Goal: Task Accomplishment & Management: Manage account settings

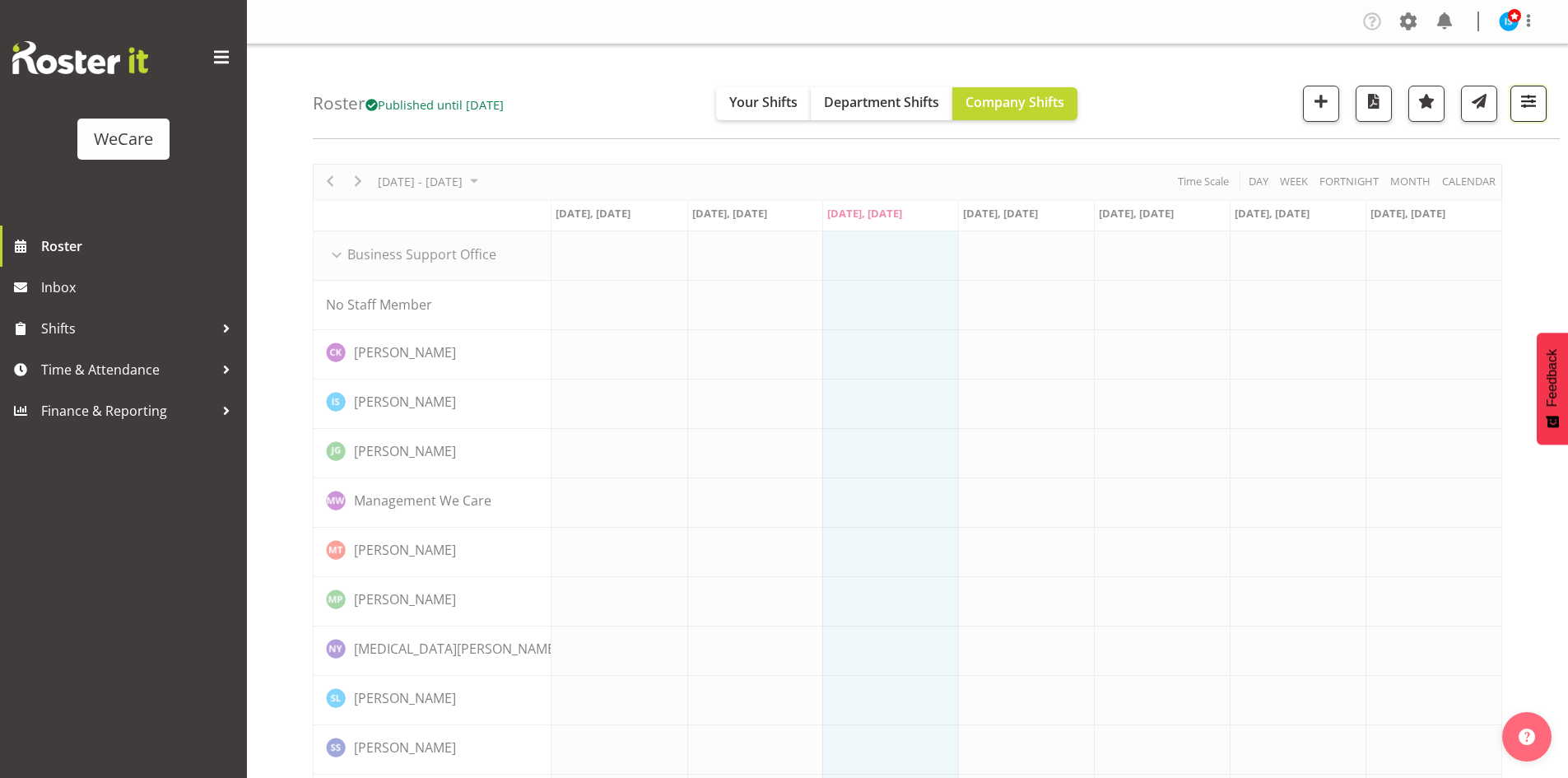
click at [1521, 95] on span "button" at bounding box center [1528, 101] width 21 height 21
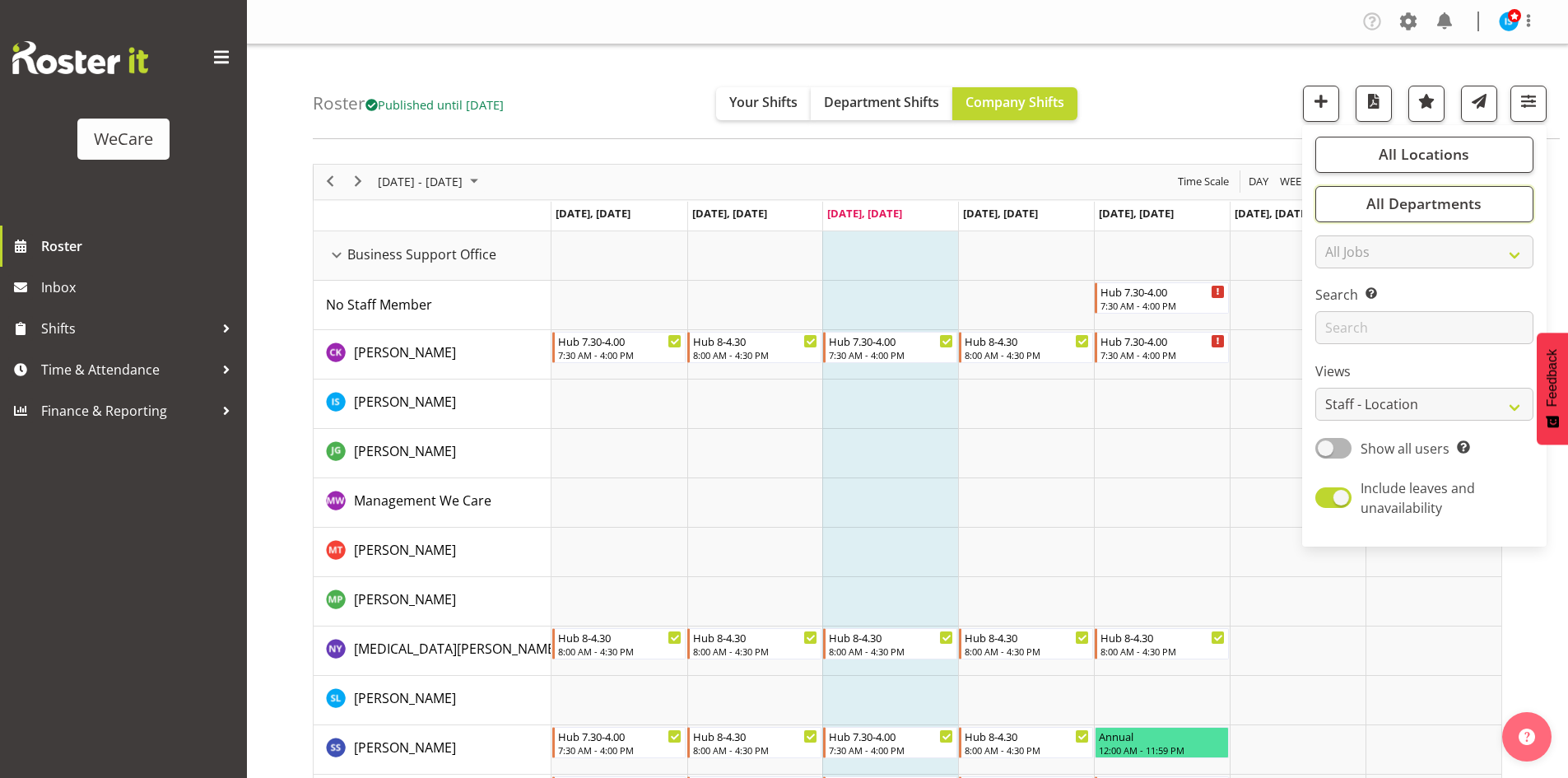
click at [1393, 208] on span "All Departments" at bounding box center [1424, 203] width 116 height 20
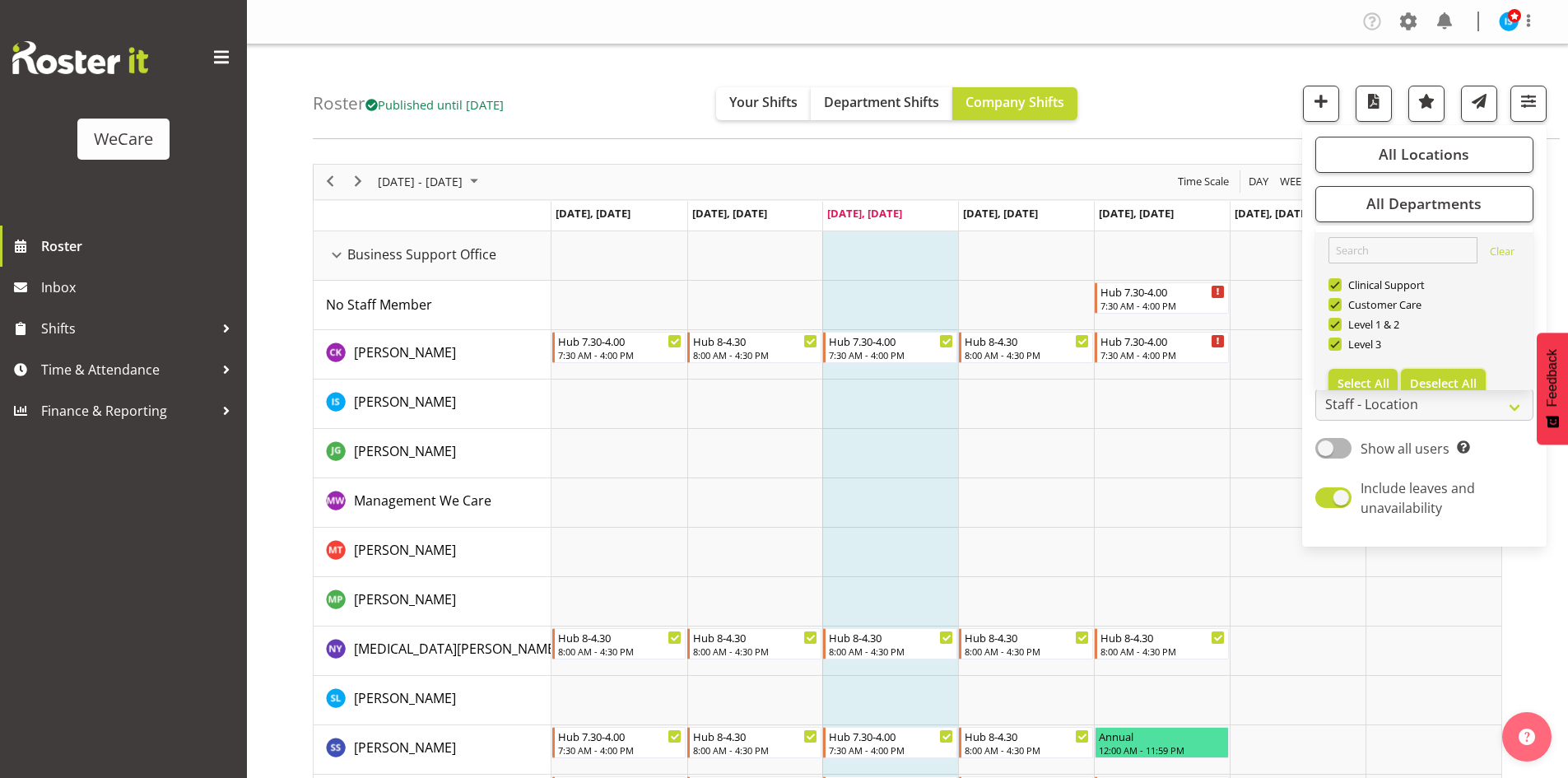
click at [1458, 377] on span "Deselect All" at bounding box center [1443, 383] width 67 height 16
checkbox input "false"
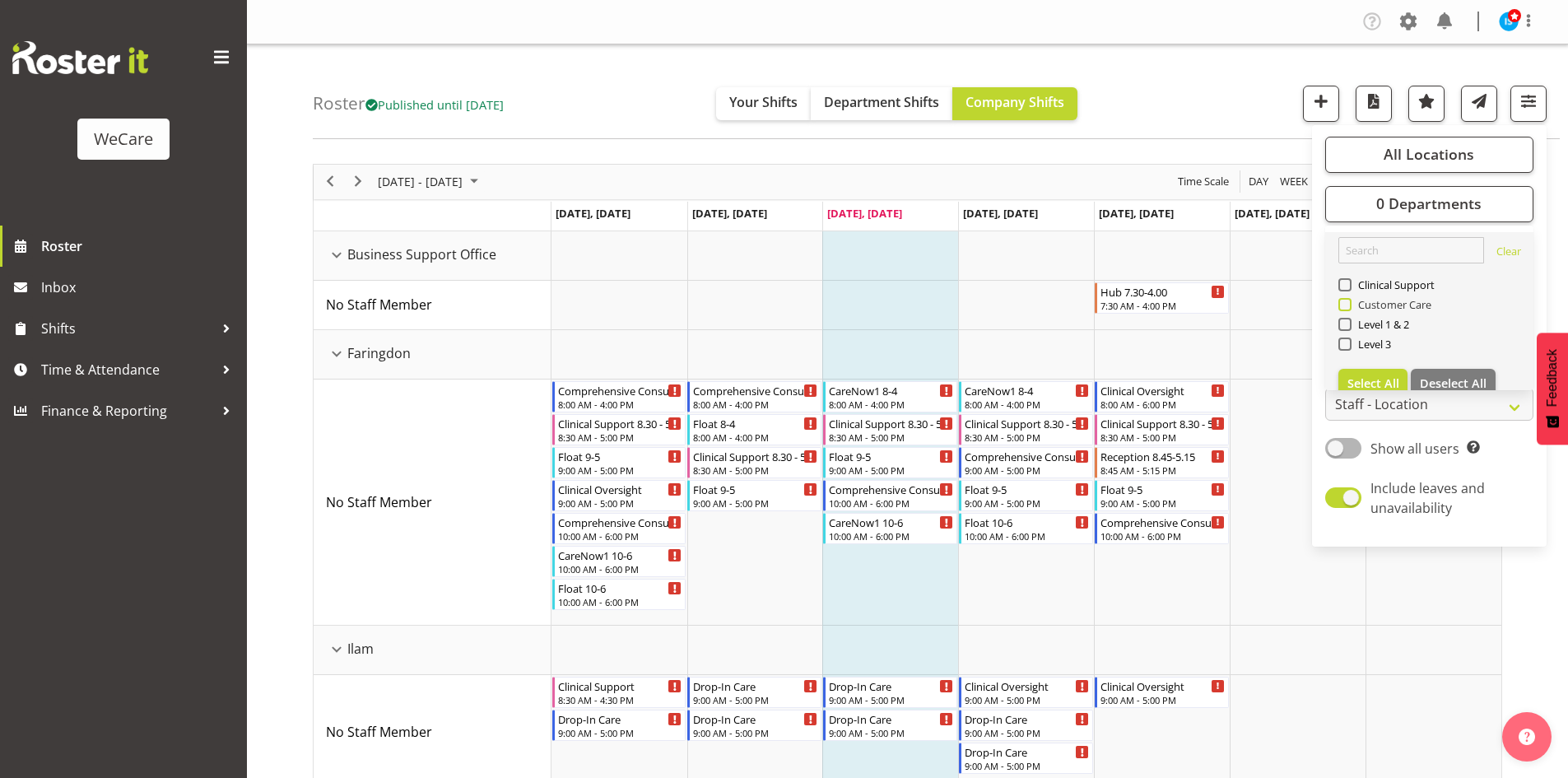
click at [1364, 307] on span "Customer Care" at bounding box center [1392, 305] width 81 height 13
click at [1349, 307] on input "Customer Care" at bounding box center [1343, 304] width 10 height 10
checkbox input "true"
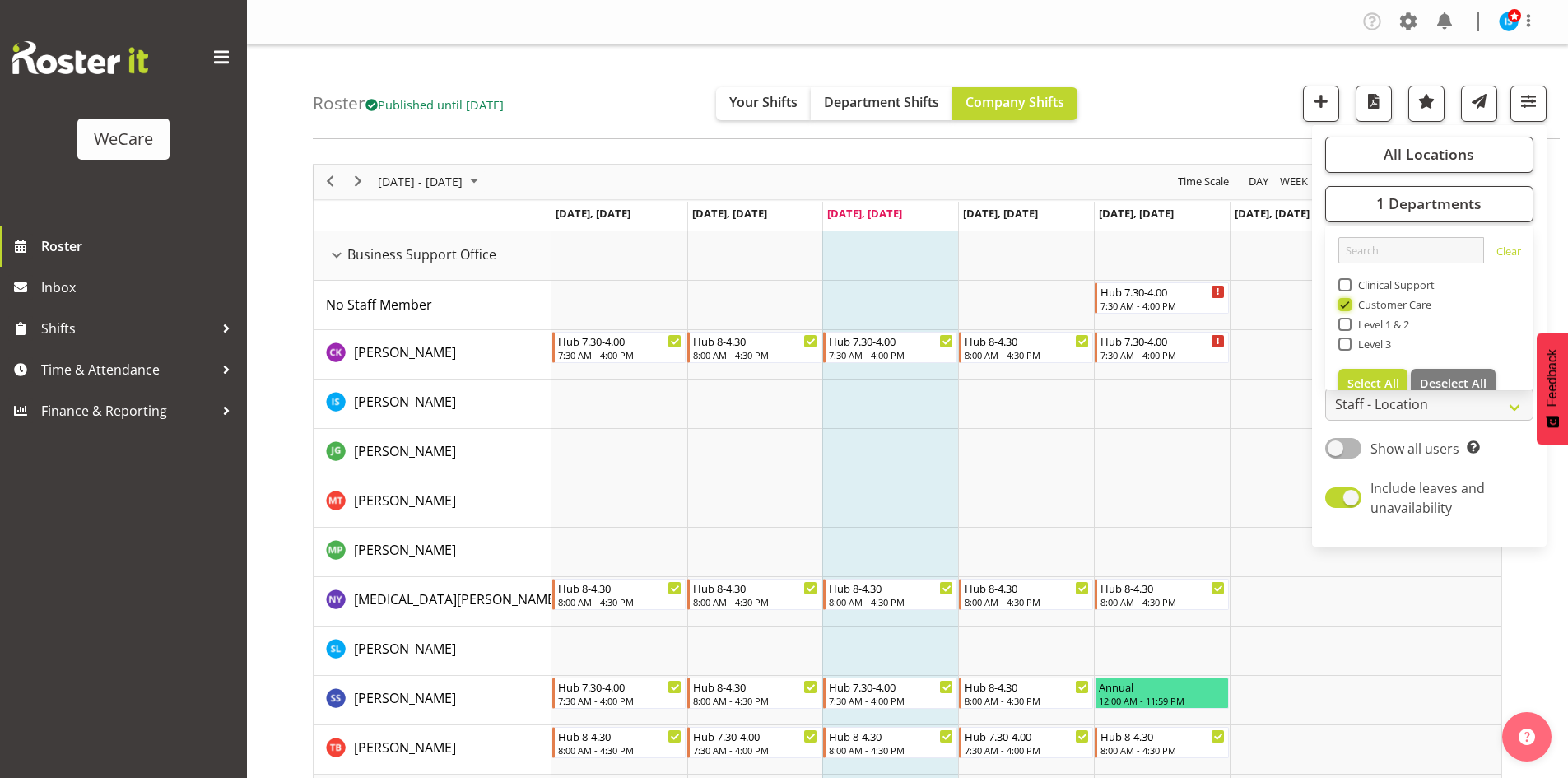
click at [1356, 289] on span "Clinical Support" at bounding box center [1394, 285] width 84 height 13
click at [1349, 289] on input "Clinical Support" at bounding box center [1343, 283] width 10 height 10
checkbox input "true"
click at [585, 126] on div "Roster Published until Nov 30, 2025 Your Shifts Department Shifts Company Shift…" at bounding box center [936, 92] width 1247 height 95
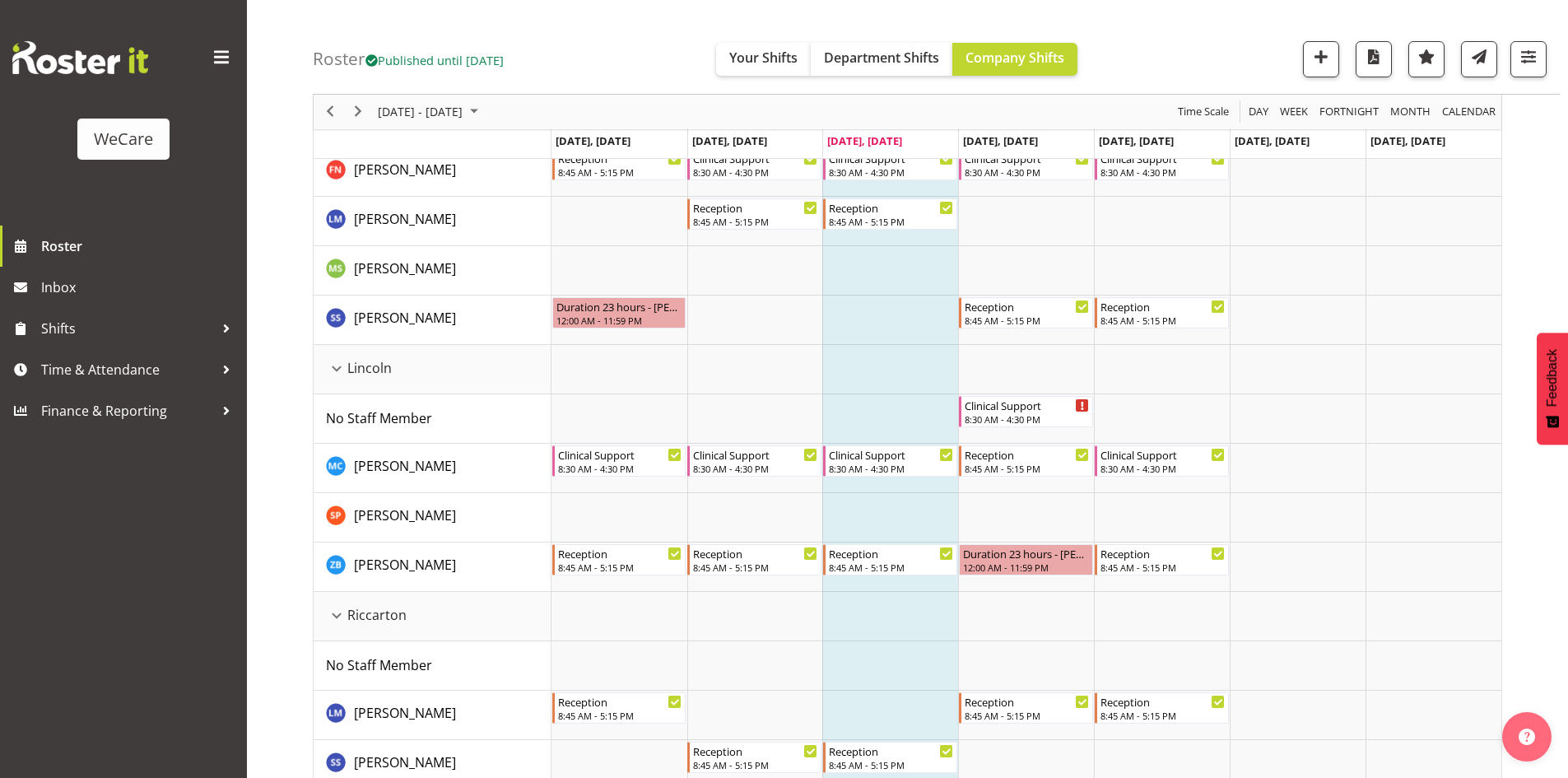
scroll to position [1374, 0]
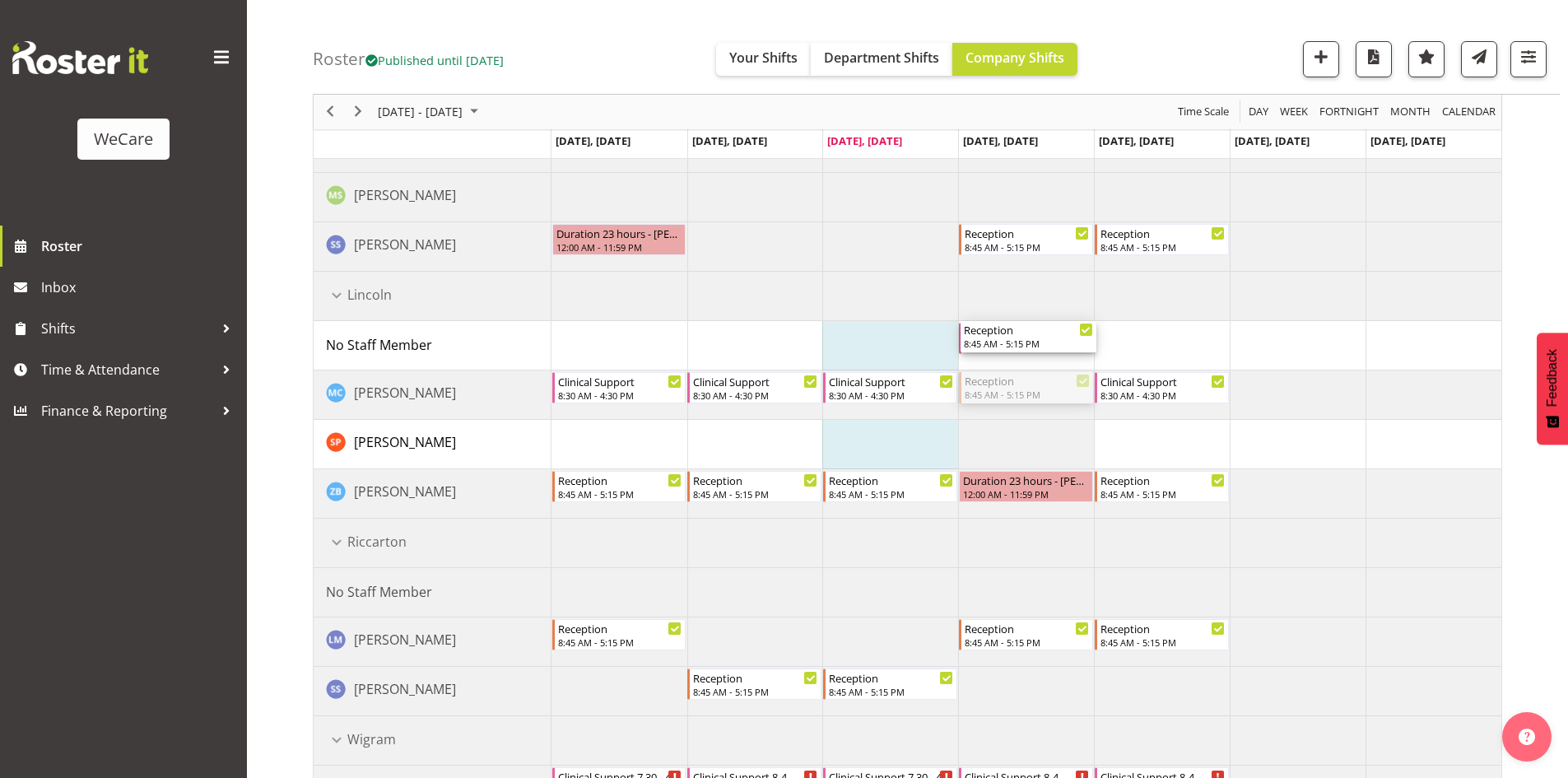
drag, startPoint x: 1025, startPoint y: 390, endPoint x: 1009, endPoint y: 342, distance: 50.6
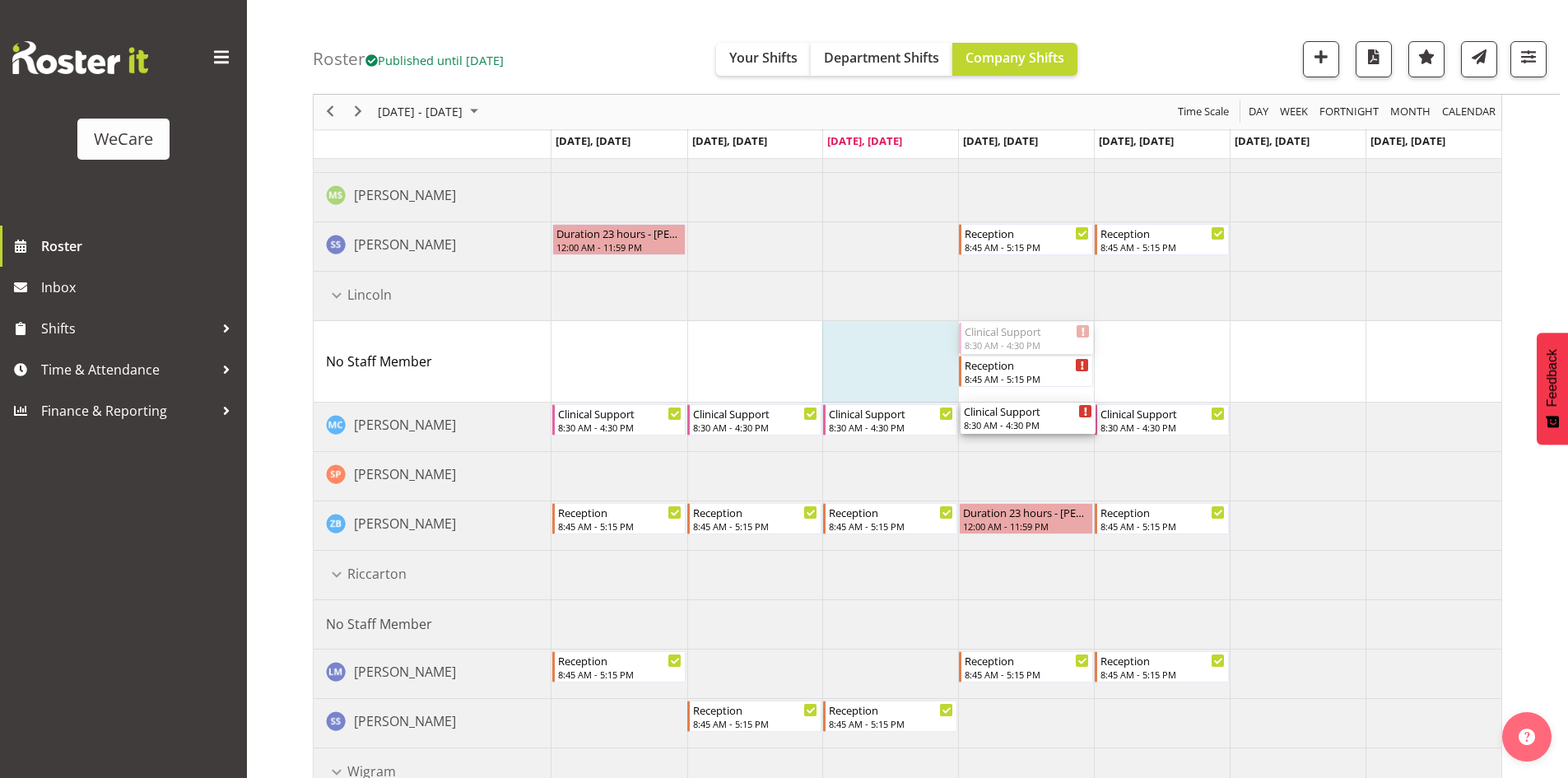
drag, startPoint x: 1017, startPoint y: 335, endPoint x: 1028, endPoint y: 415, distance: 80.8
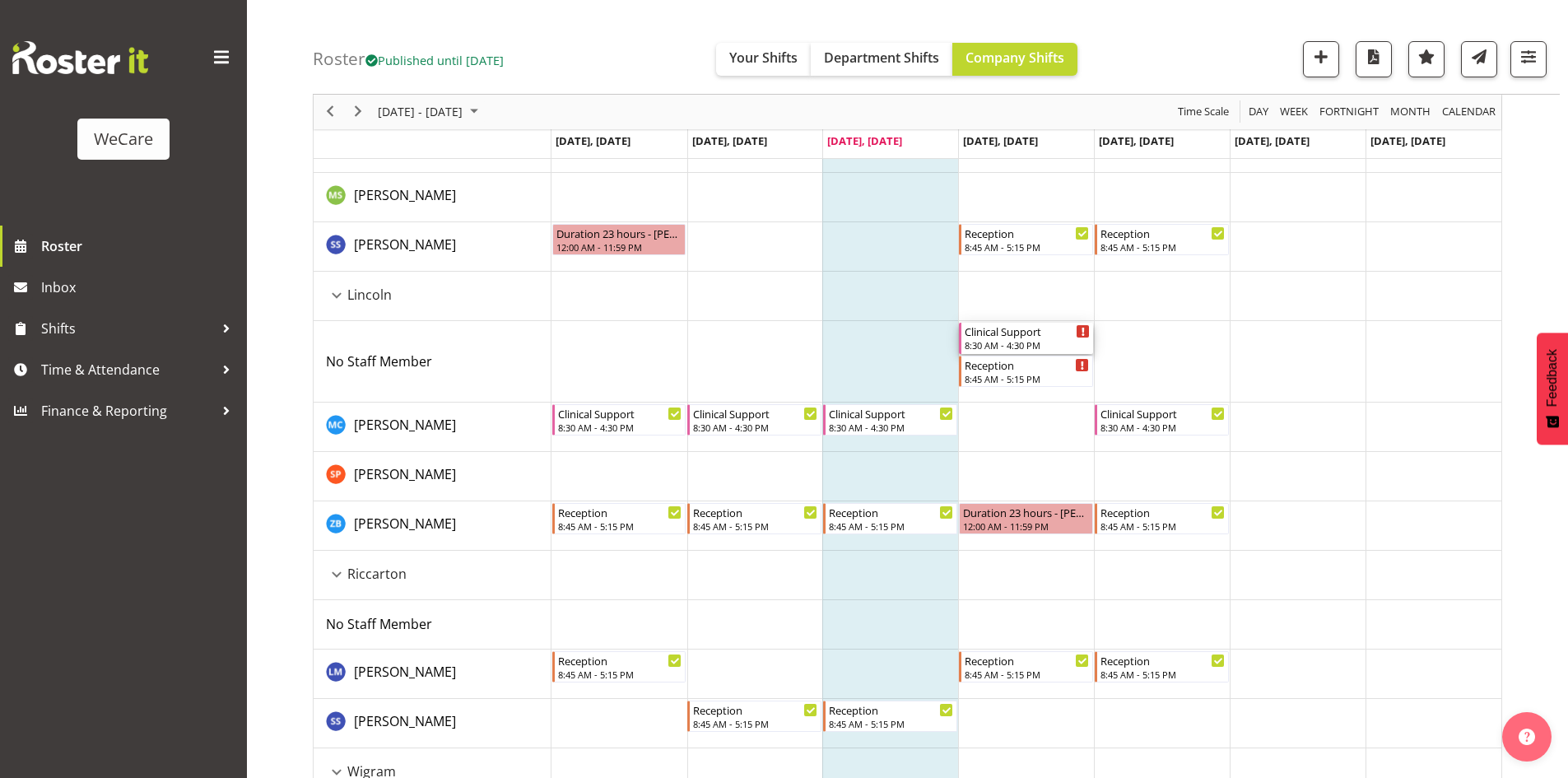
click at [1016, 338] on div "Clinical Support" at bounding box center [1027, 331] width 125 height 17
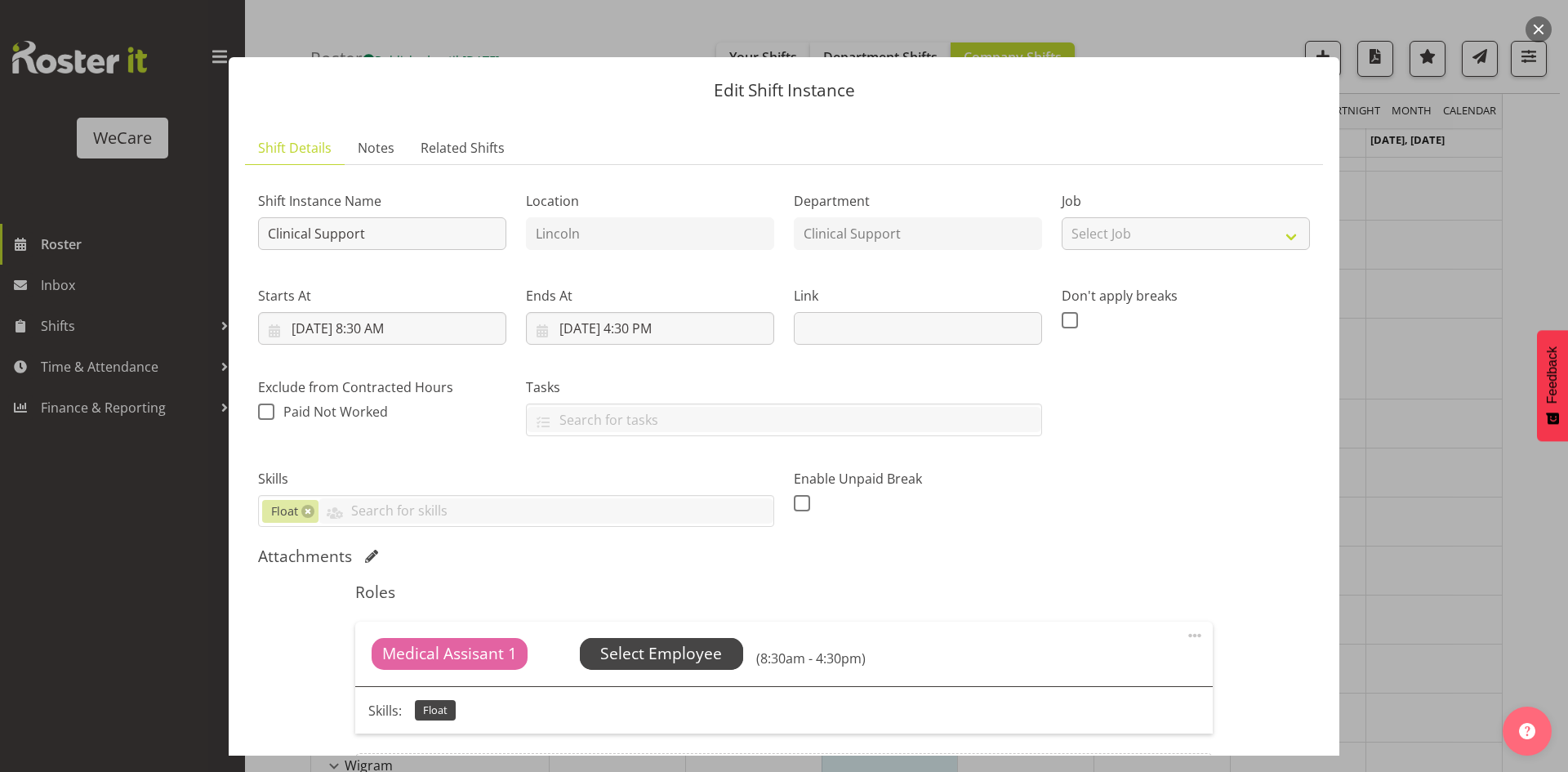
click at [663, 652] on span "Select Employee" at bounding box center [661, 654] width 122 height 24
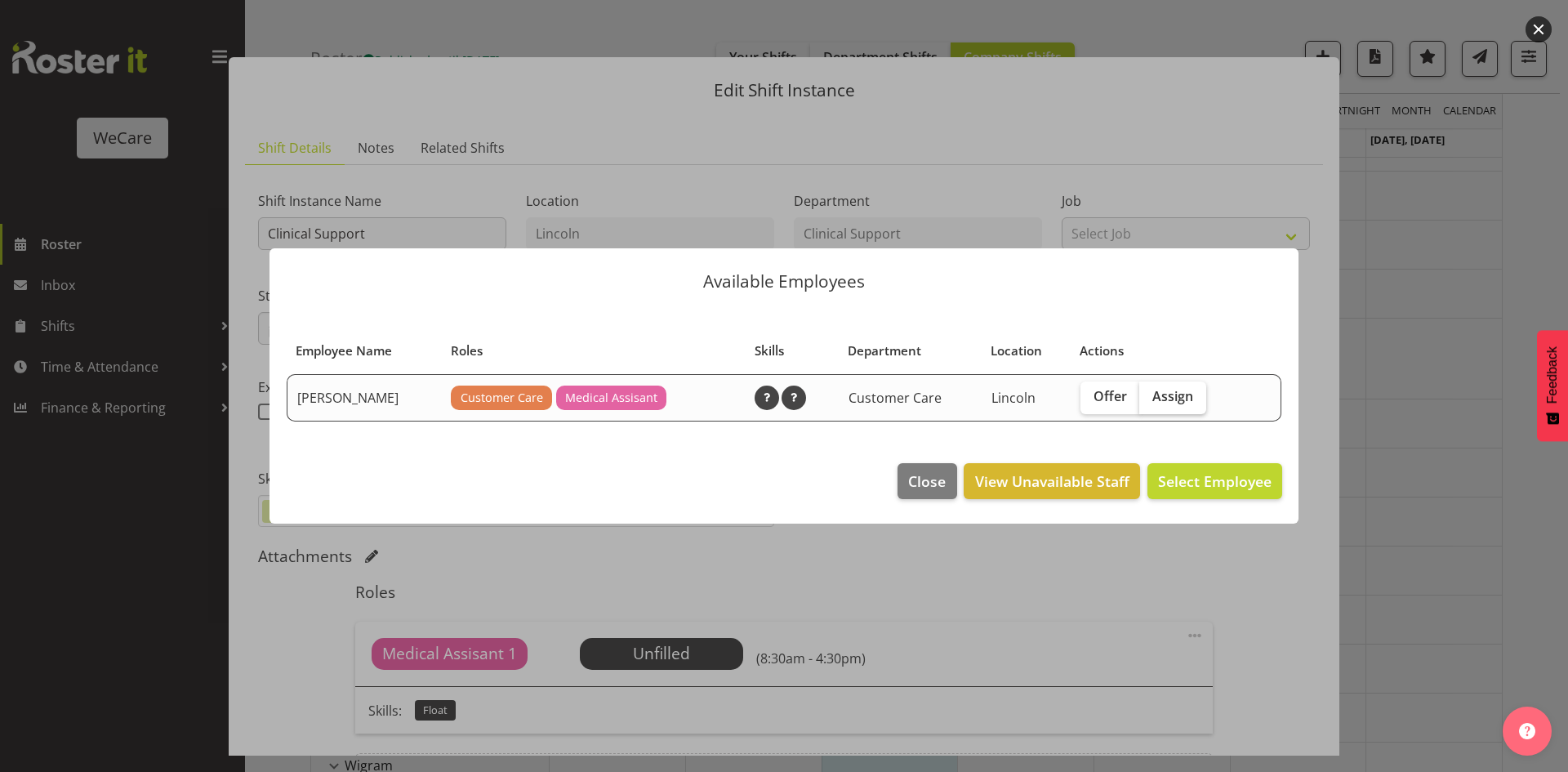
click at [1186, 396] on span "Assign" at bounding box center [1172, 397] width 41 height 17
click at [1150, 396] on input "Assign" at bounding box center [1144, 396] width 10 height 10
checkbox input "true"
click at [1204, 439] on section "Employee Name Roles Skills Department Location Actions Mary Childs Customer Car…" at bounding box center [784, 376] width 1029 height 141
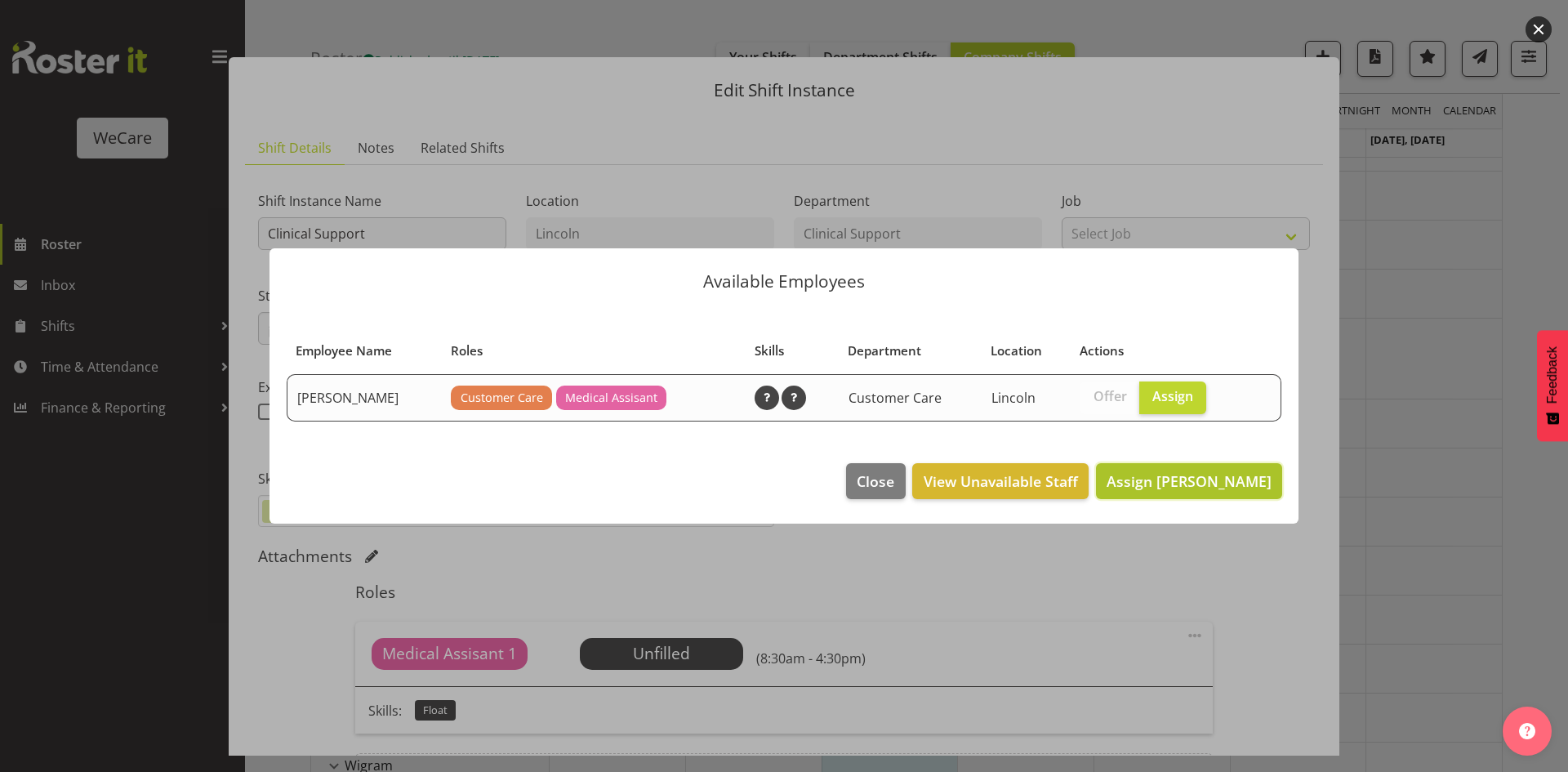
click at [1206, 472] on span "Assign Mary Childs" at bounding box center [1189, 481] width 165 height 19
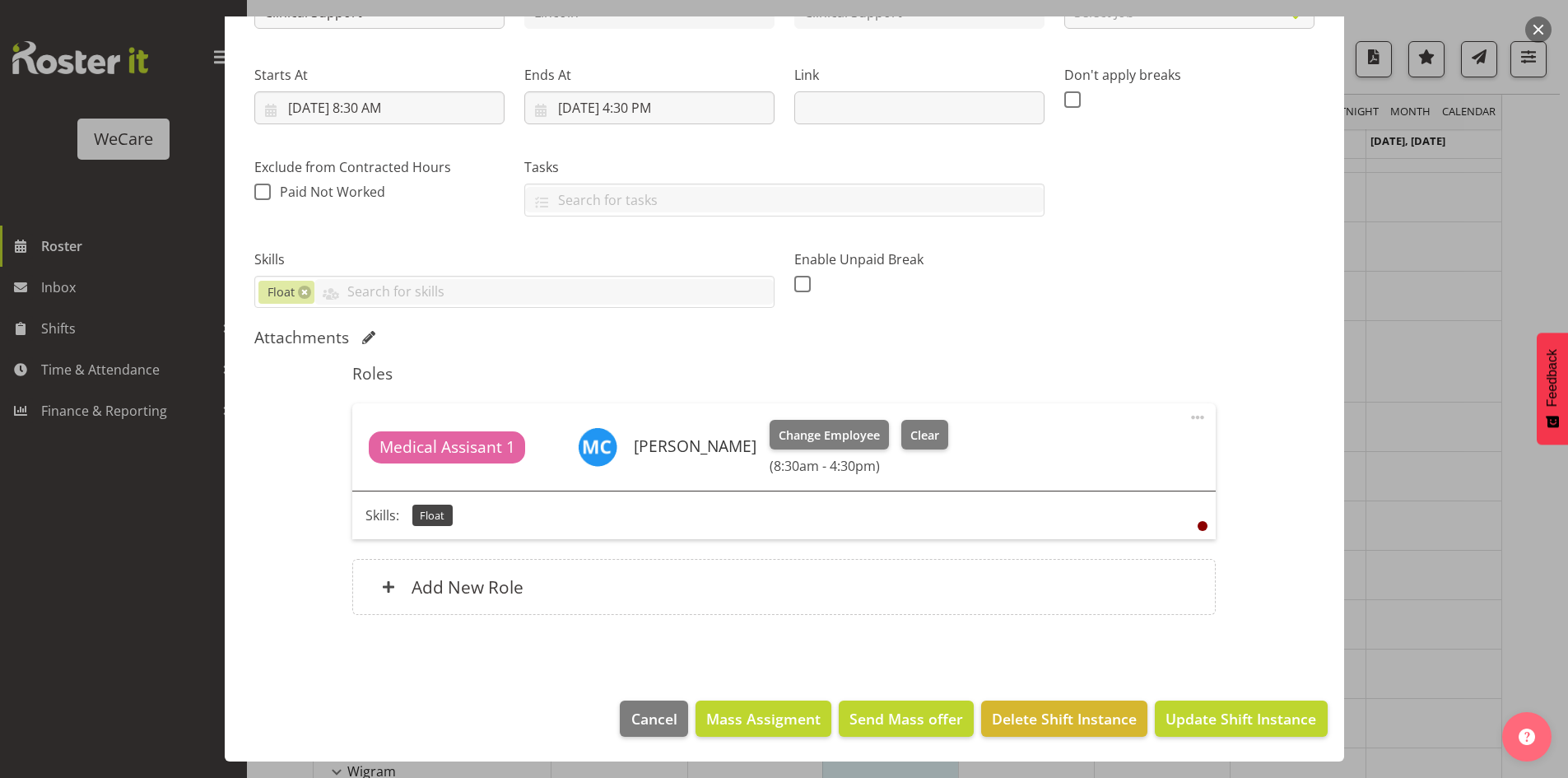
click at [1214, 747] on footer "Cancel Mass Assigment Send Mass offer Delete Shift Instance Update Shift Instan…" at bounding box center [784, 722] width 1119 height 77
click at [1207, 717] on span "Update Shift Instance" at bounding box center [1241, 718] width 151 height 21
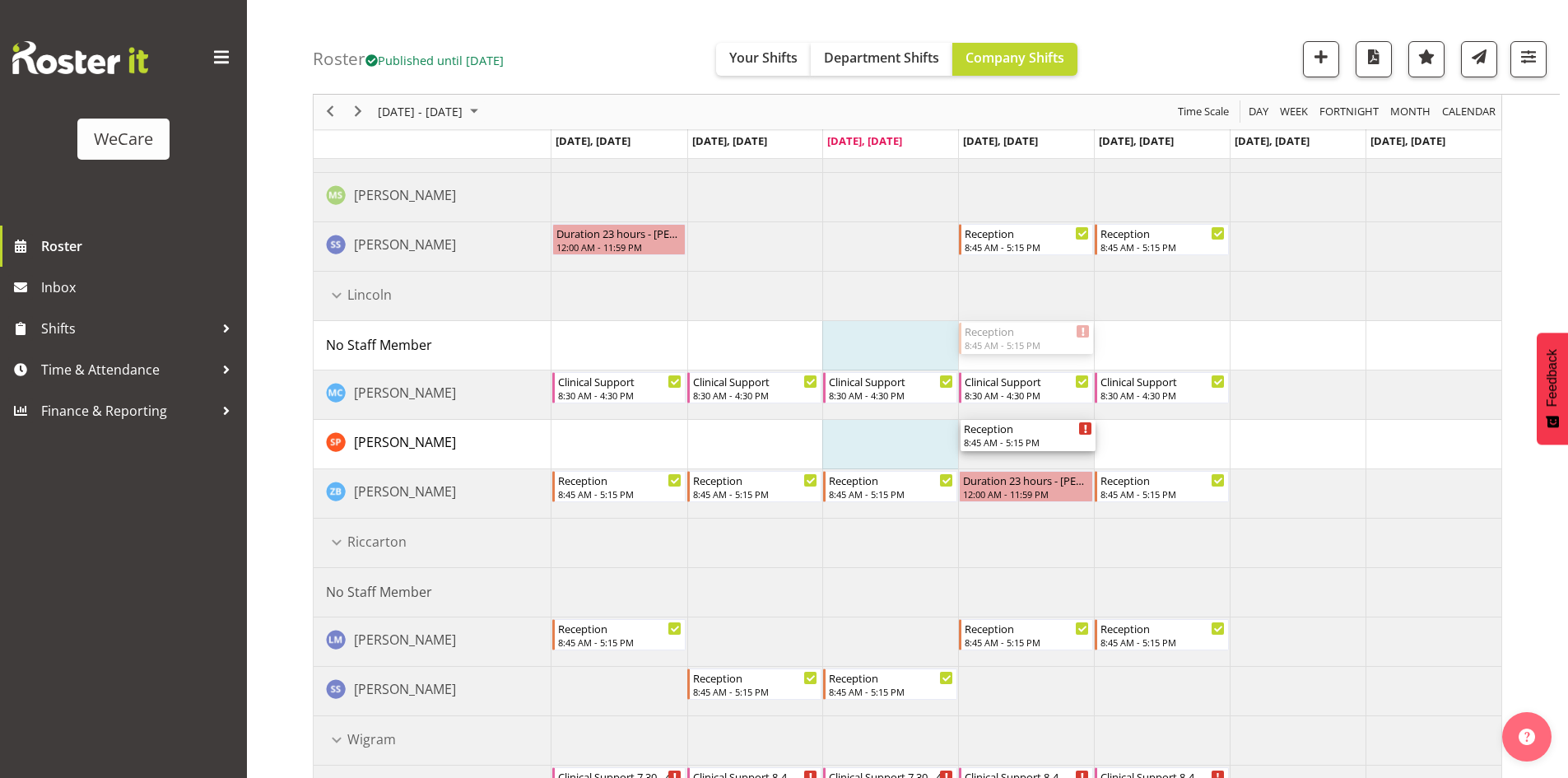
drag, startPoint x: 1000, startPoint y: 392, endPoint x: 1005, endPoint y: 440, distance: 48.3
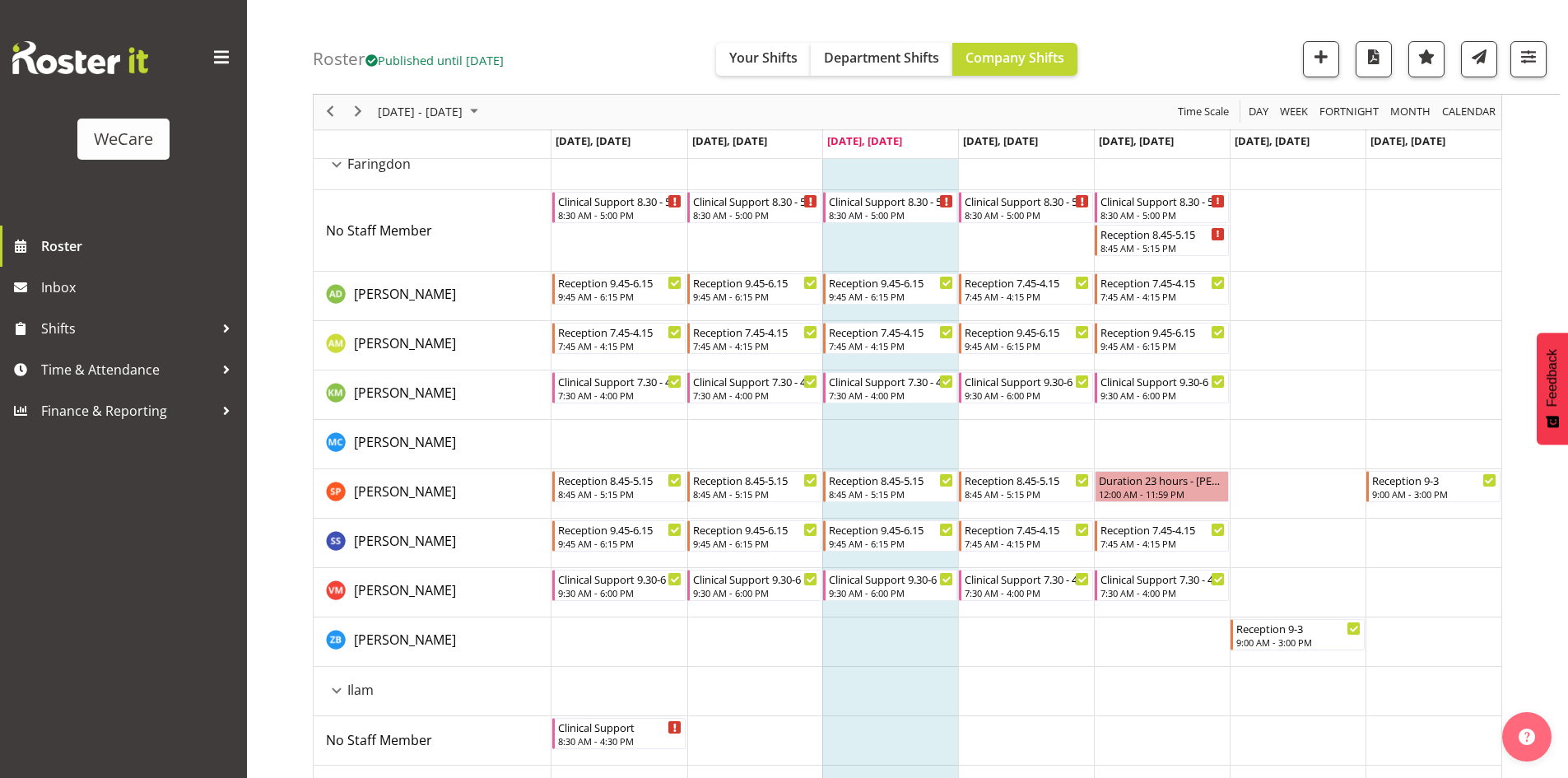
scroll to position [552, 0]
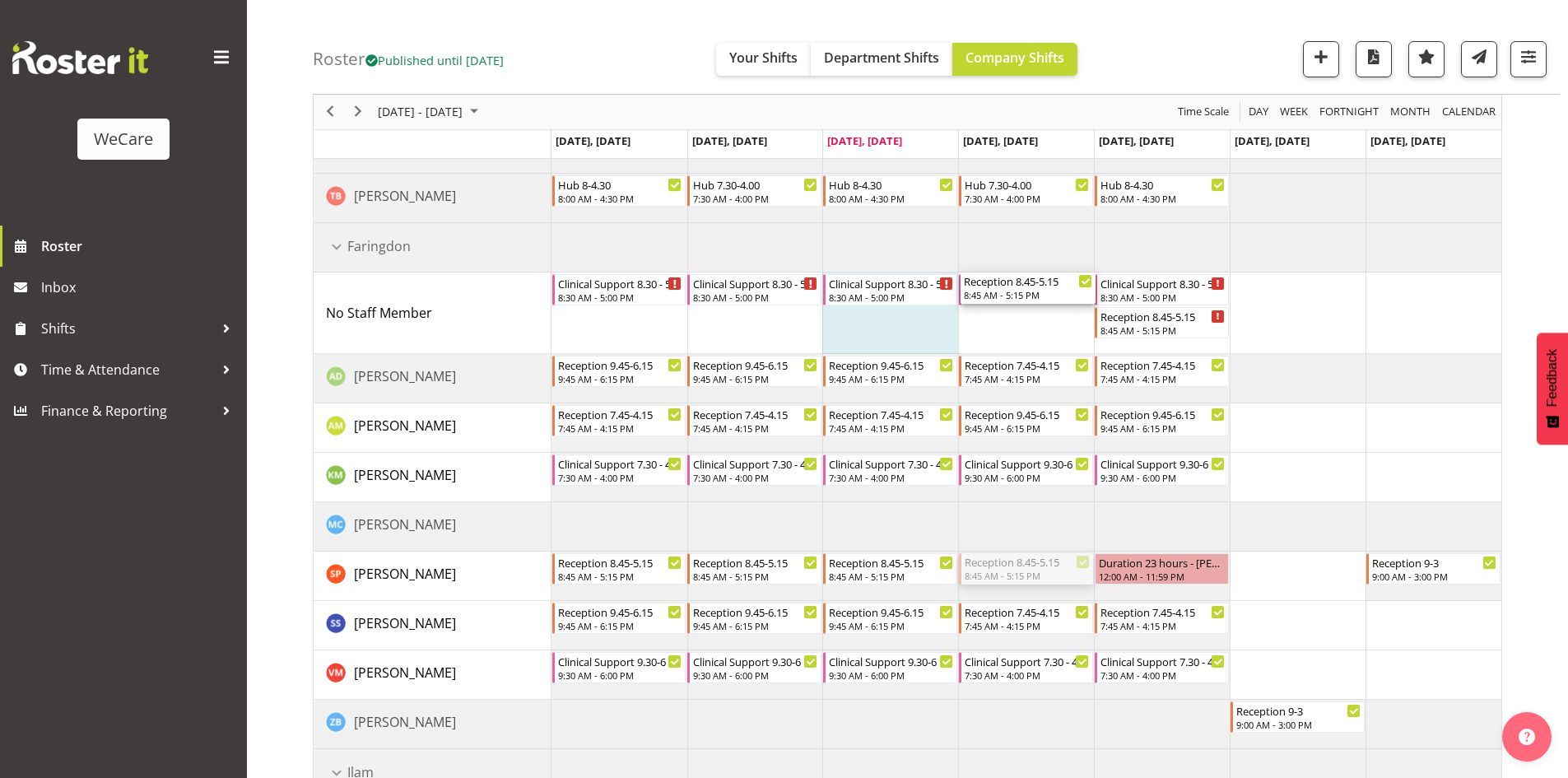
drag, startPoint x: 1034, startPoint y: 566, endPoint x: 1006, endPoint y: 308, distance: 259.5
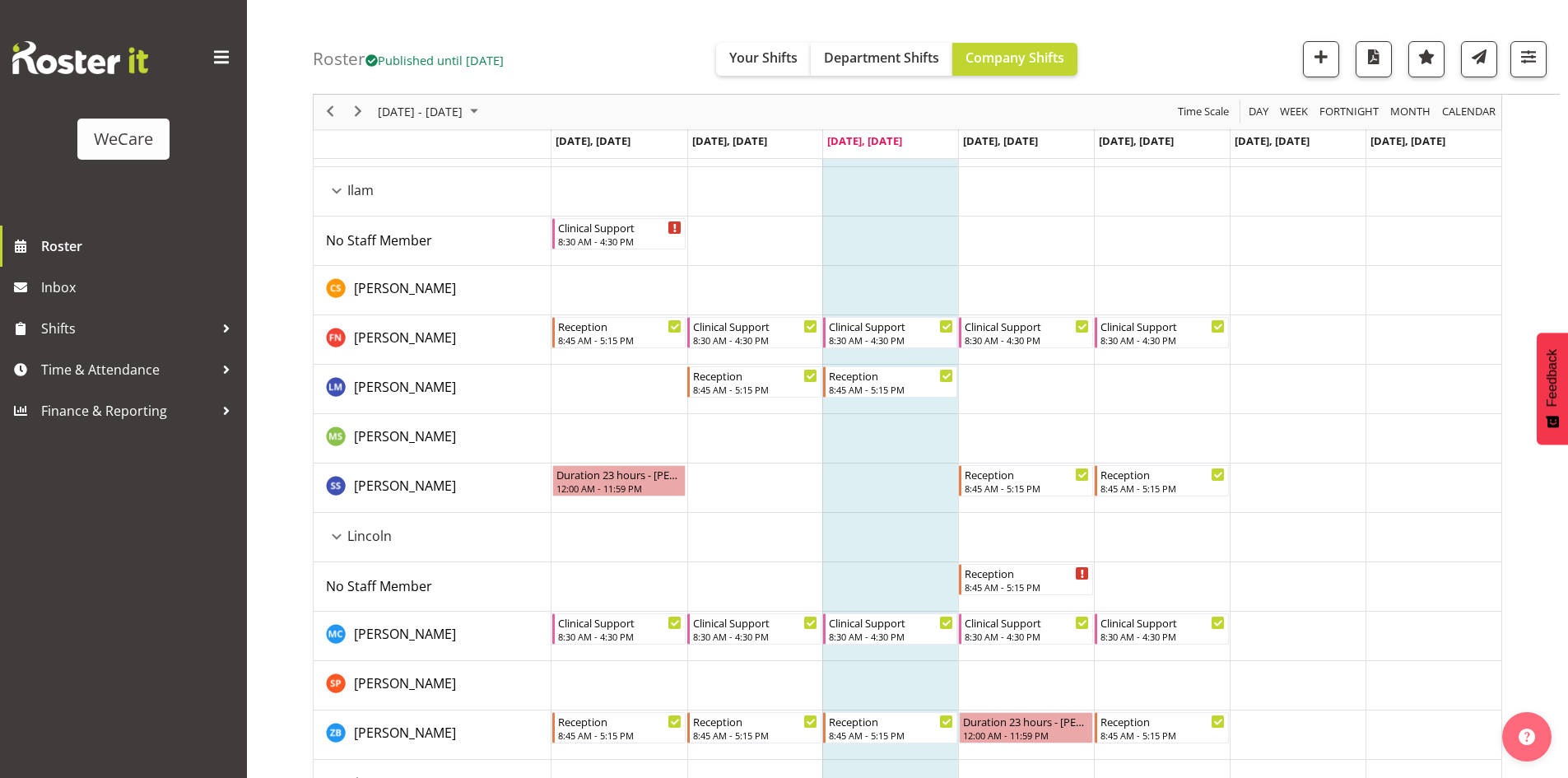
scroll to position [1374, 0]
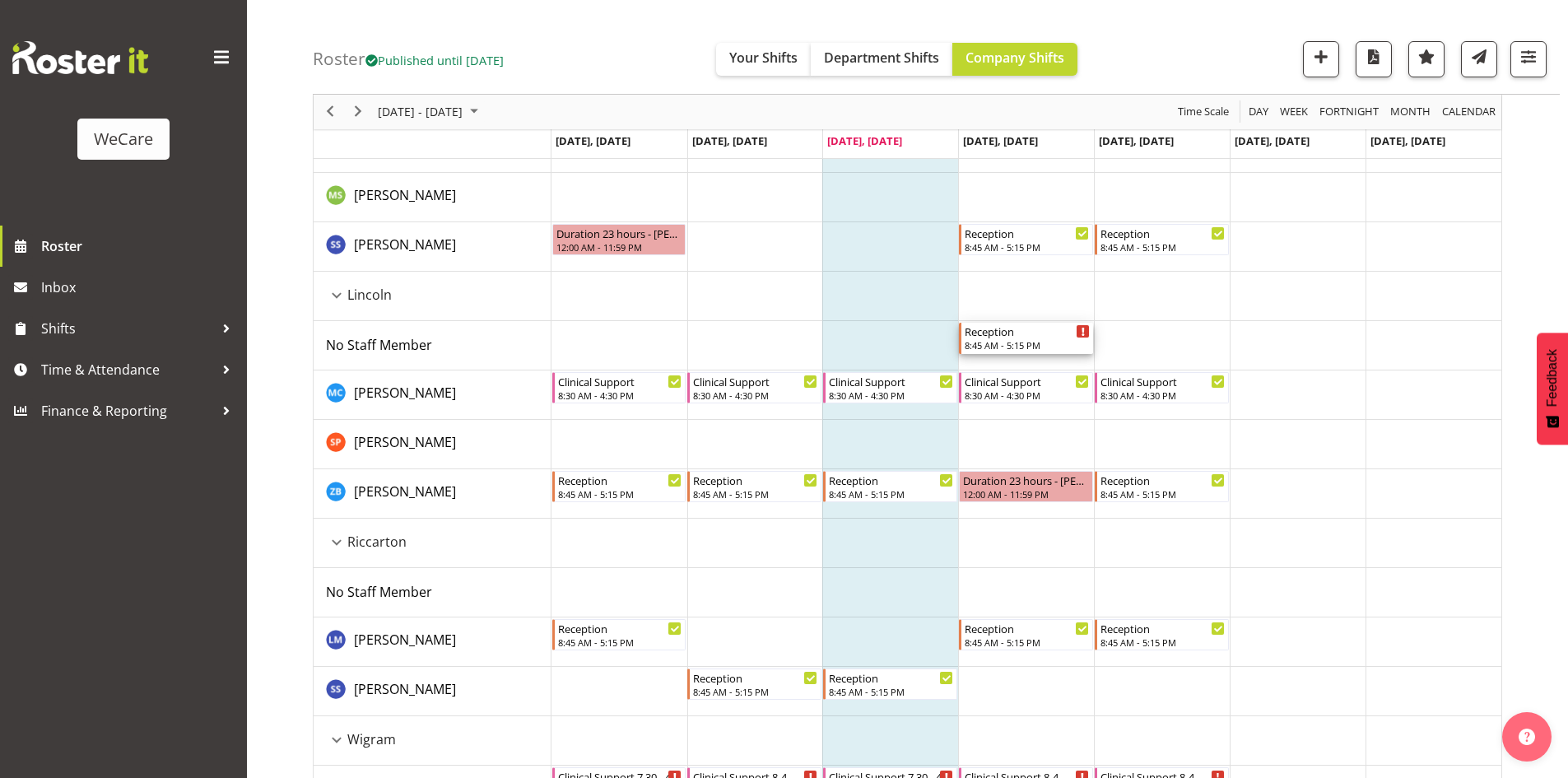
click at [1026, 338] on div "Reception 8:45 AM - 5:15 PM" at bounding box center [1027, 338] width 125 height 32
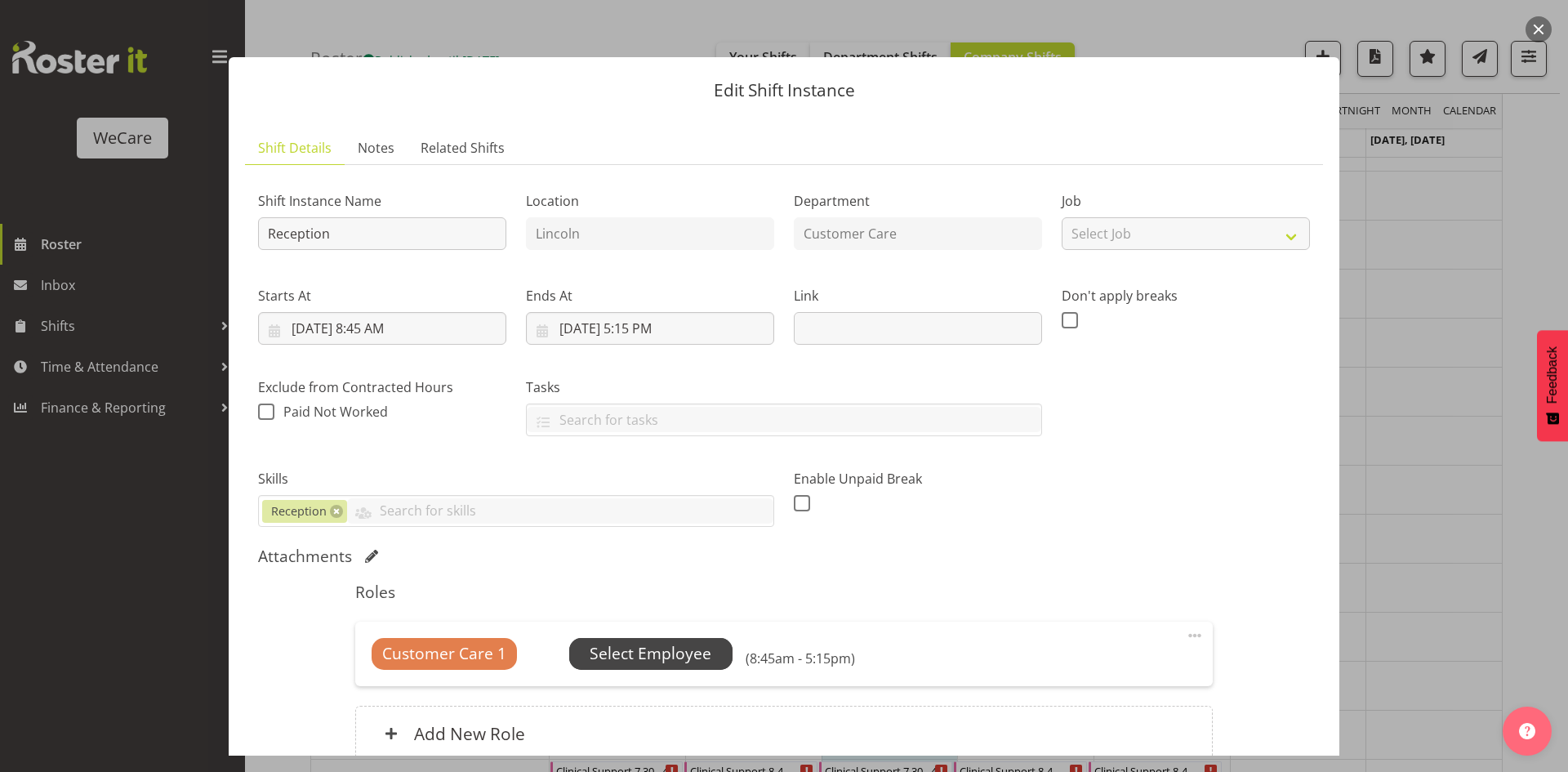
click at [613, 655] on span "Select Employee" at bounding box center [651, 654] width 122 height 24
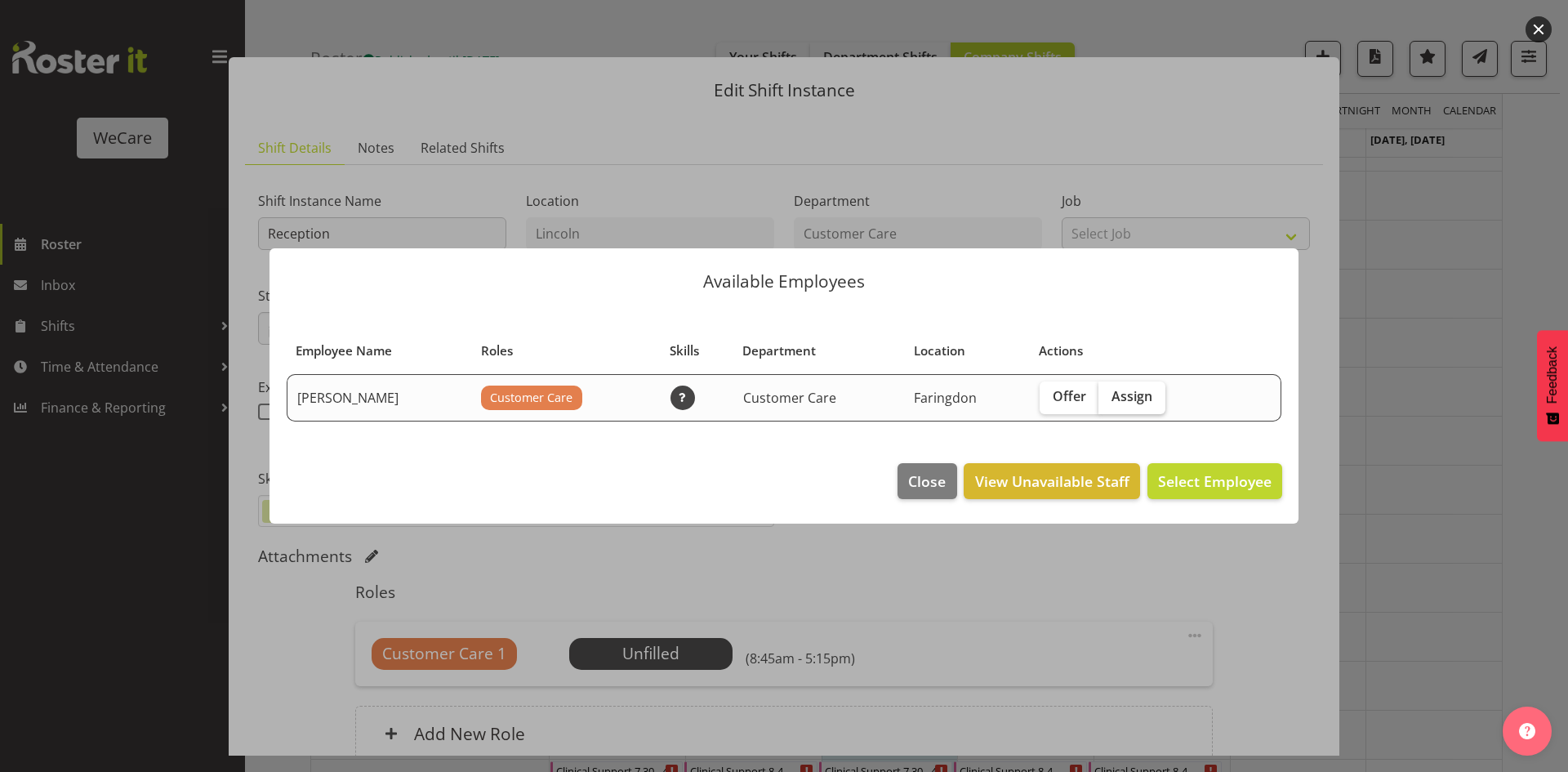
click at [1166, 386] on label "Assign" at bounding box center [1132, 398] width 67 height 32
click at [1109, 391] on input "Assign" at bounding box center [1103, 396] width 10 height 10
checkbox input "true"
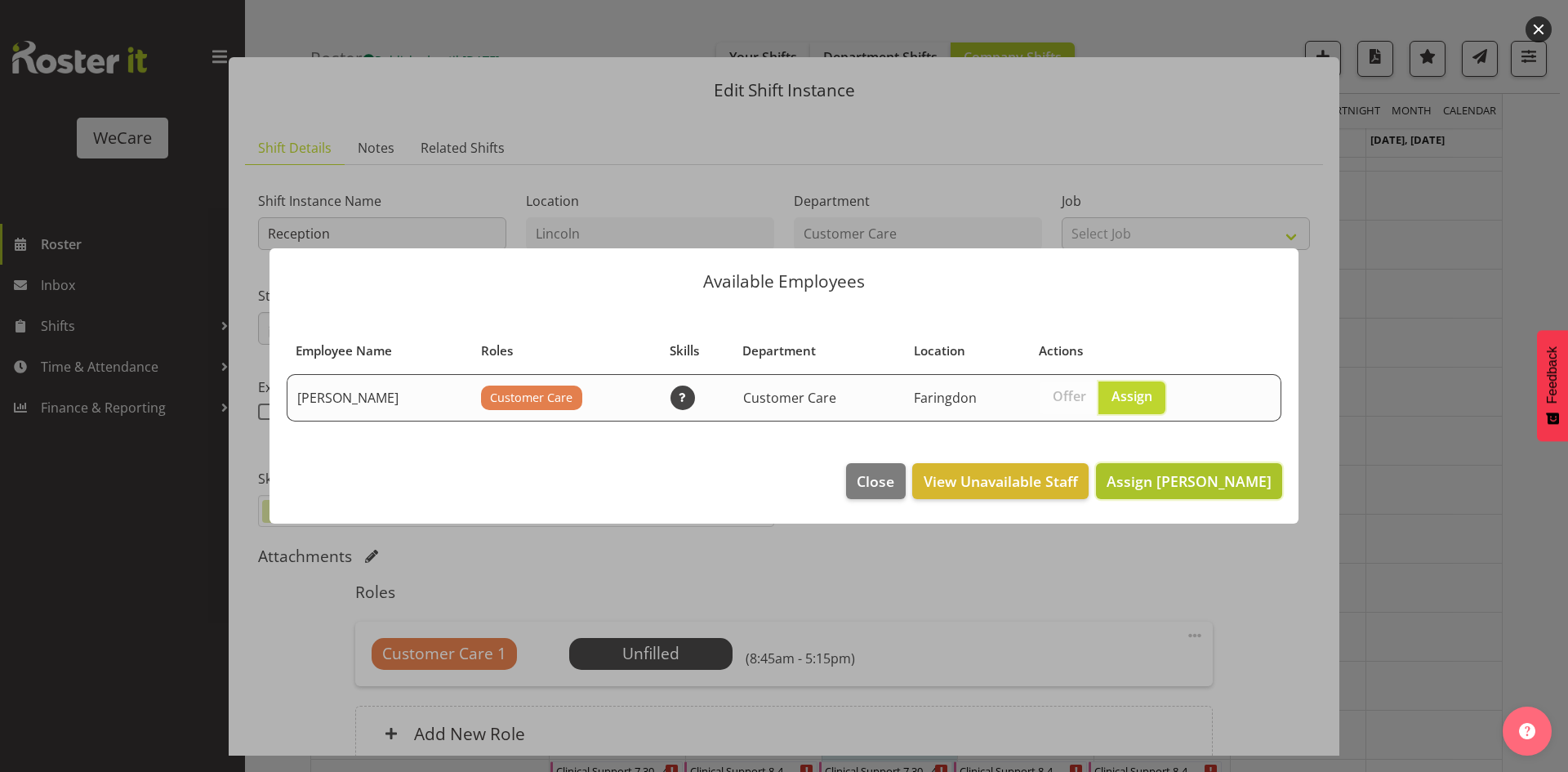
click at [1187, 471] on span "Assign Samantha Poultney" at bounding box center [1189, 481] width 165 height 21
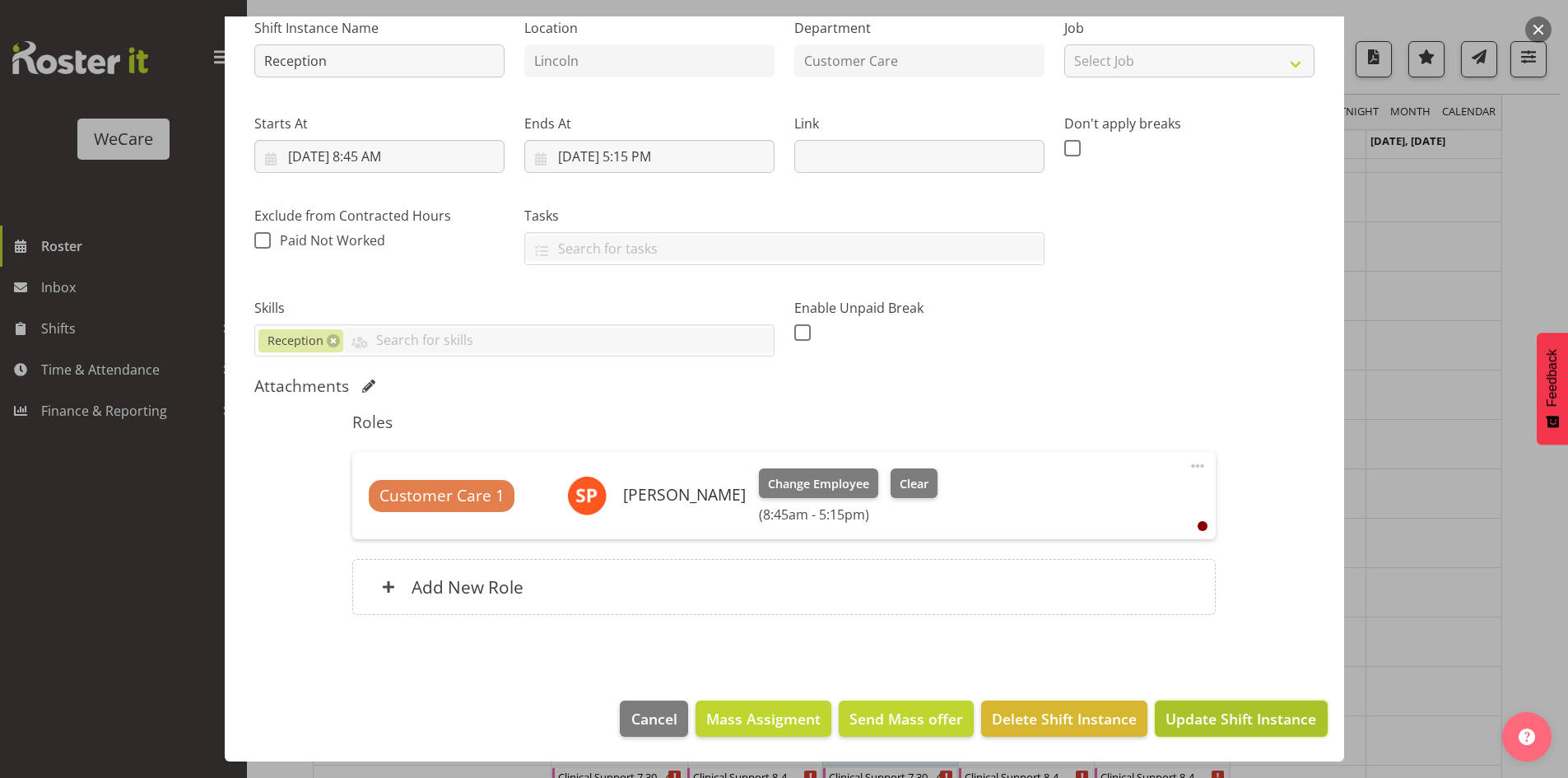
click at [1248, 714] on span "Update Shift Instance" at bounding box center [1241, 718] width 151 height 21
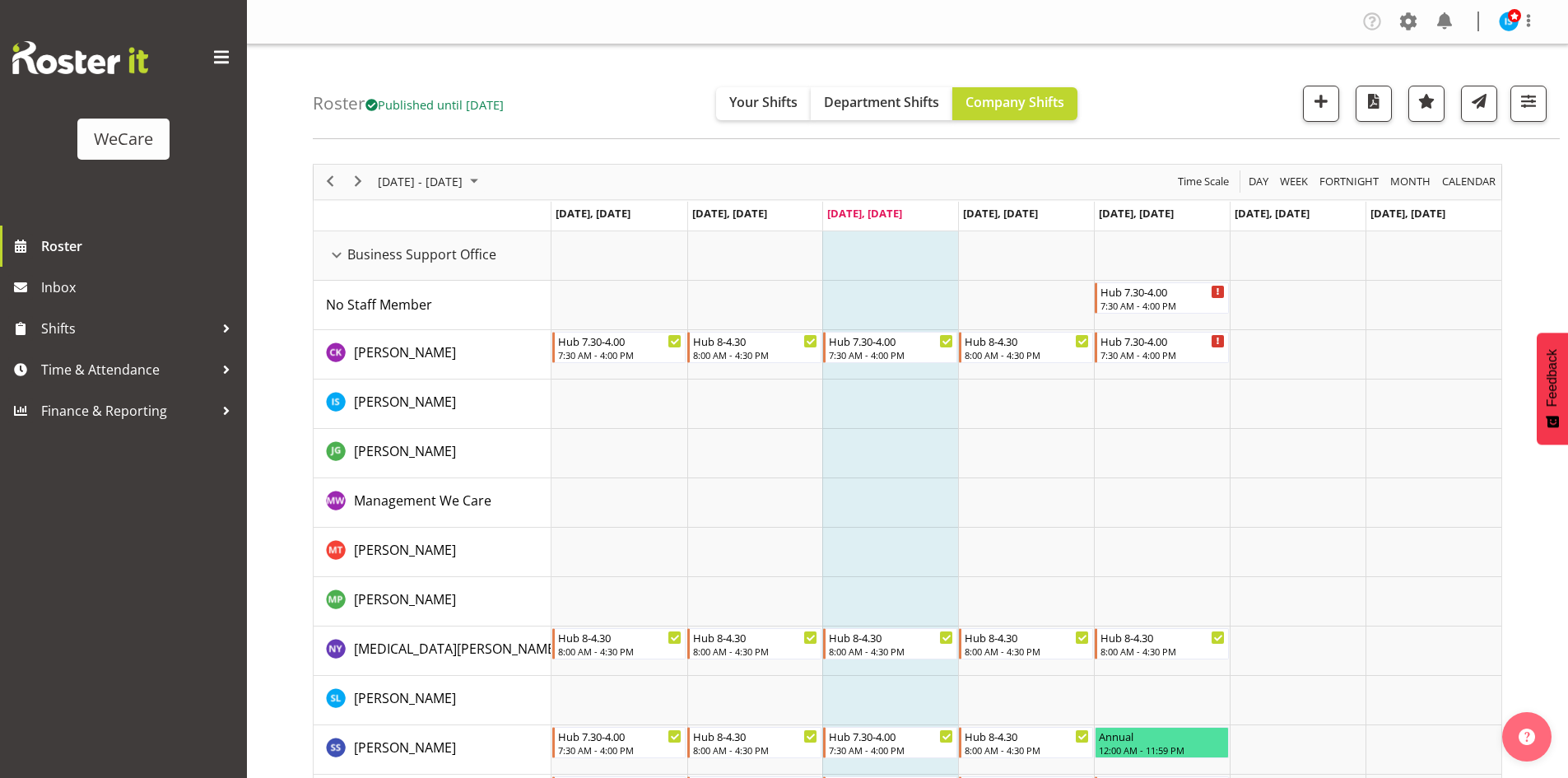
click at [571, 89] on div "Roster Published until [DATE] Your Shifts Department Shifts Company Shifts All …" at bounding box center [936, 92] width 1247 height 95
click at [1407, 29] on span at bounding box center [1408, 21] width 26 height 26
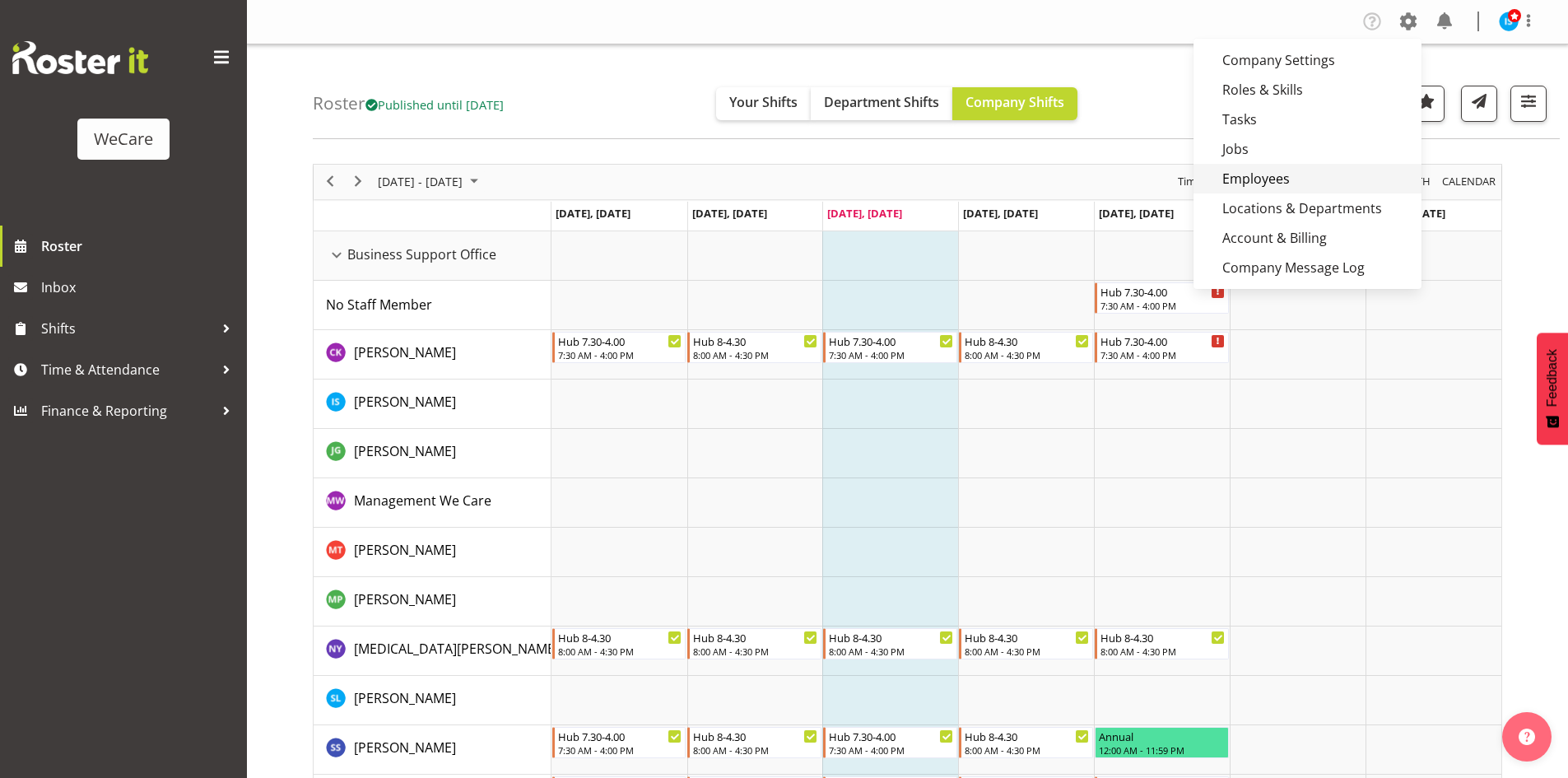
drag, startPoint x: 1295, startPoint y: 174, endPoint x: 1266, endPoint y: 170, distance: 29.3
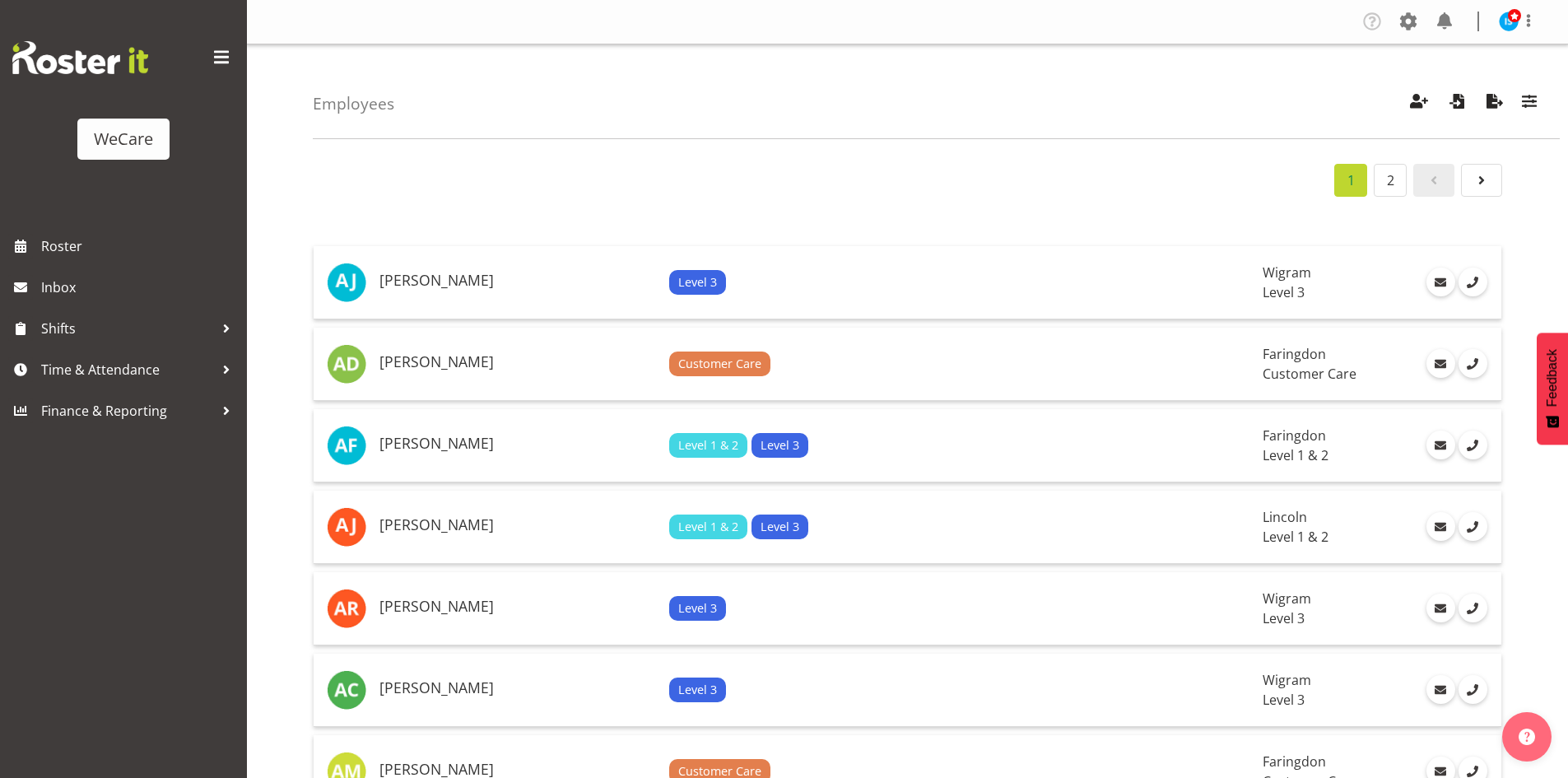
click at [1393, 91] on div "Employees Showing active users Search Has Skills Enter any skills required for …" at bounding box center [936, 92] width 1247 height 95
click at [1411, 98] on span "button" at bounding box center [1418, 101] width 21 height 21
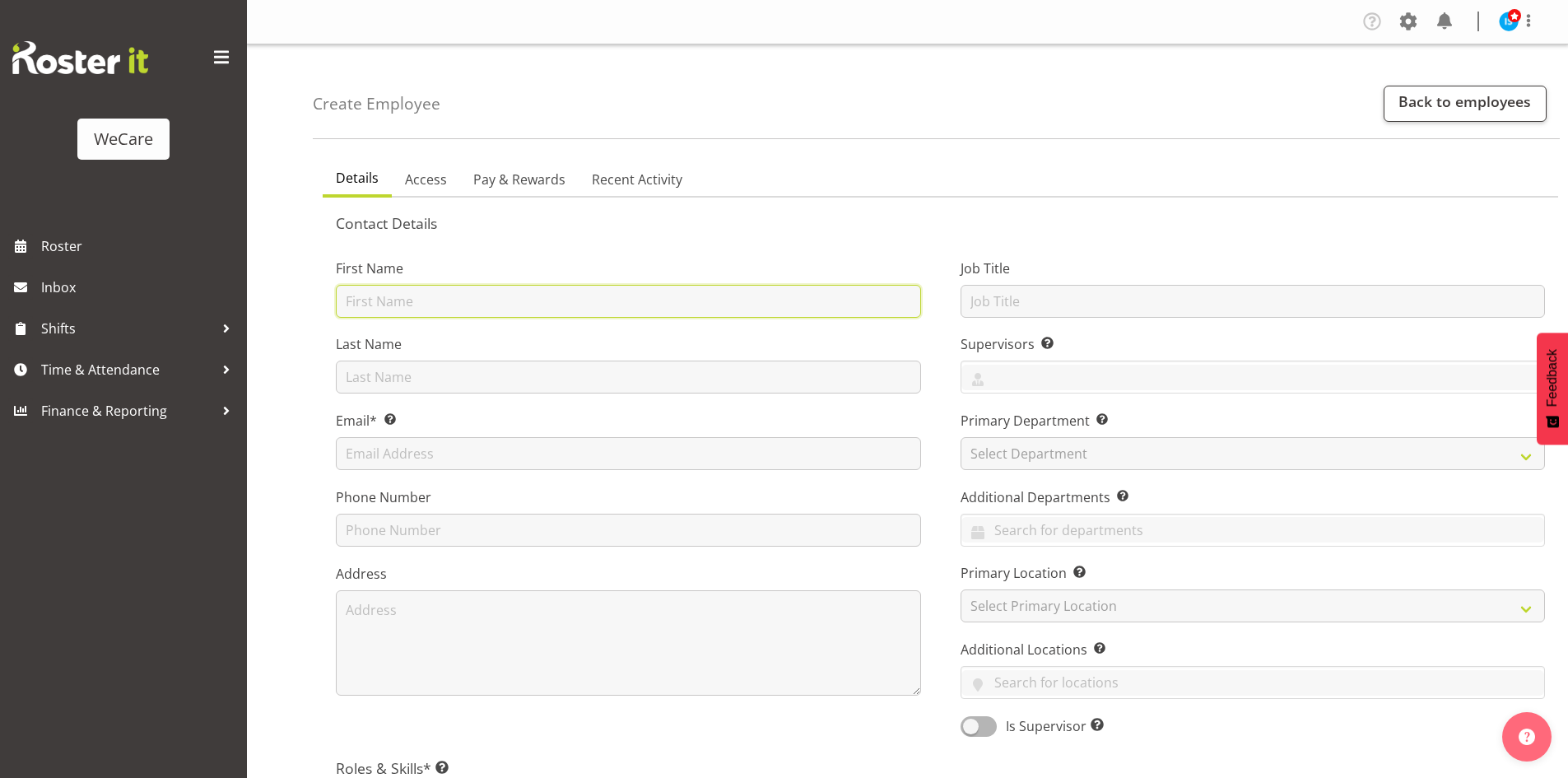
click at [396, 312] on input "text" at bounding box center [628, 301] width 585 height 33
click at [424, 295] on input "text" at bounding box center [628, 301] width 585 height 33
paste input "Shannon"
type input "Shannon"
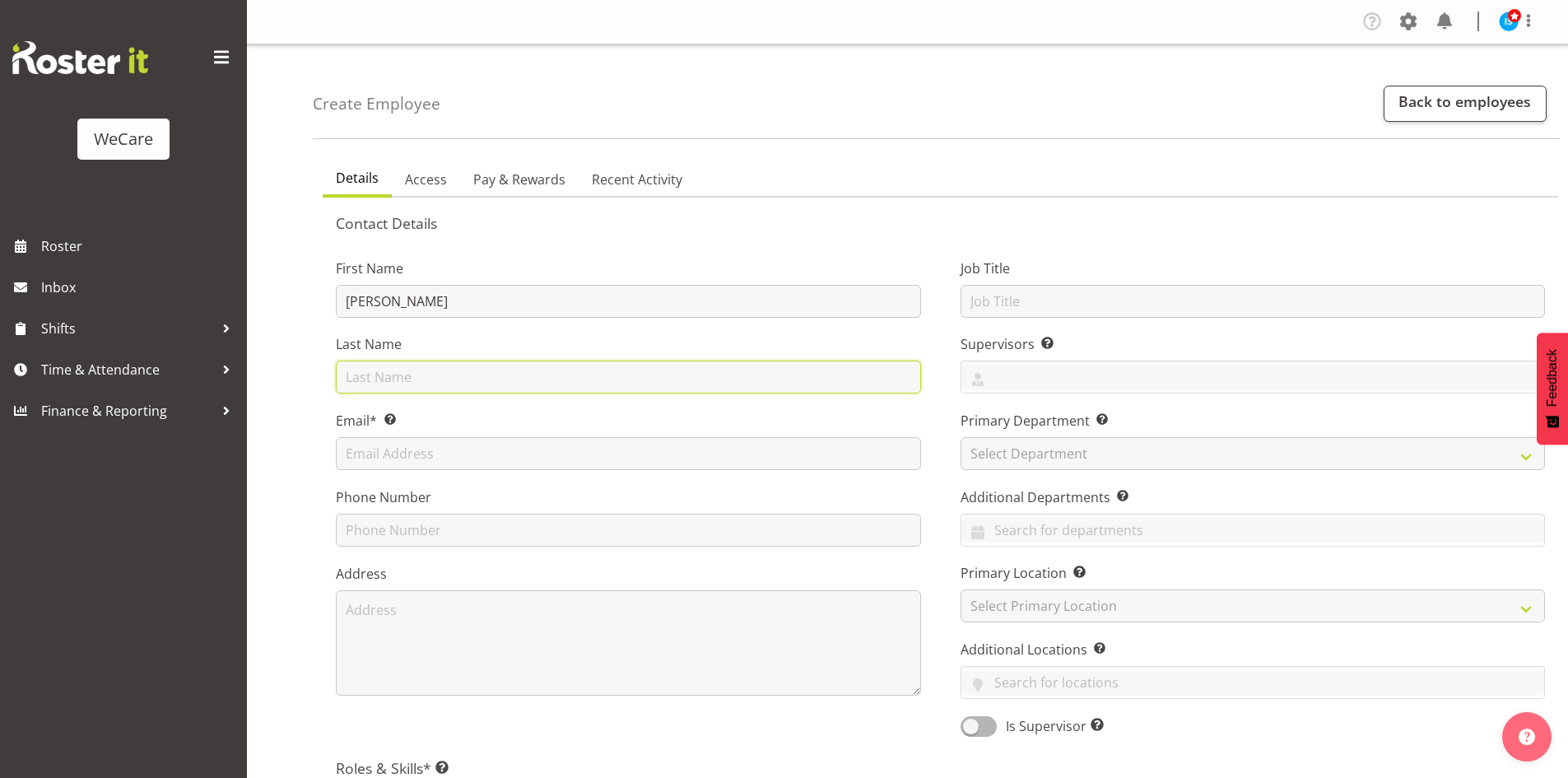
click at [377, 371] on input "text" at bounding box center [628, 376] width 585 height 33
paste input "Pocklington"
type input "Pocklington"
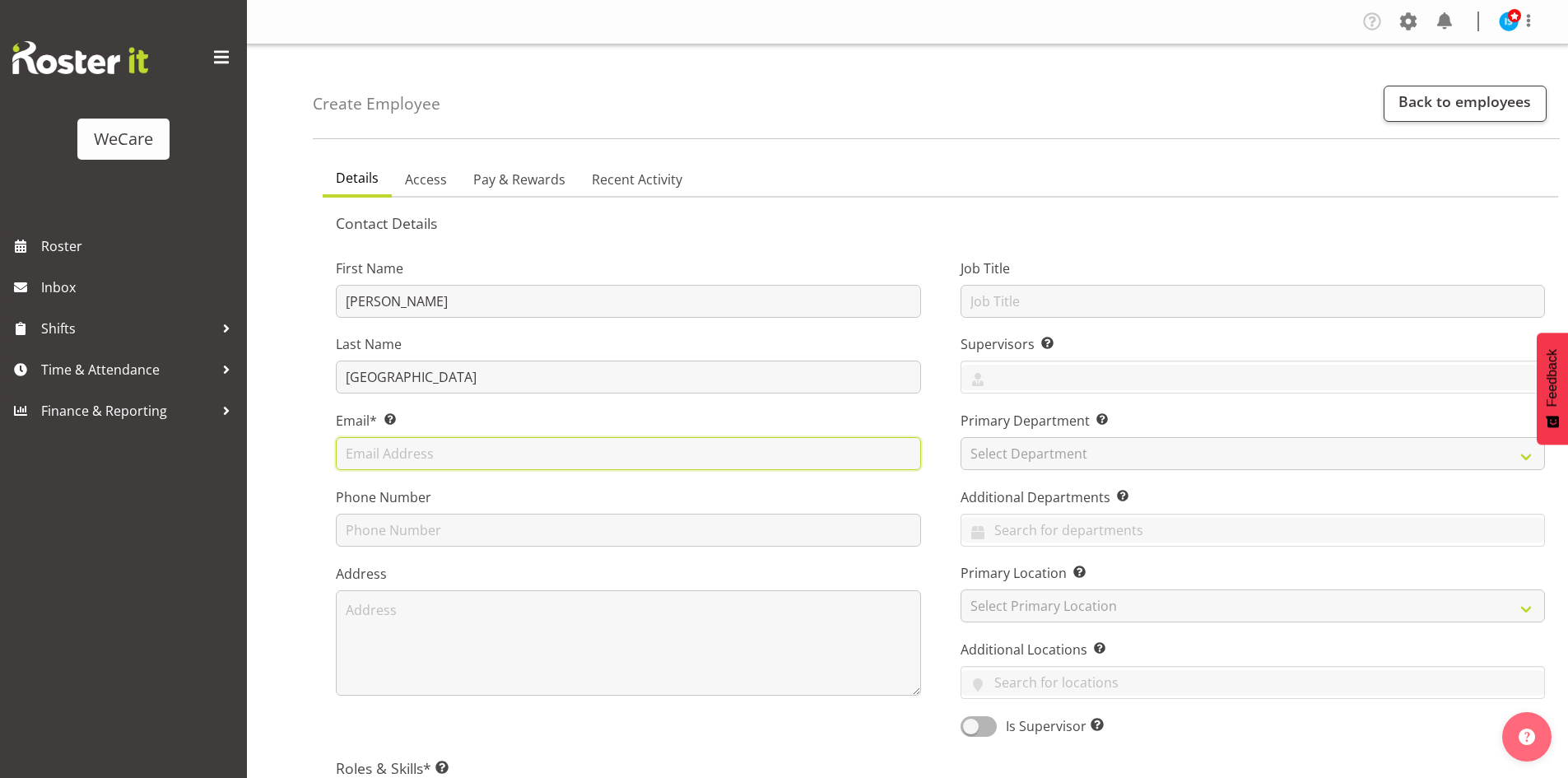
drag, startPoint x: 447, startPoint y: 456, endPoint x: 420, endPoint y: 450, distance: 27.7
click at [447, 456] on input "text" at bounding box center [628, 453] width 585 height 33
click at [491, 469] on input "text" at bounding box center [628, 453] width 585 height 33
paste input "Shannon.pocklington@wecarehealth.co.nz"
type input "Shannon.pocklington@wecarehealth.co.nz"
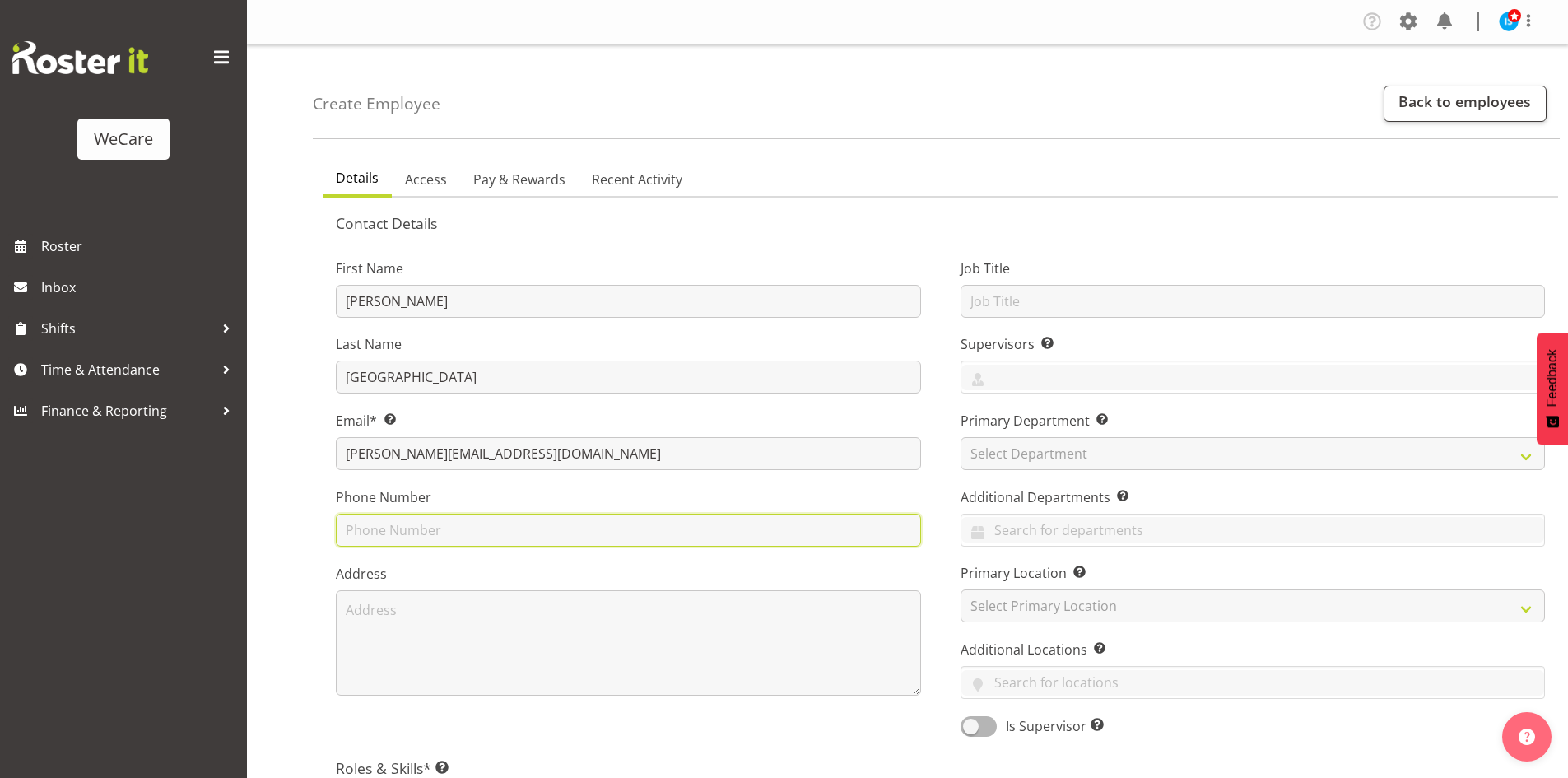
click at [370, 525] on input "text" at bounding box center [628, 529] width 585 height 33
paste input "021641819"
type input "021641819"
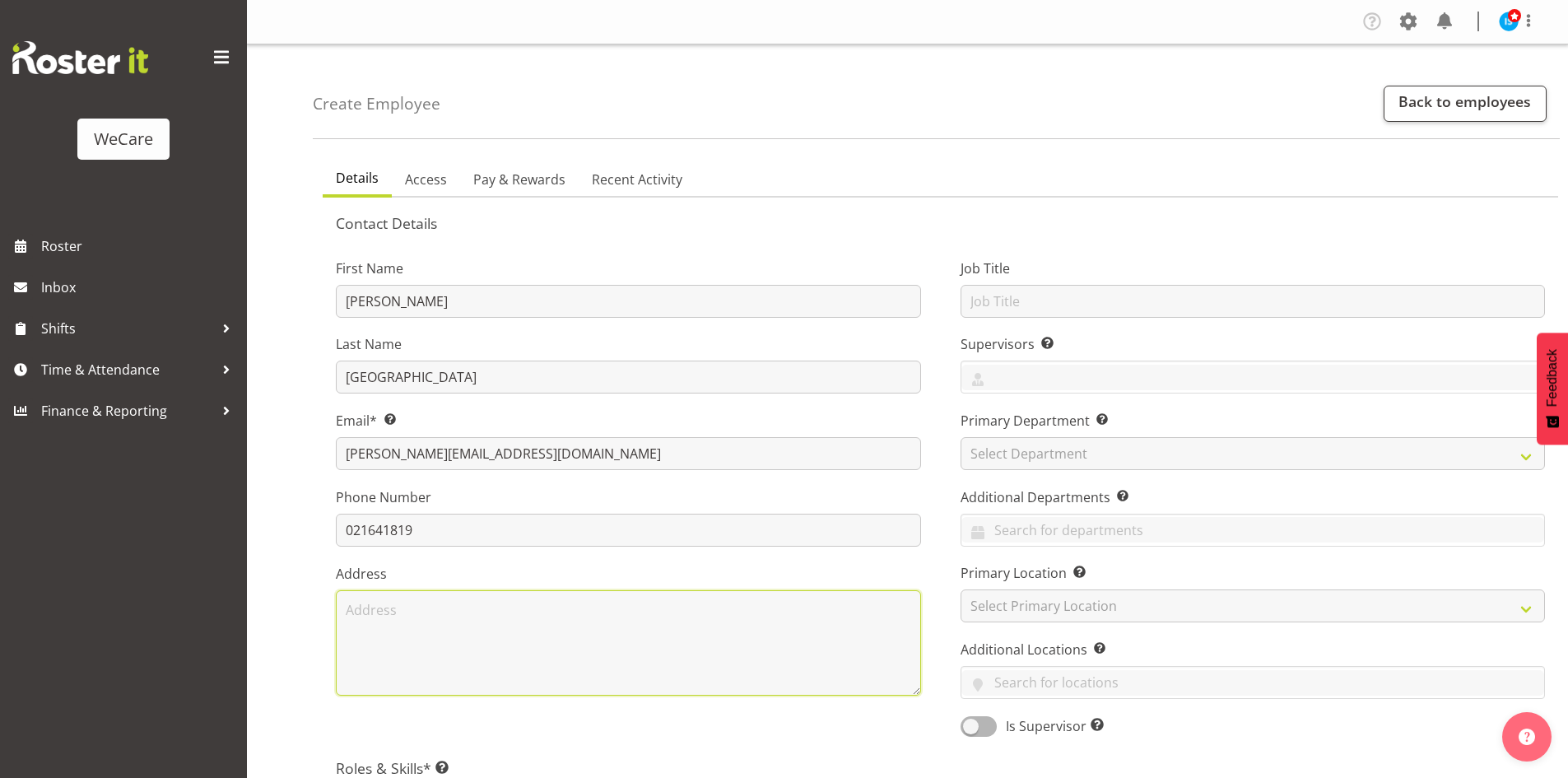
click at [486, 617] on textarea at bounding box center [628, 642] width 585 height 105
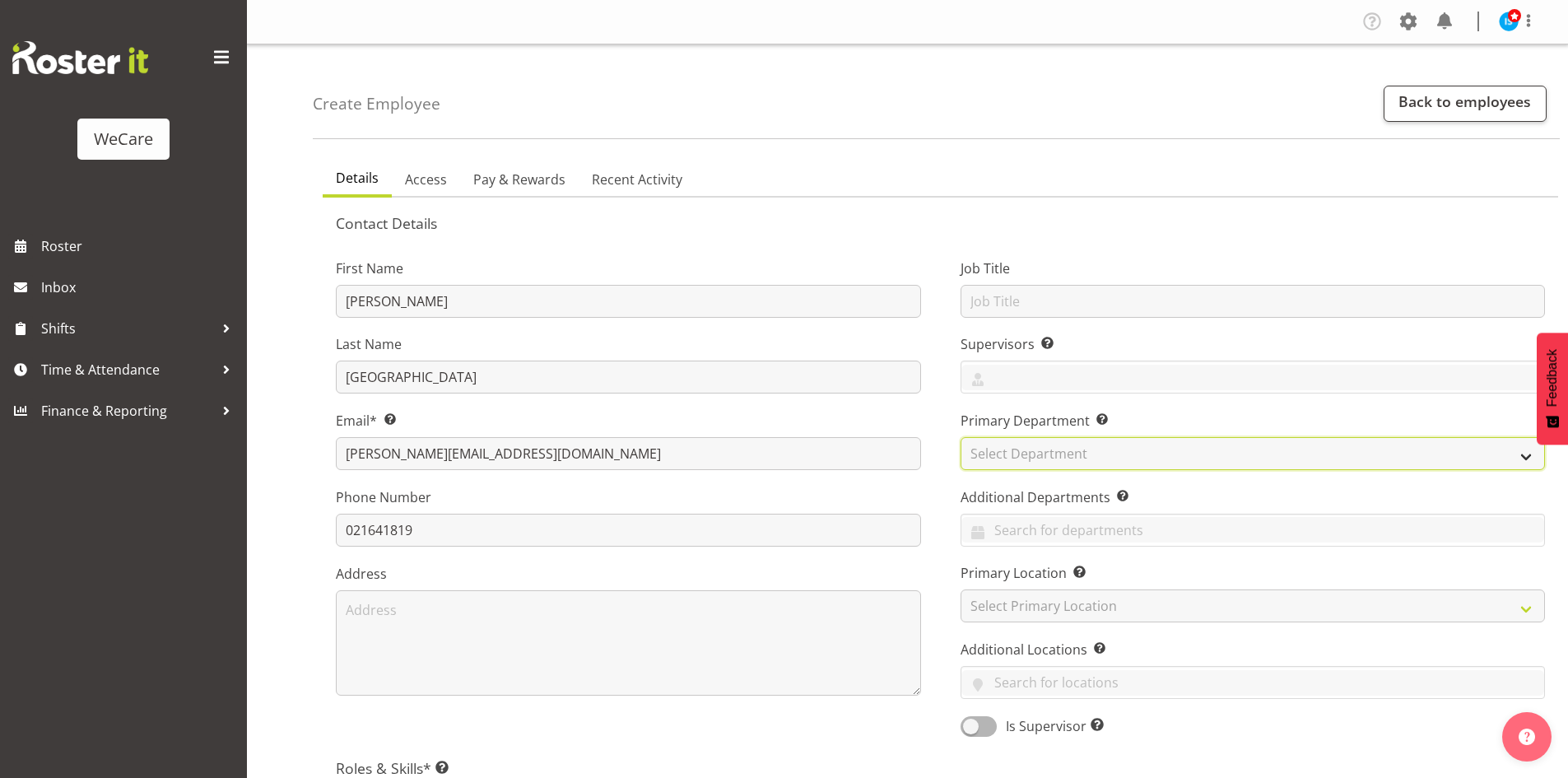
click at [1076, 447] on select "Select Department Clinical Support Customer Care Level 1 & 2 Level 3" at bounding box center [1253, 453] width 585 height 33
select select "853"
click at [961, 437] on select "Select Department Clinical Support Customer Care Level 1 & 2 Level 3" at bounding box center [1253, 453] width 585 height 33
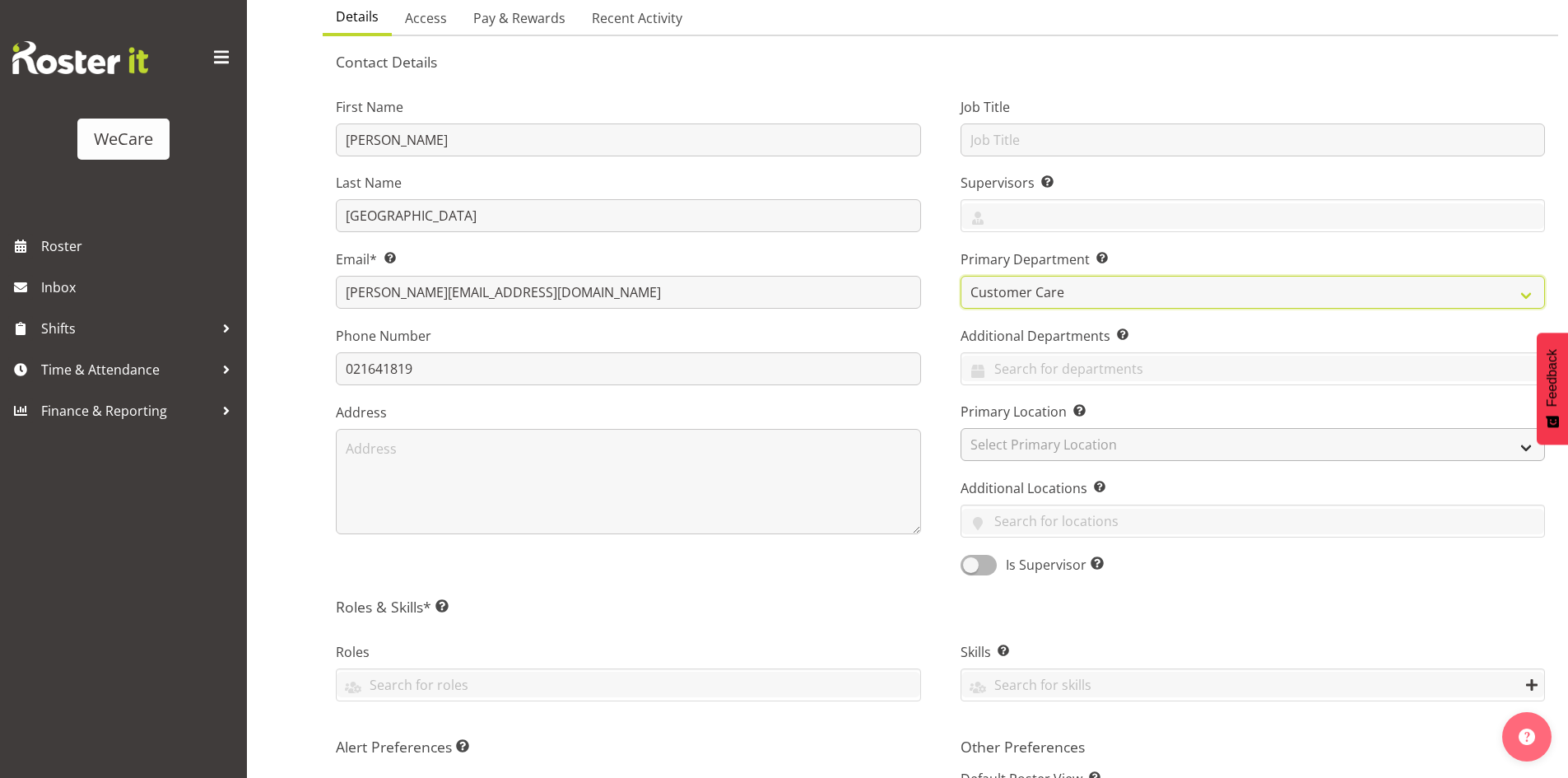
scroll to position [165, 0]
click at [1094, 371] on input "text" at bounding box center [1253, 364] width 583 height 25
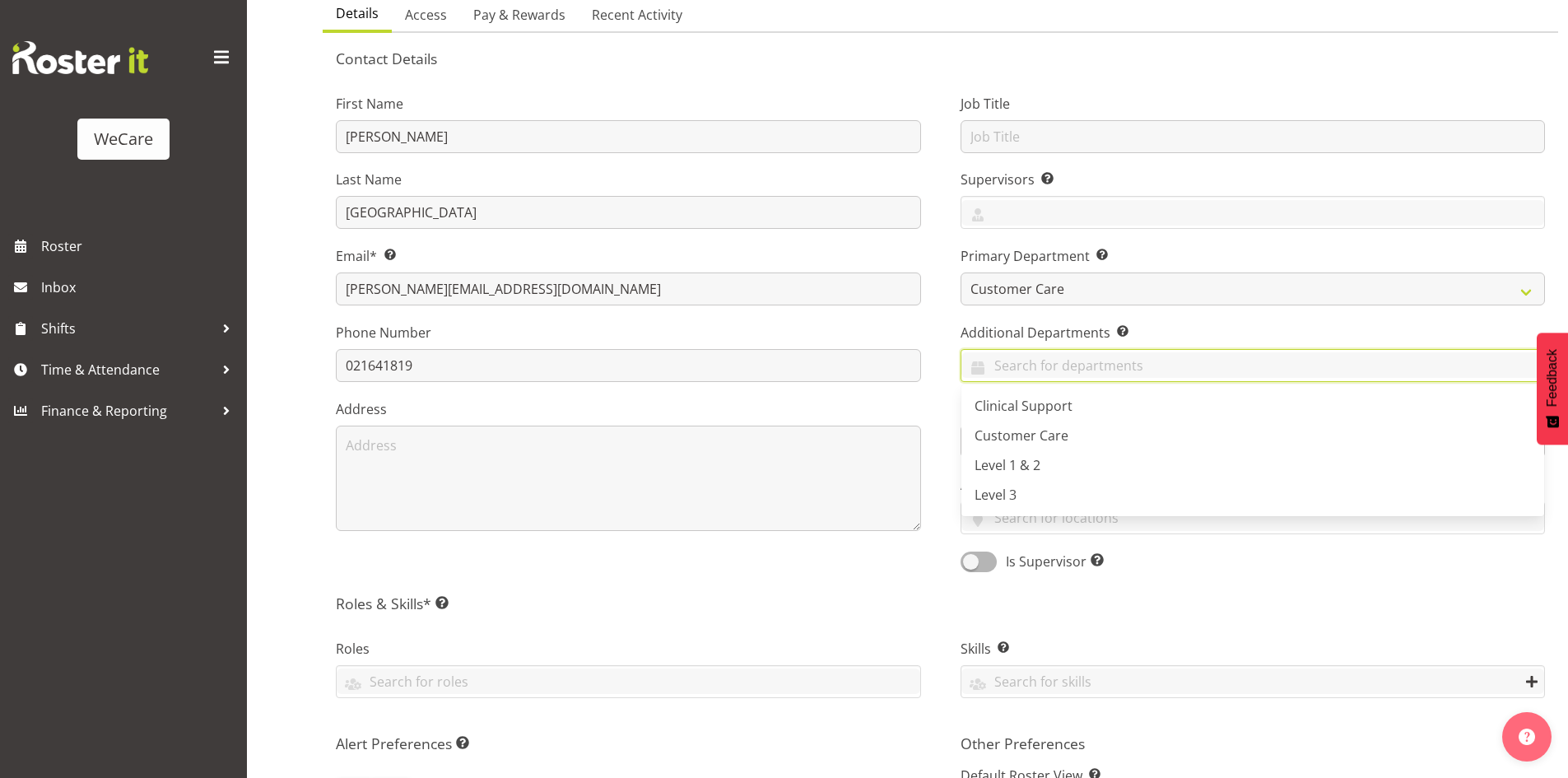
click at [948, 321] on div "Job Title Supervisors Select the employee’s supervisors, or the person who is i…" at bounding box center [1253, 327] width 624 height 513
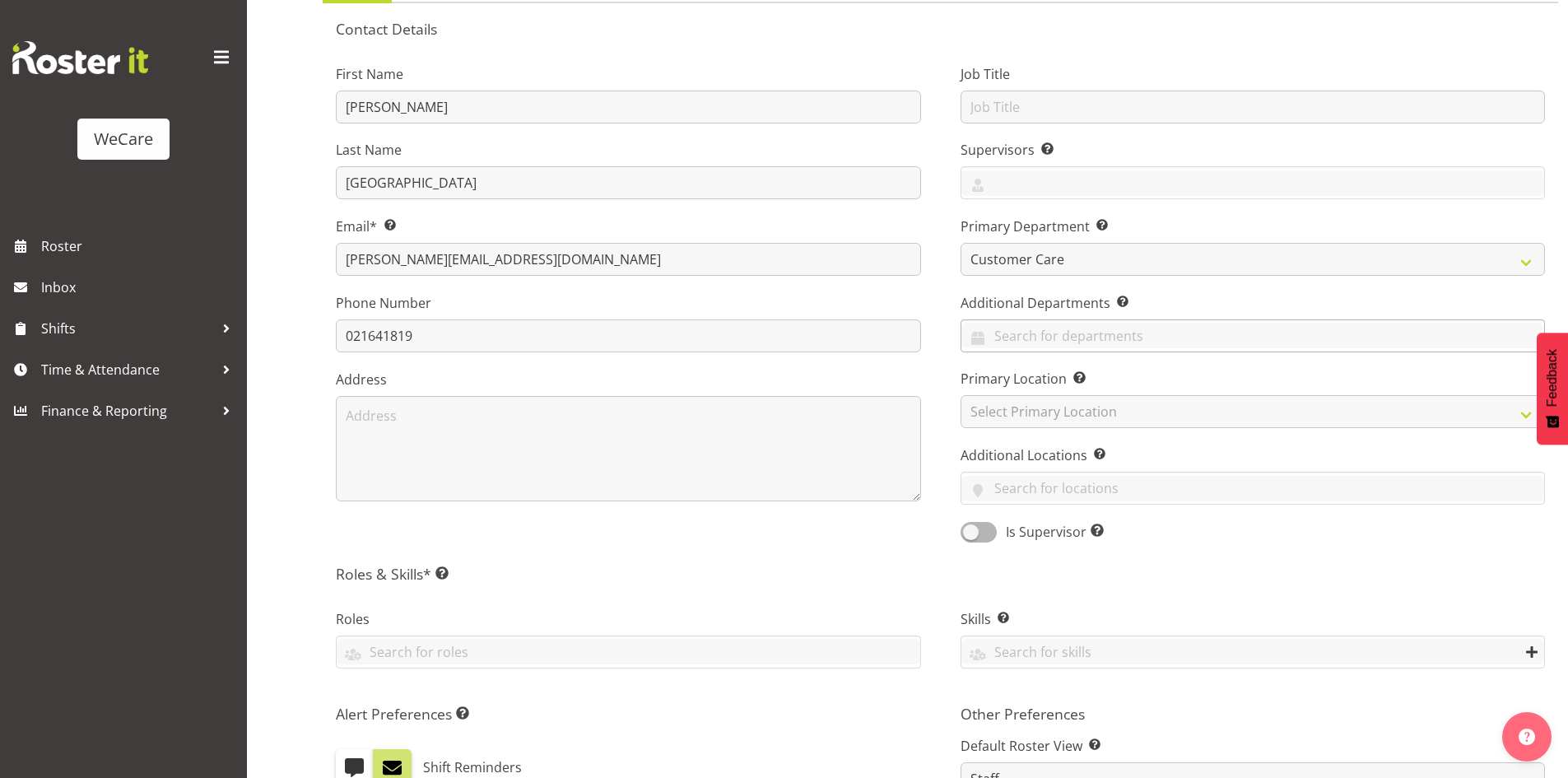
scroll to position [247, 0]
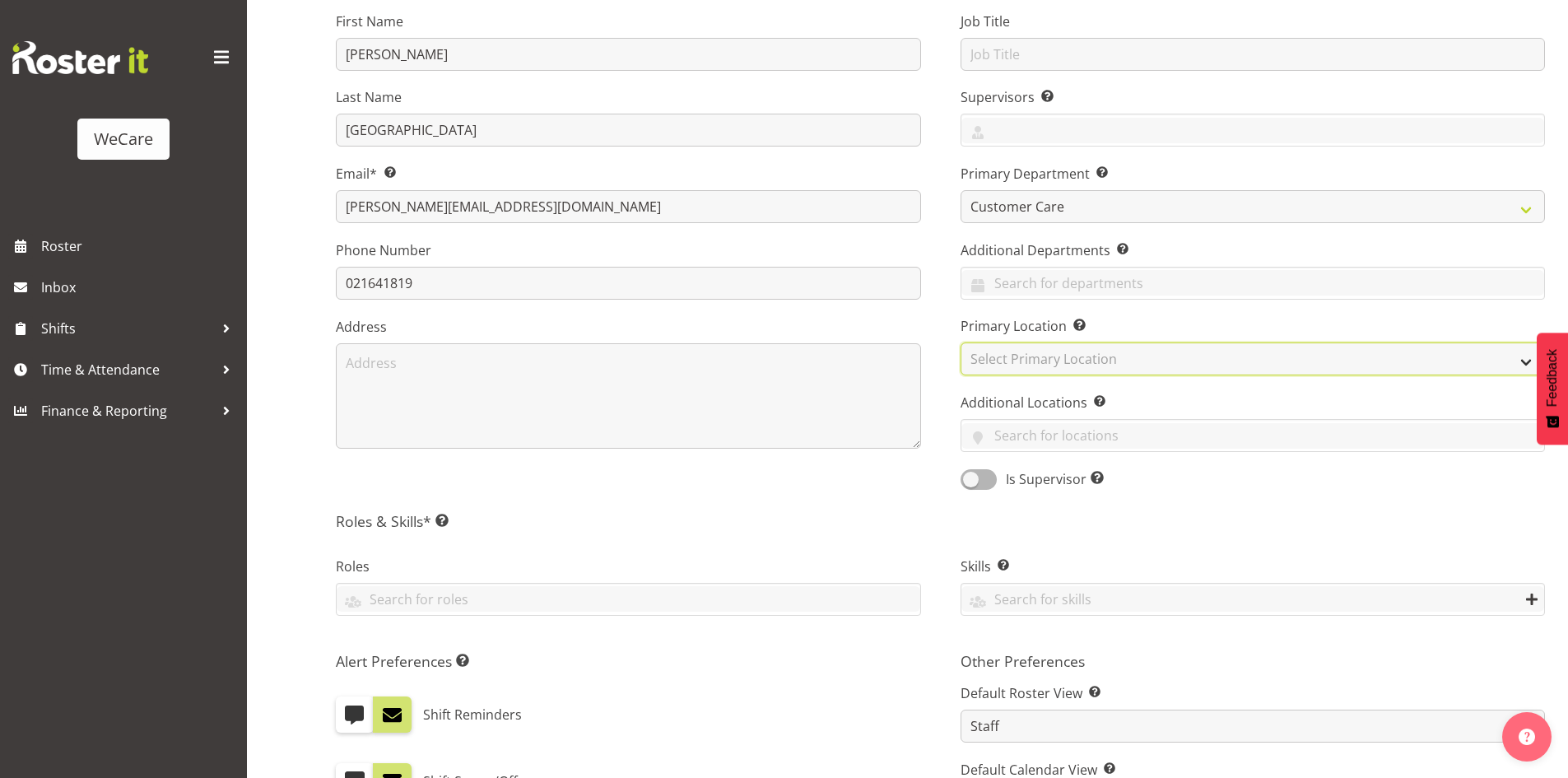
click at [1118, 362] on select "Select Primary Location Business Support Office Faringdon Ilam Lincoln Riccarto…" at bounding box center [1253, 358] width 585 height 33
select select "1202"
click at [961, 342] on select "Select Primary Location Business Support Office Faringdon Ilam Lincoln Riccarto…" at bounding box center [1253, 358] width 585 height 33
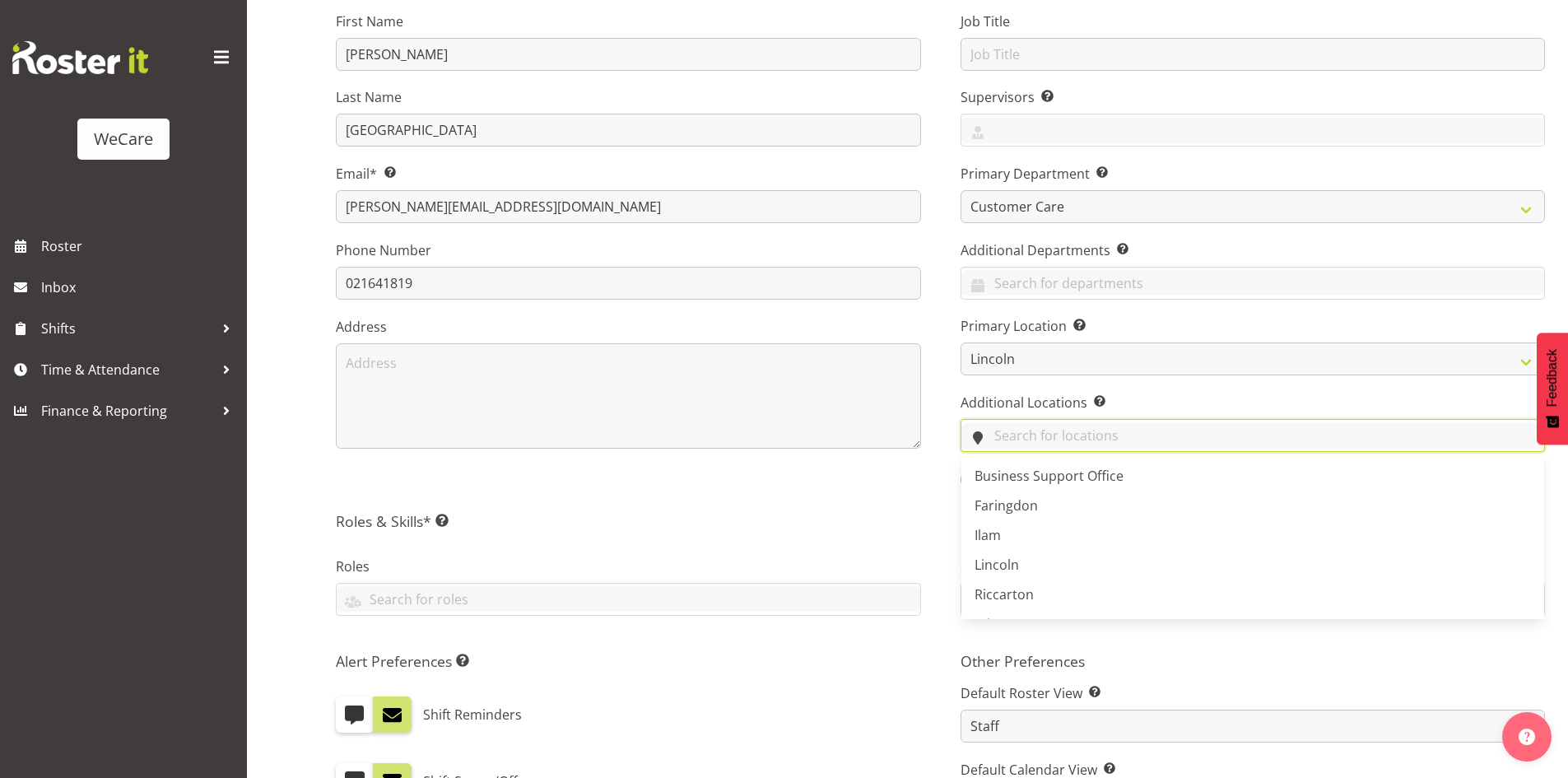
click at [1025, 447] on input "text" at bounding box center [1253, 435] width 583 height 25
click at [1028, 493] on link "Faringdon" at bounding box center [1253, 505] width 583 height 30
click at [801, 458] on div "First Name Shannon Last Name Pocklington Email* This is a required field. Shann…" at bounding box center [628, 245] width 624 height 513
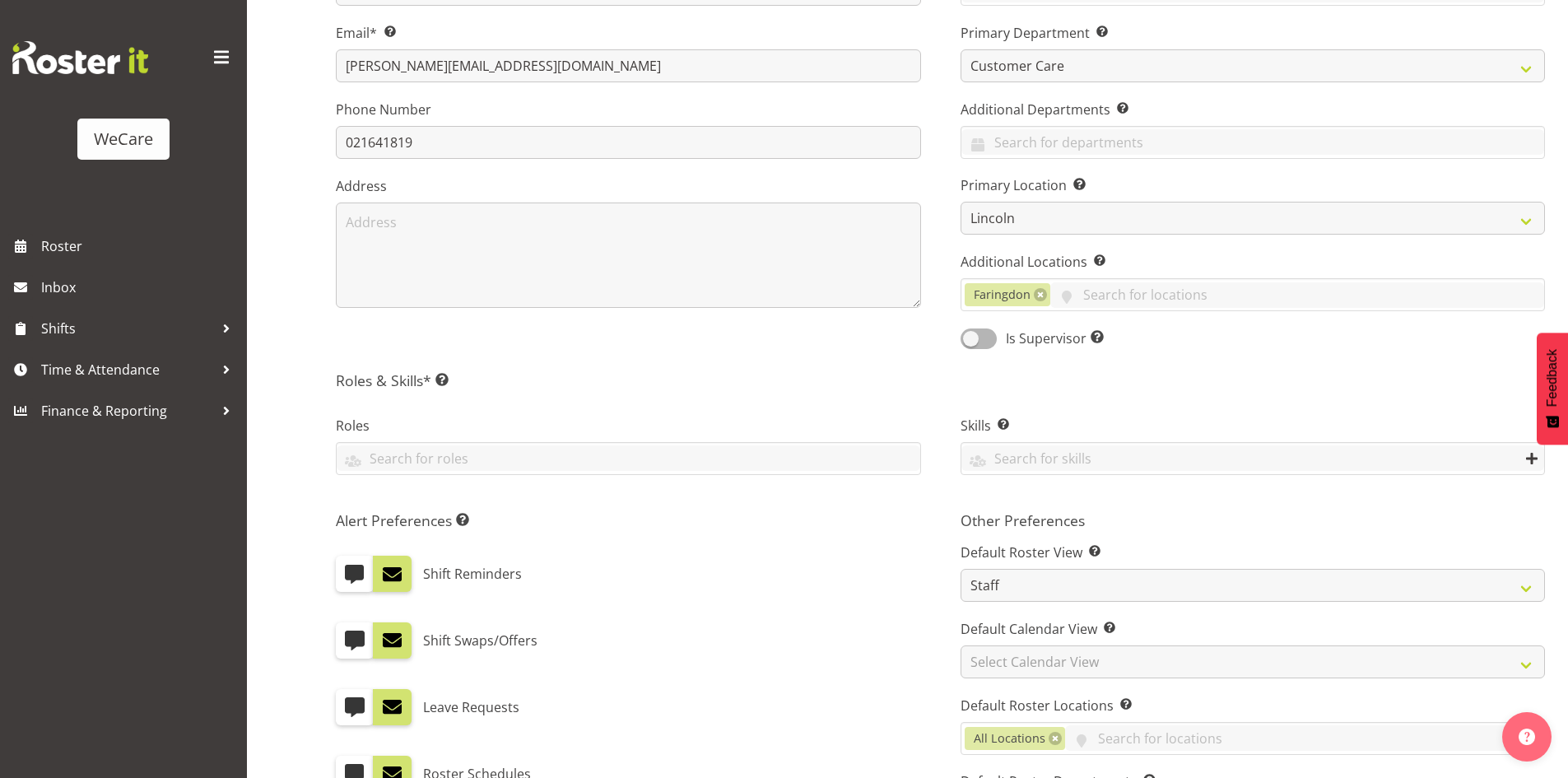
scroll to position [494, 0]
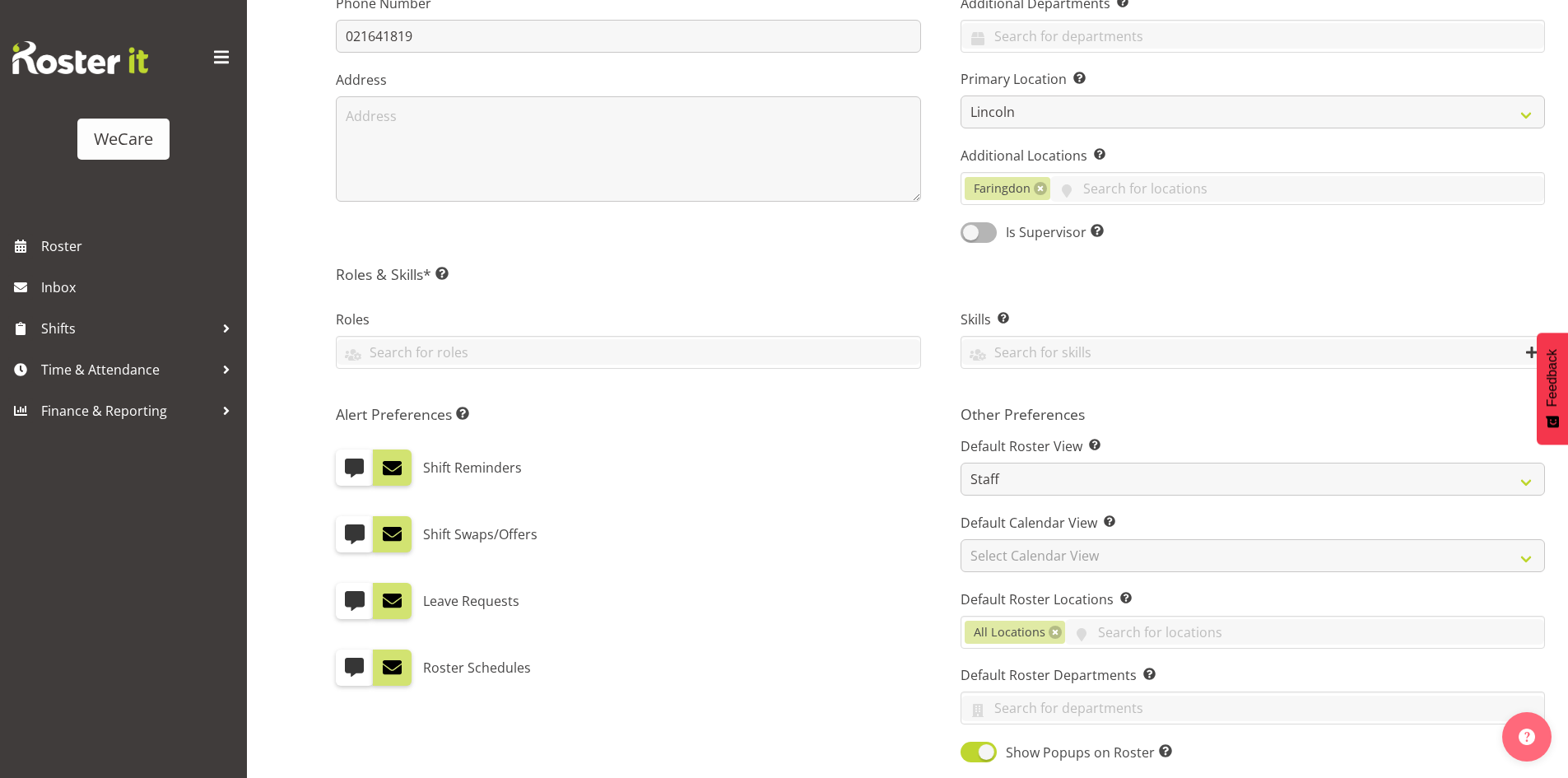
click at [1025, 369] on div "Skills Enter any skills required for this shift. At least one employee on the s…" at bounding box center [1253, 340] width 624 height 109
click at [1013, 363] on input "text" at bounding box center [1253, 351] width 583 height 25
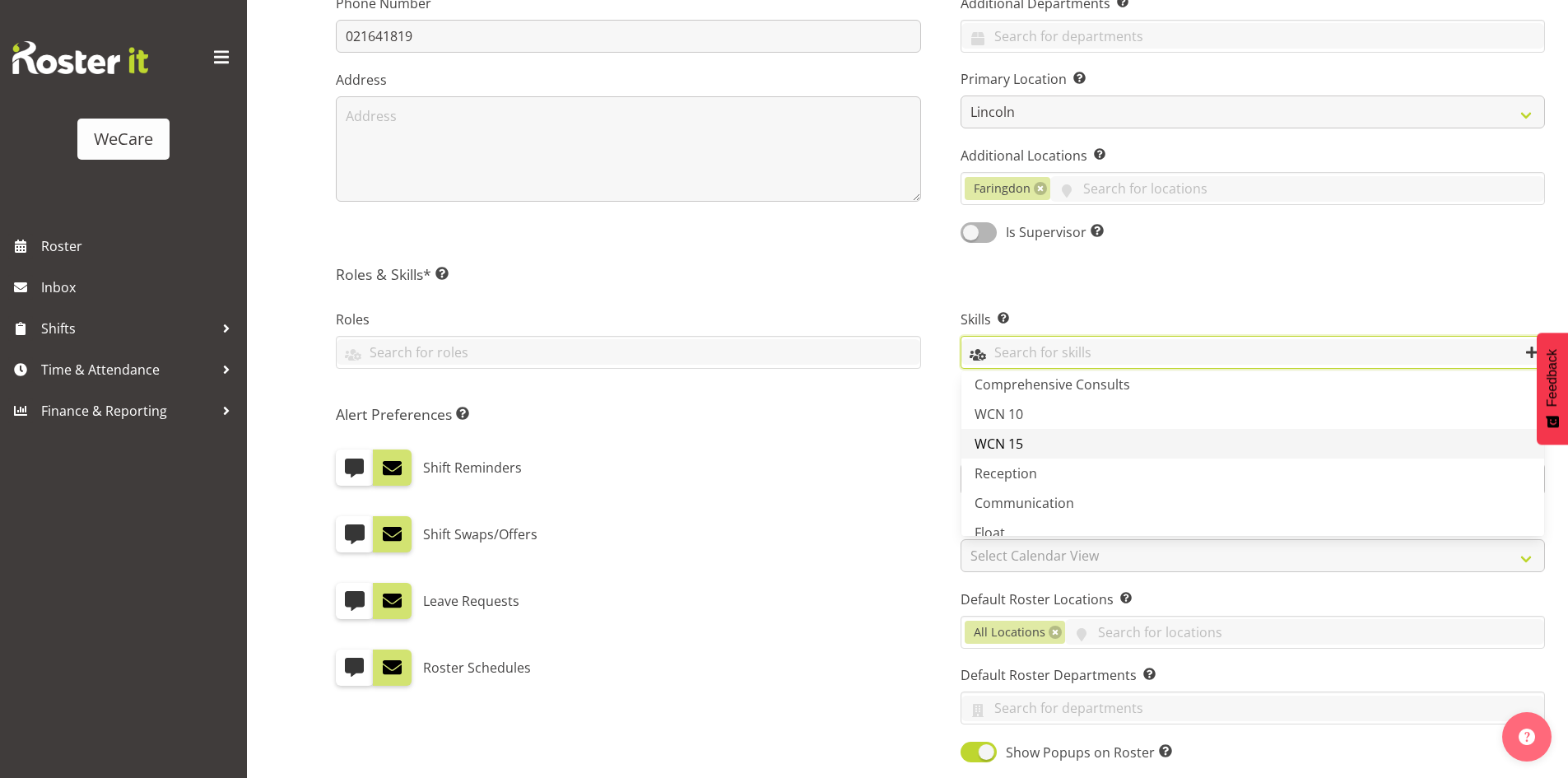
scroll to position [56, 0]
click at [1084, 462] on link "Reception" at bounding box center [1253, 456] width 583 height 30
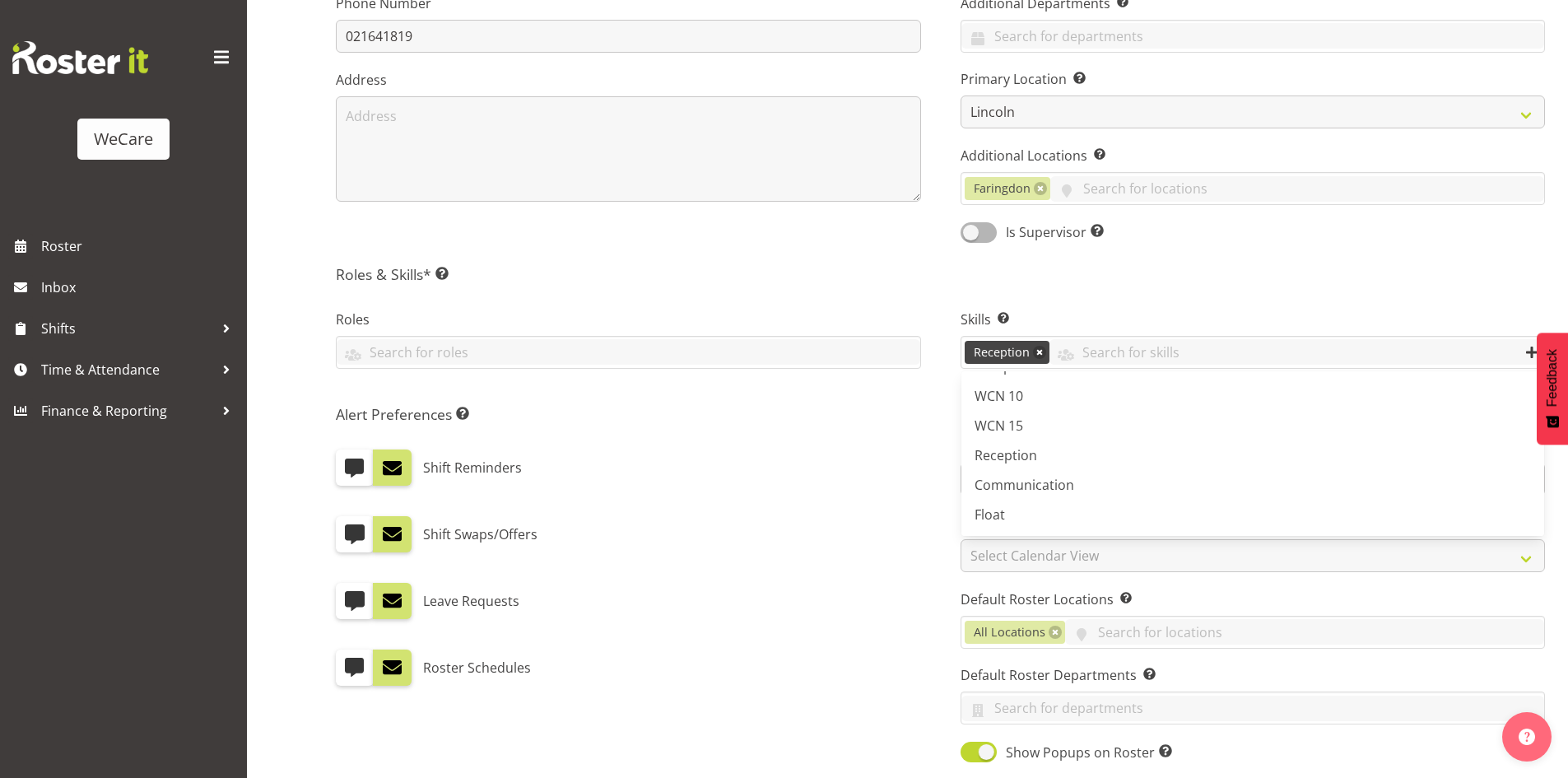
click at [863, 271] on h5 "Roles & Skills* This is a required field. Add as many roles and skills as requi…" at bounding box center [940, 273] width 1209 height 18
click at [441, 342] on input "text" at bounding box center [628, 351] width 583 height 25
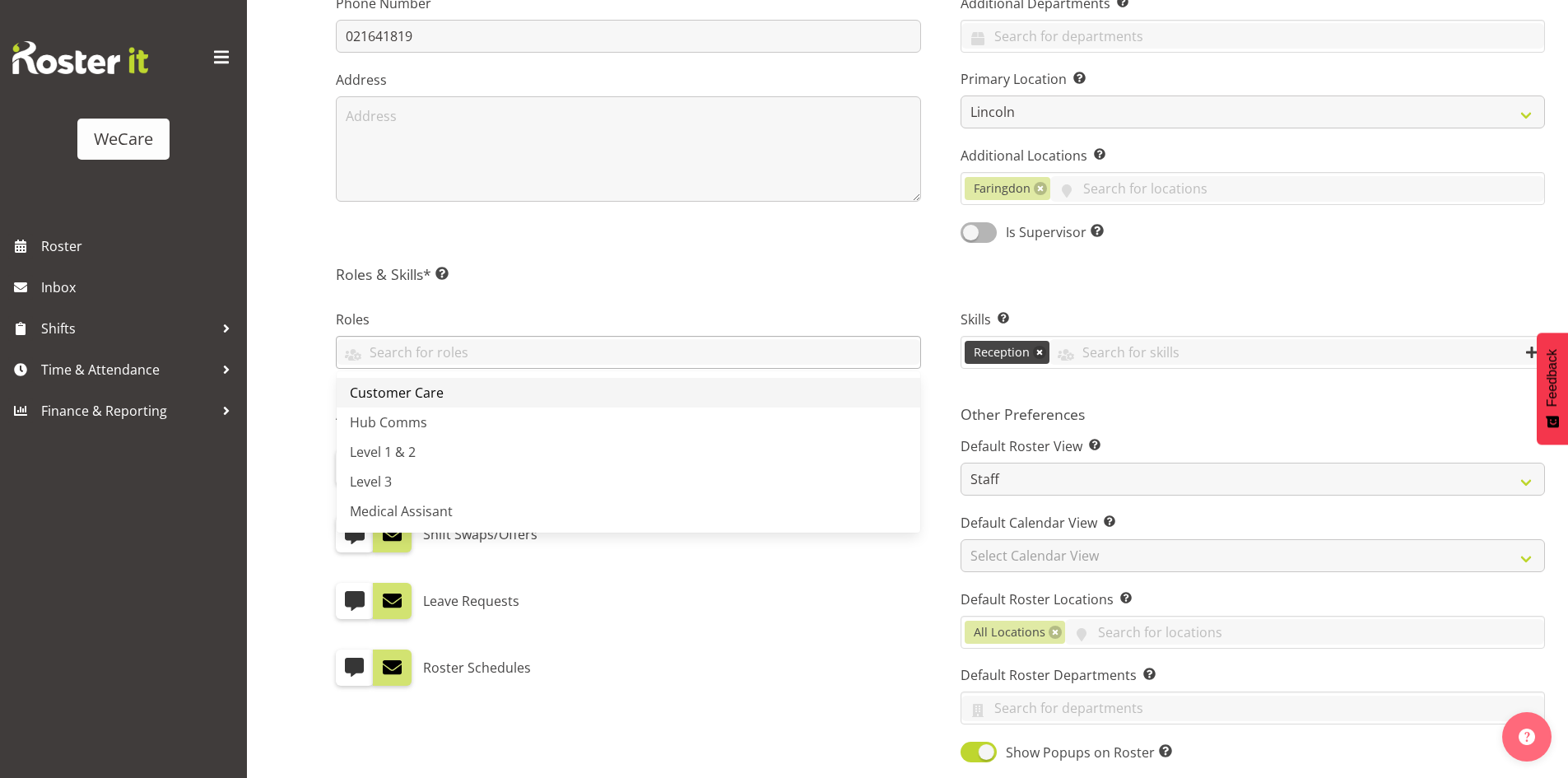
click at [429, 388] on span "Customer Care" at bounding box center [396, 392] width 94 height 18
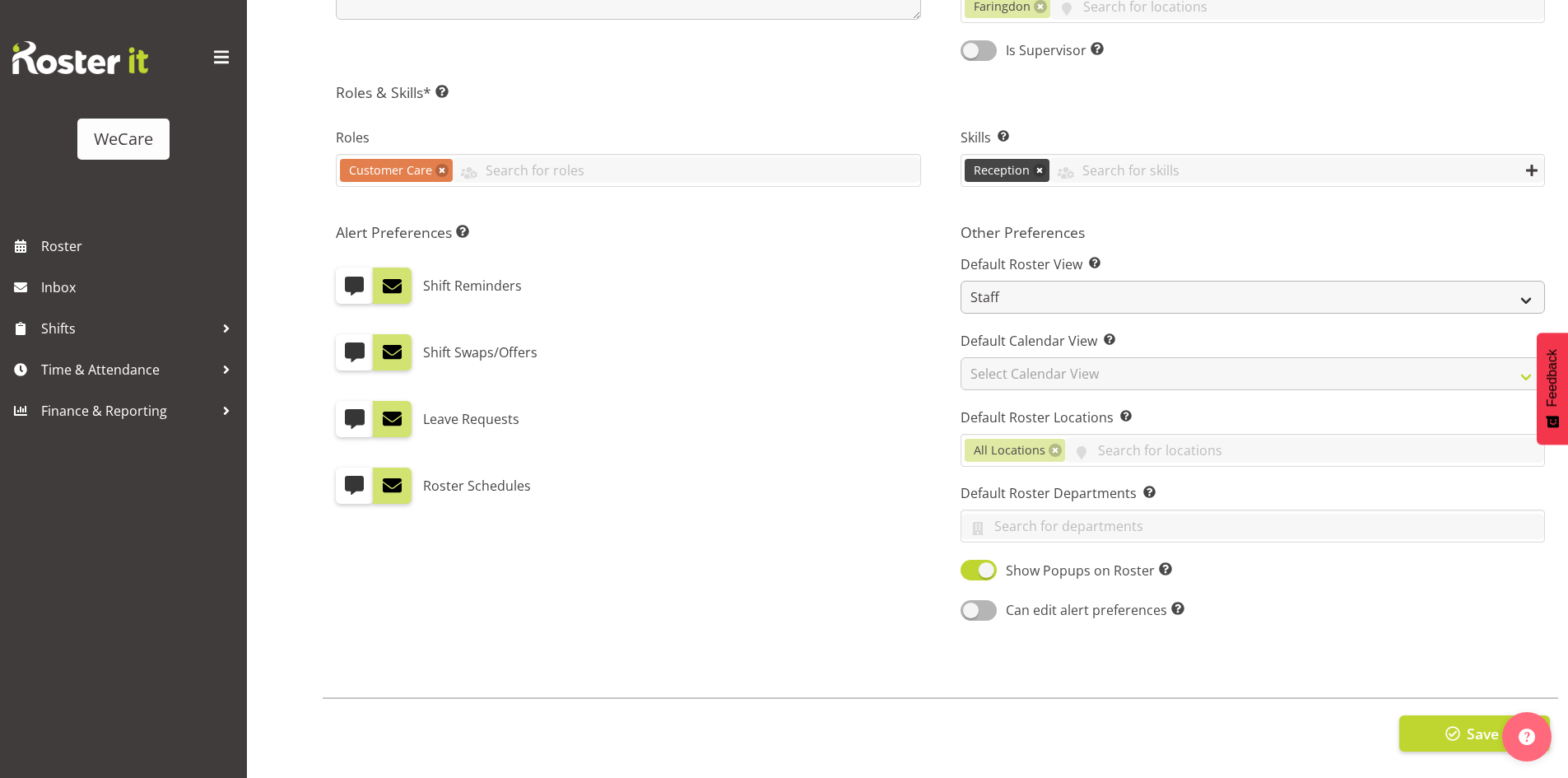
scroll to position [689, 0]
click at [1036, 280] on select "Staff Role Shift - Horizontal Shift - Vertical Staff - Location" at bounding box center [1253, 296] width 585 height 33
drag, startPoint x: 1048, startPoint y: 286, endPoint x: 1047, endPoint y: 299, distance: 13.0
click at [1048, 286] on select "Staff Role Shift - Horizontal Shift - Vertical Staff - Location" at bounding box center [1253, 296] width 585 height 33
select select "location"
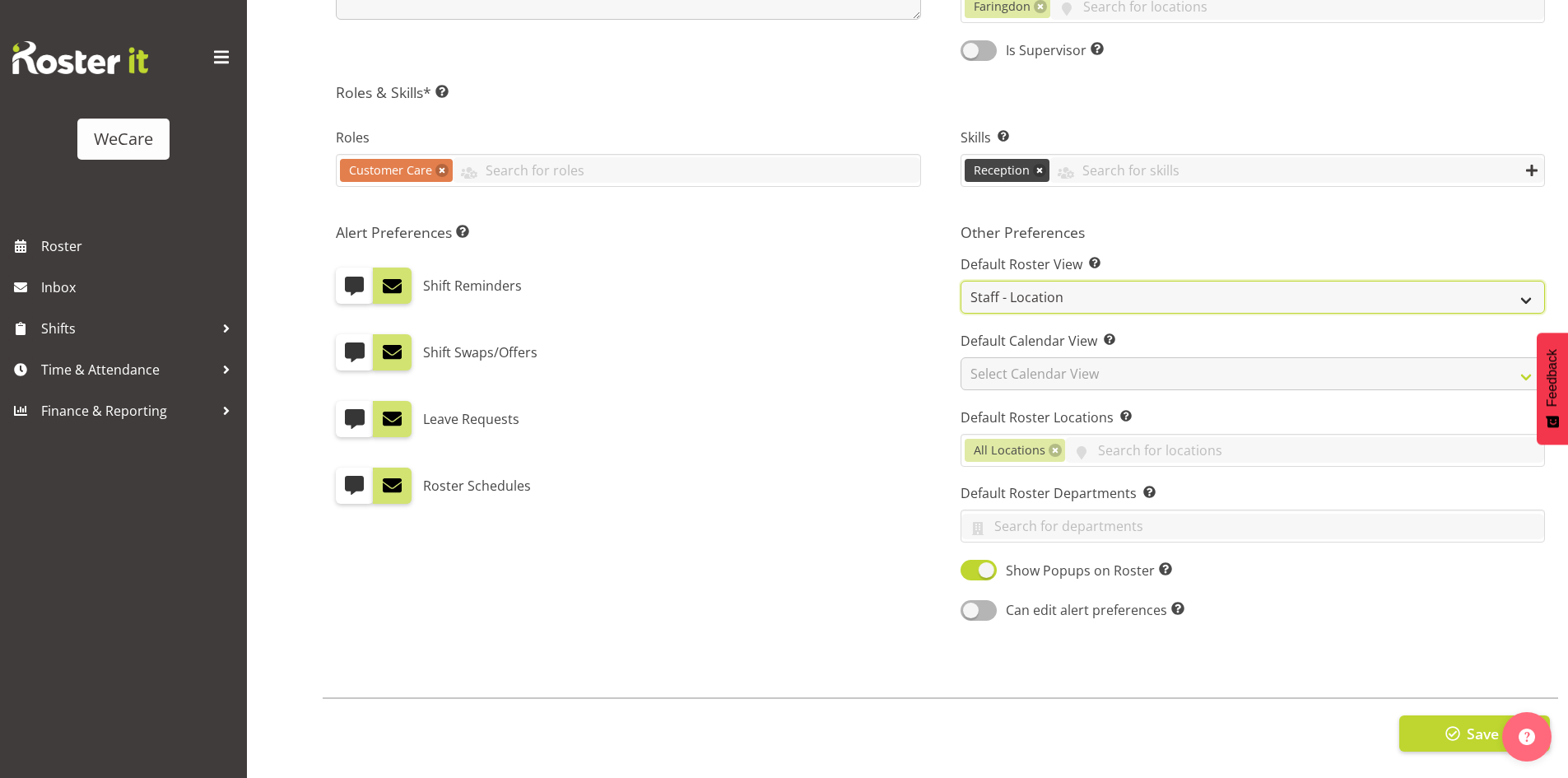
click at [961, 280] on select "Staff Role Shift - Horizontal Shift - Vertical Staff - Location" at bounding box center [1253, 296] width 585 height 33
click at [878, 371] on div "Alert Preferences Specifies what type(s) of communication the employee will rec…" at bounding box center [628, 423] width 624 height 420
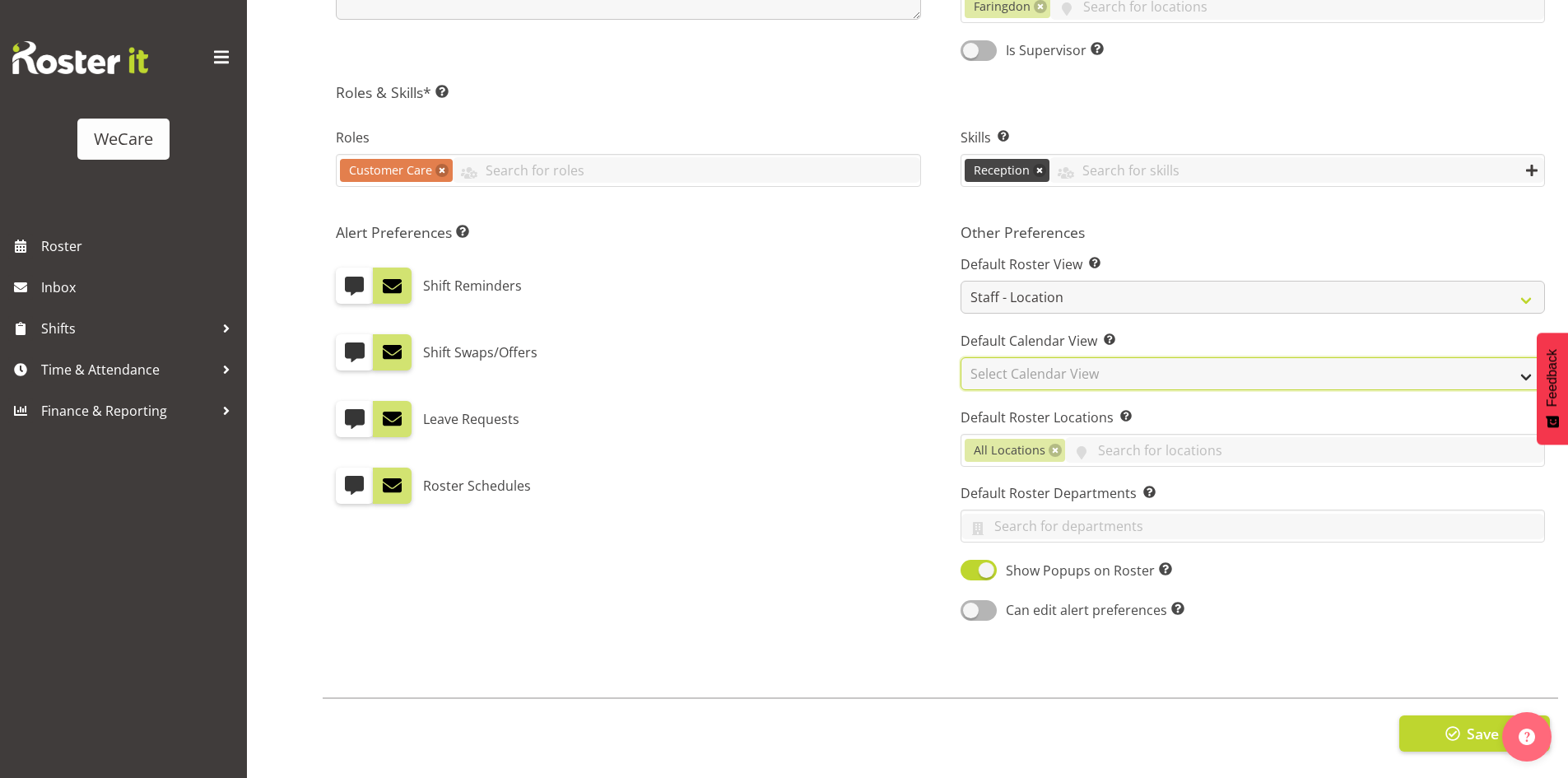
click at [1004, 366] on select "Select Calendar View Day Timeline Day Week (current default) Timeline Week Fort…" at bounding box center [1253, 373] width 585 height 33
drag, startPoint x: 788, startPoint y: 349, endPoint x: 803, endPoint y: 362, distance: 19.8
click at [790, 349] on div "Shift Swaps/Offers" at bounding box center [628, 352] width 585 height 36
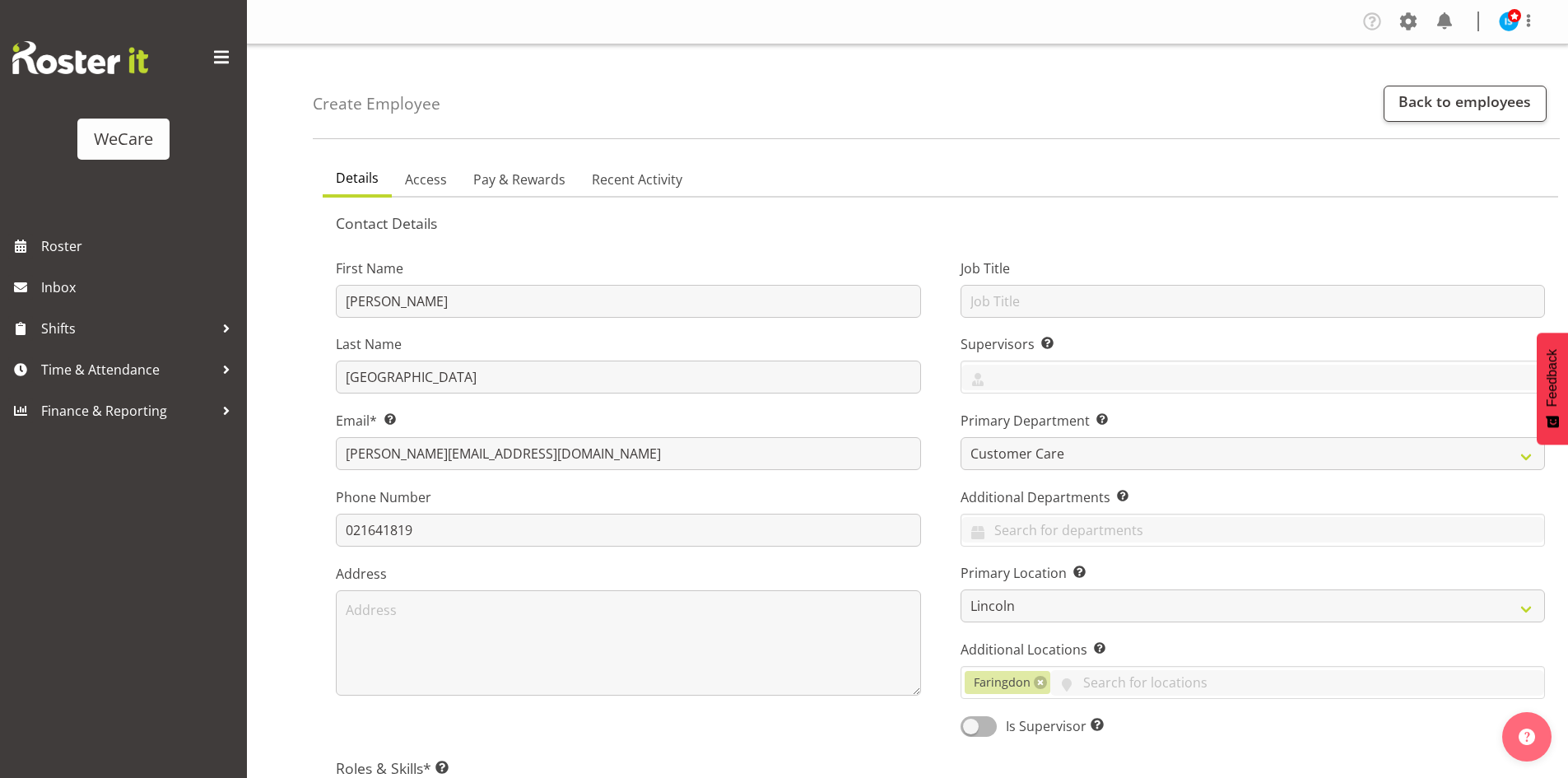
click at [433, 175] on span "Access" at bounding box center [426, 179] width 42 height 20
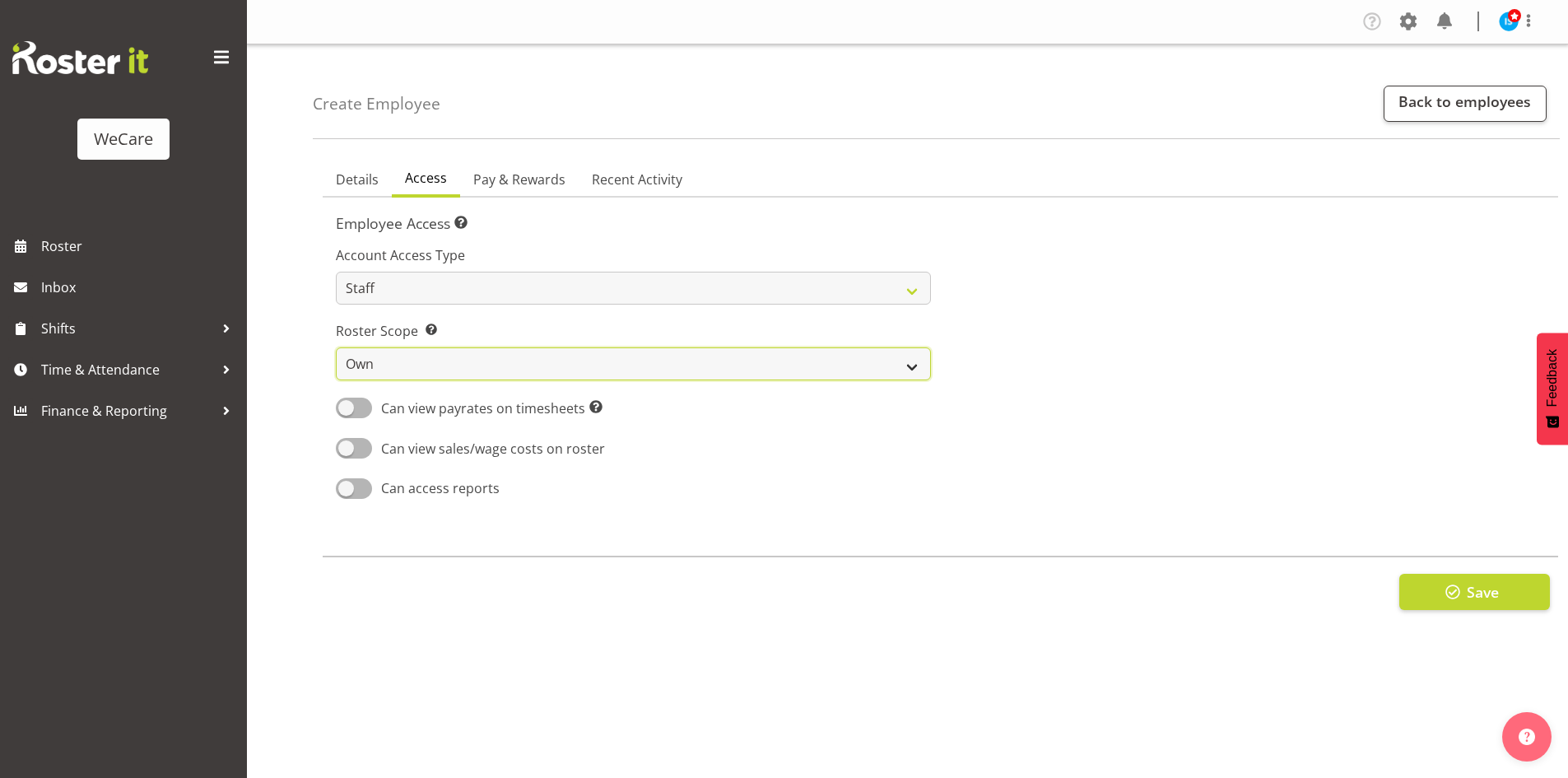
click at [456, 374] on select "Own Department Company" at bounding box center [633, 363] width 595 height 33
select select "company"
click at [335, 348] on select "Own Department Company" at bounding box center [633, 363] width 595 height 33
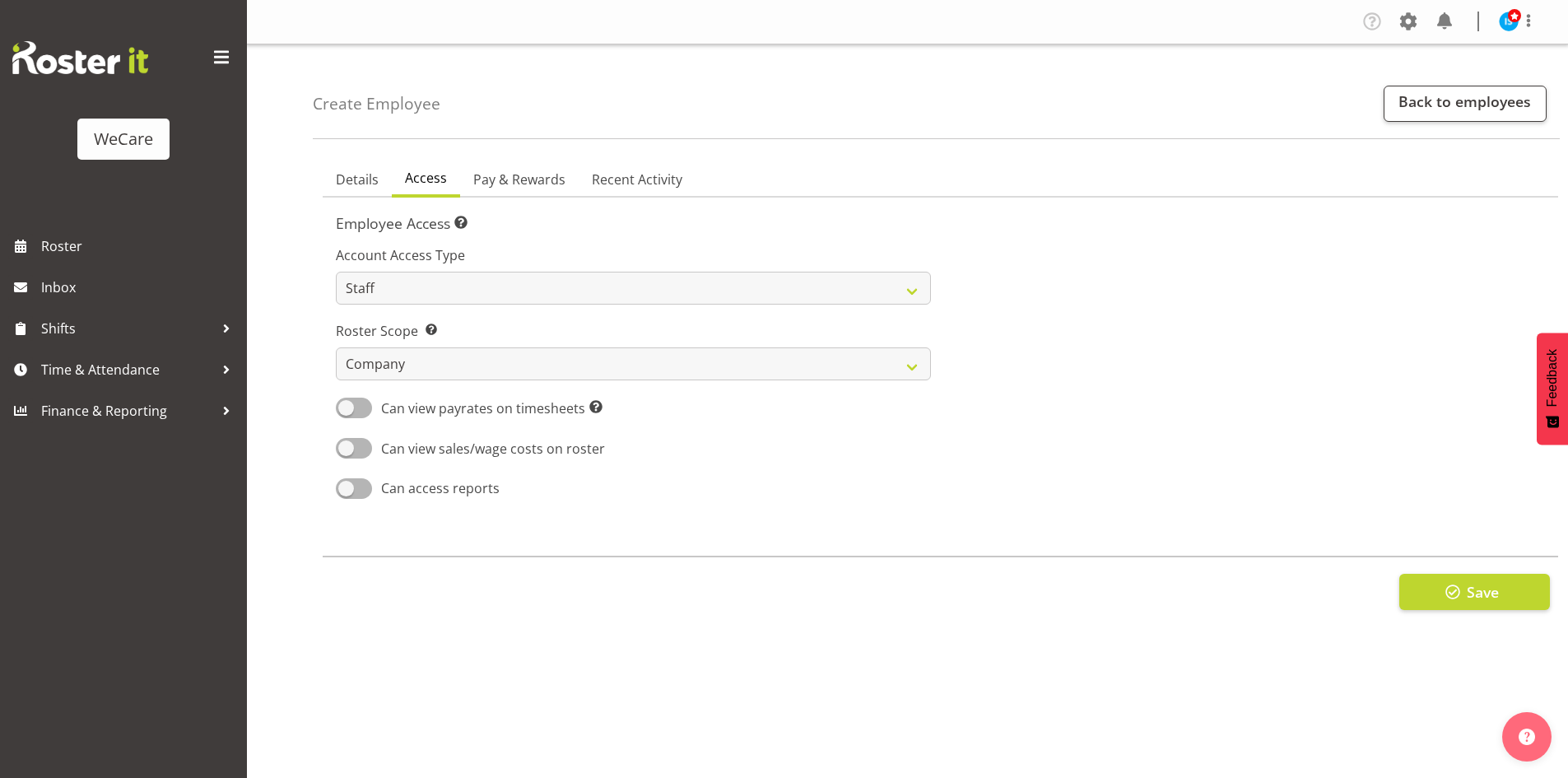
click at [1477, 610] on div "Save" at bounding box center [940, 591] width 1235 height 71
click at [1465, 583] on button "Save" at bounding box center [1475, 592] width 151 height 36
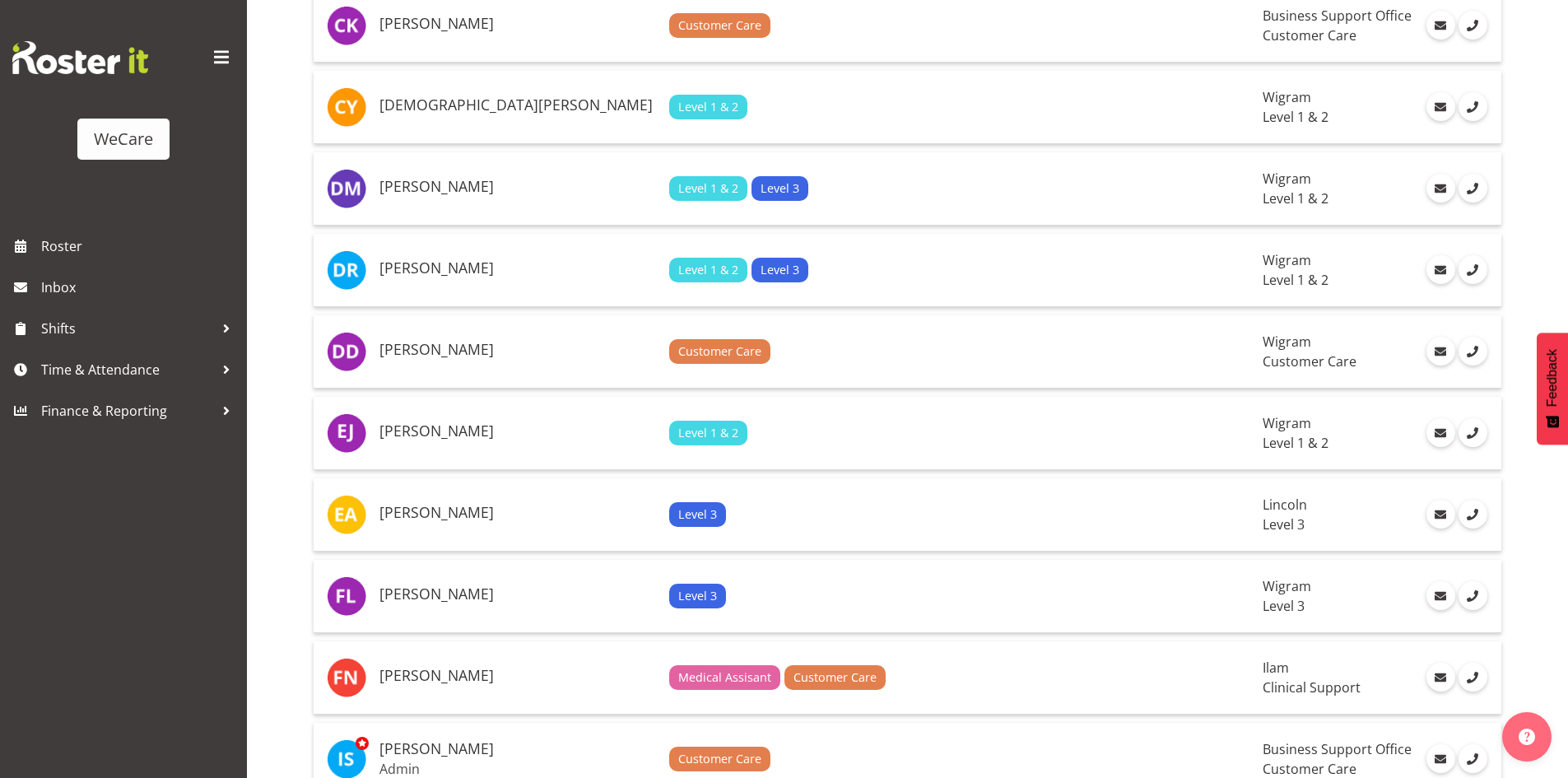
scroll to position [3620, 0]
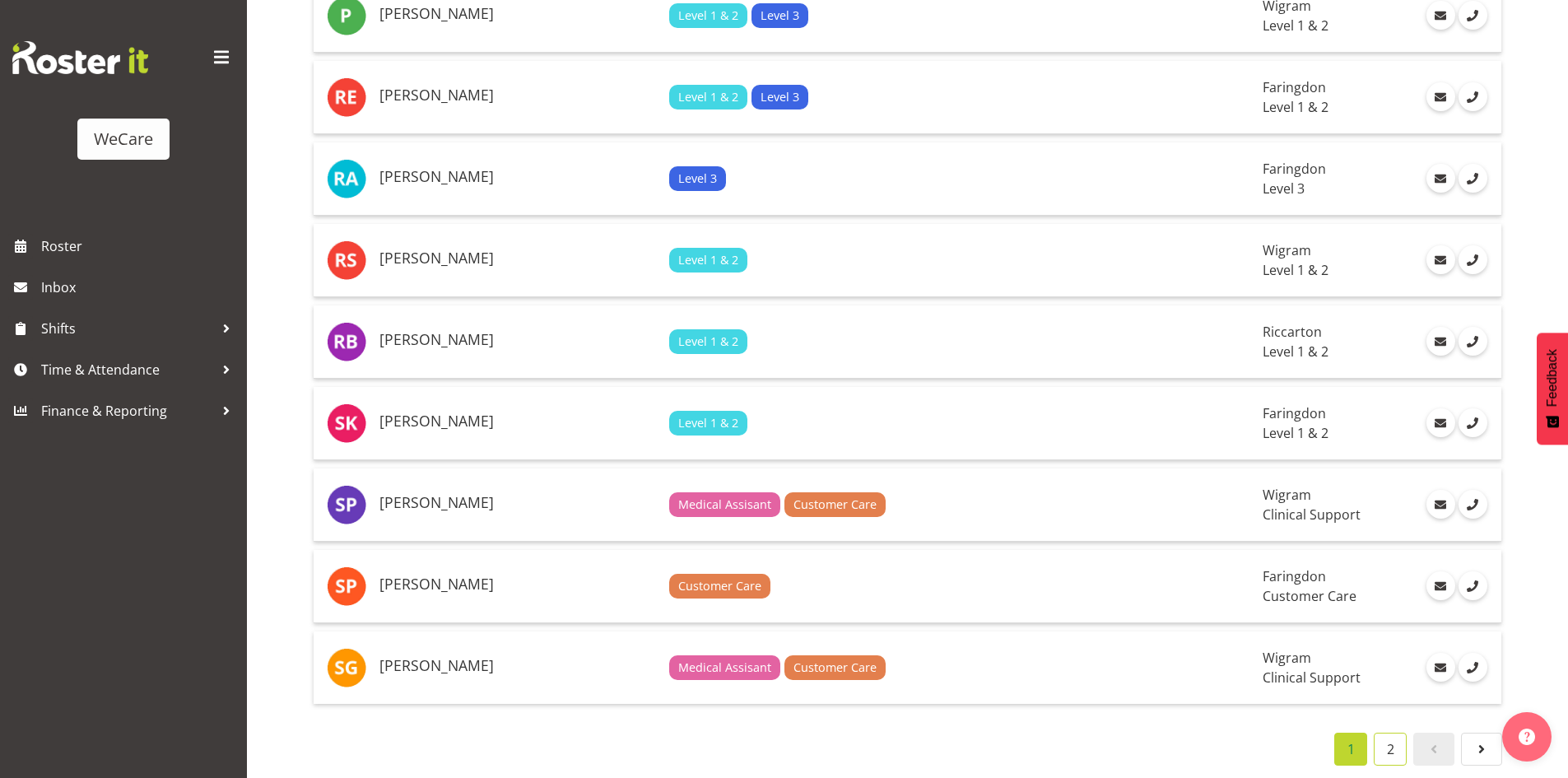
click at [1390, 744] on link "2" at bounding box center [1389, 748] width 33 height 33
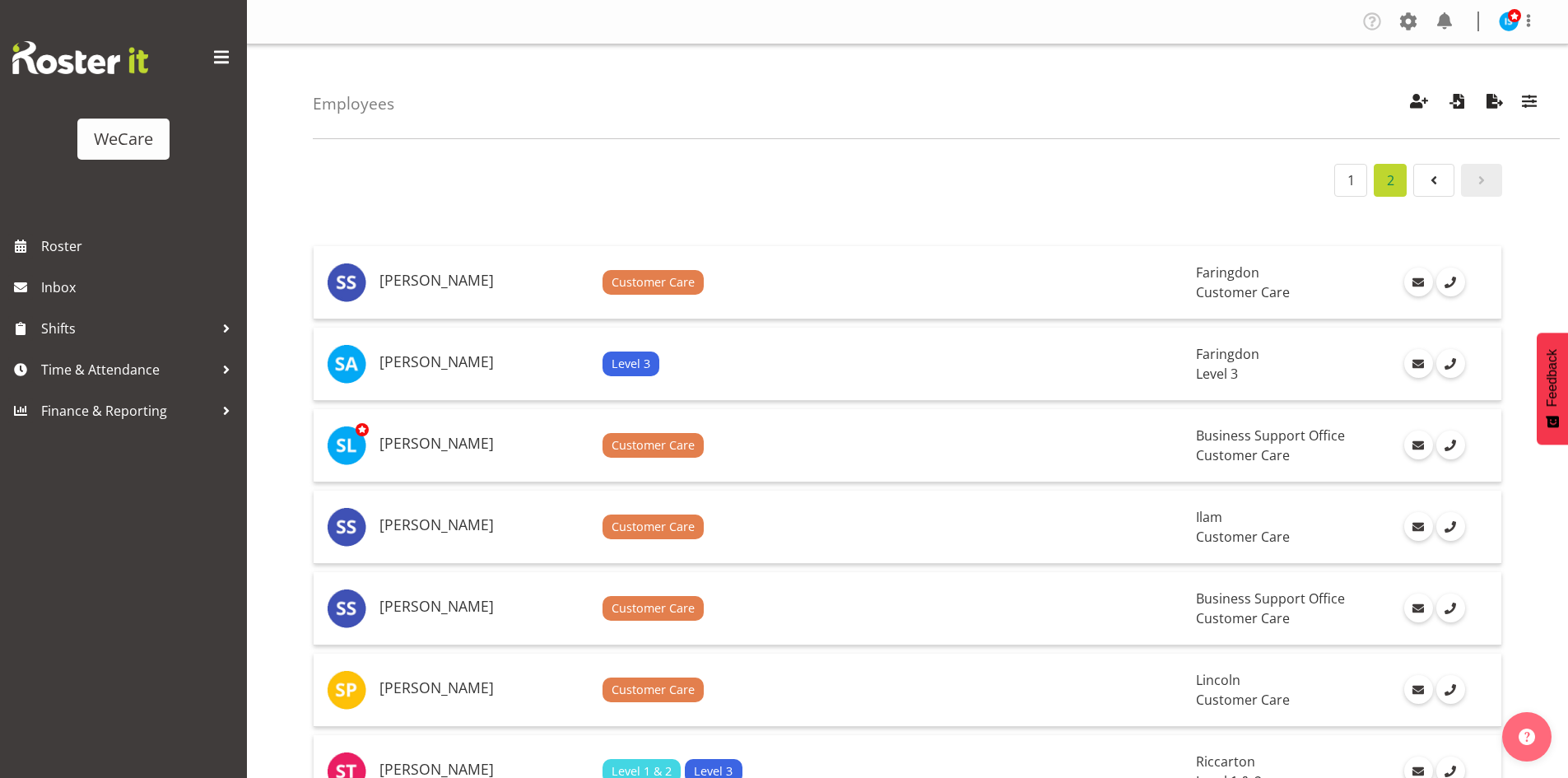
scroll to position [82, 0]
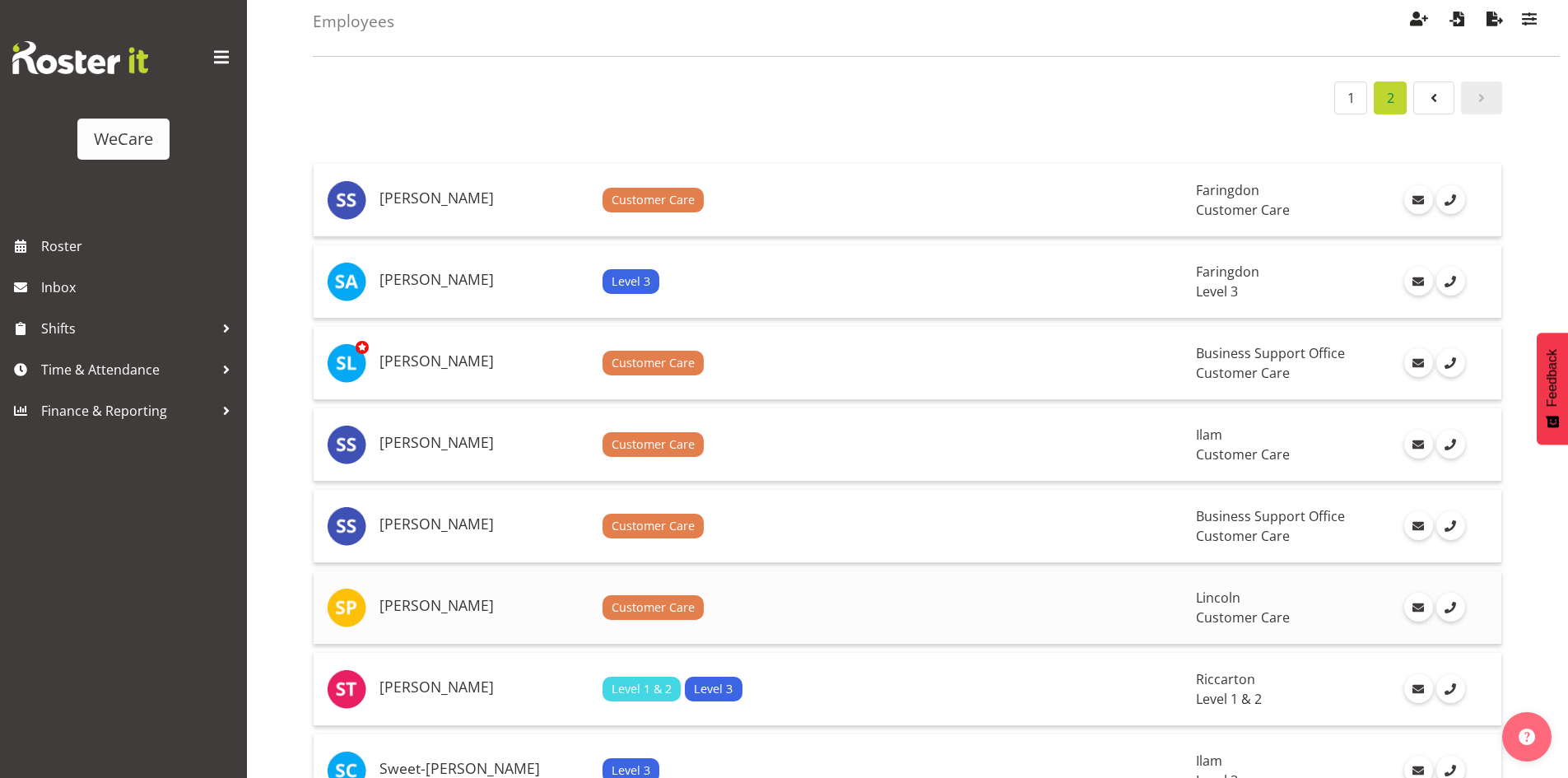
click at [471, 582] on td "[PERSON_NAME]" at bounding box center [484, 607] width 223 height 74
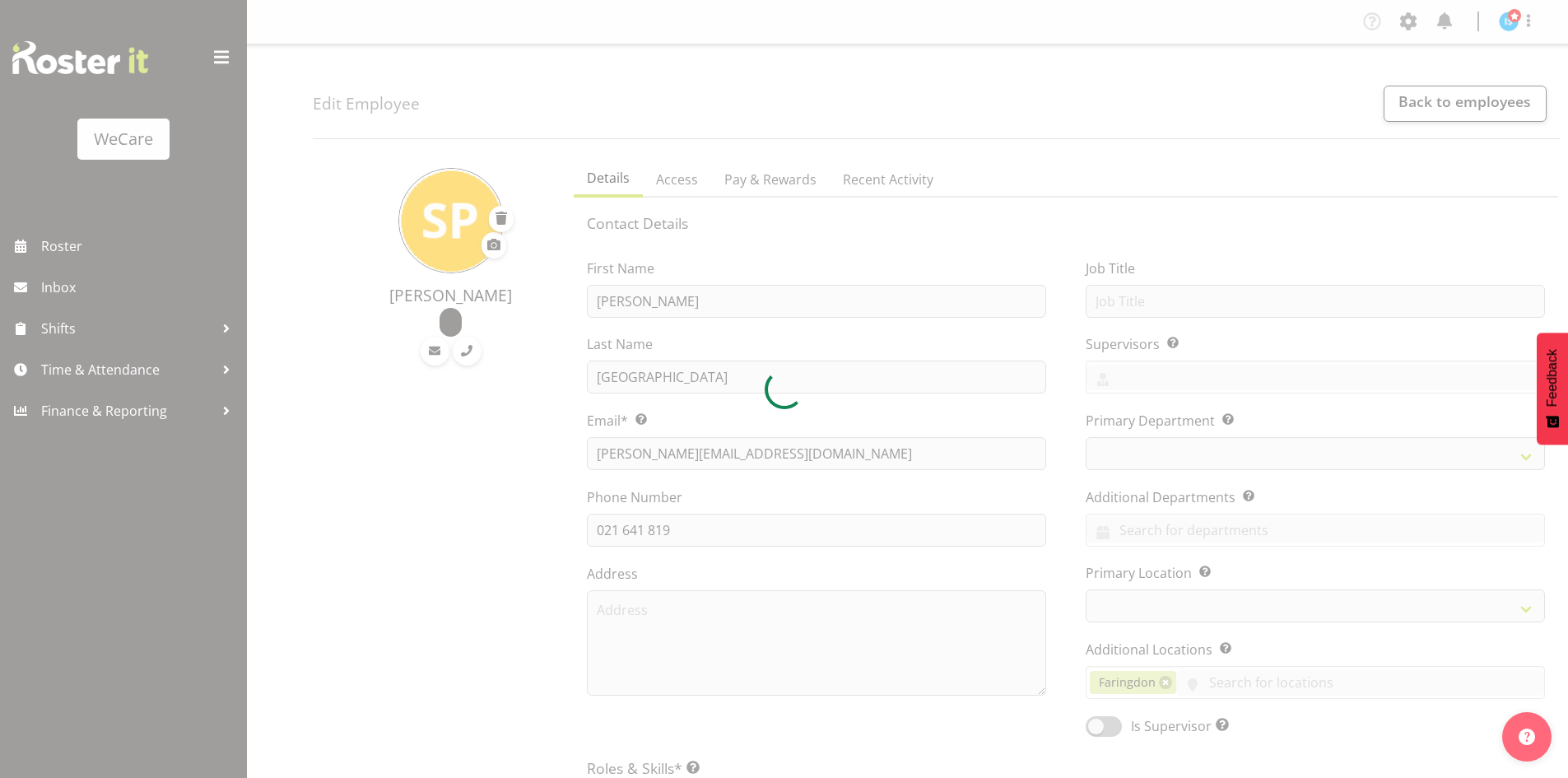
select select "location"
select select "TimelineWeek"
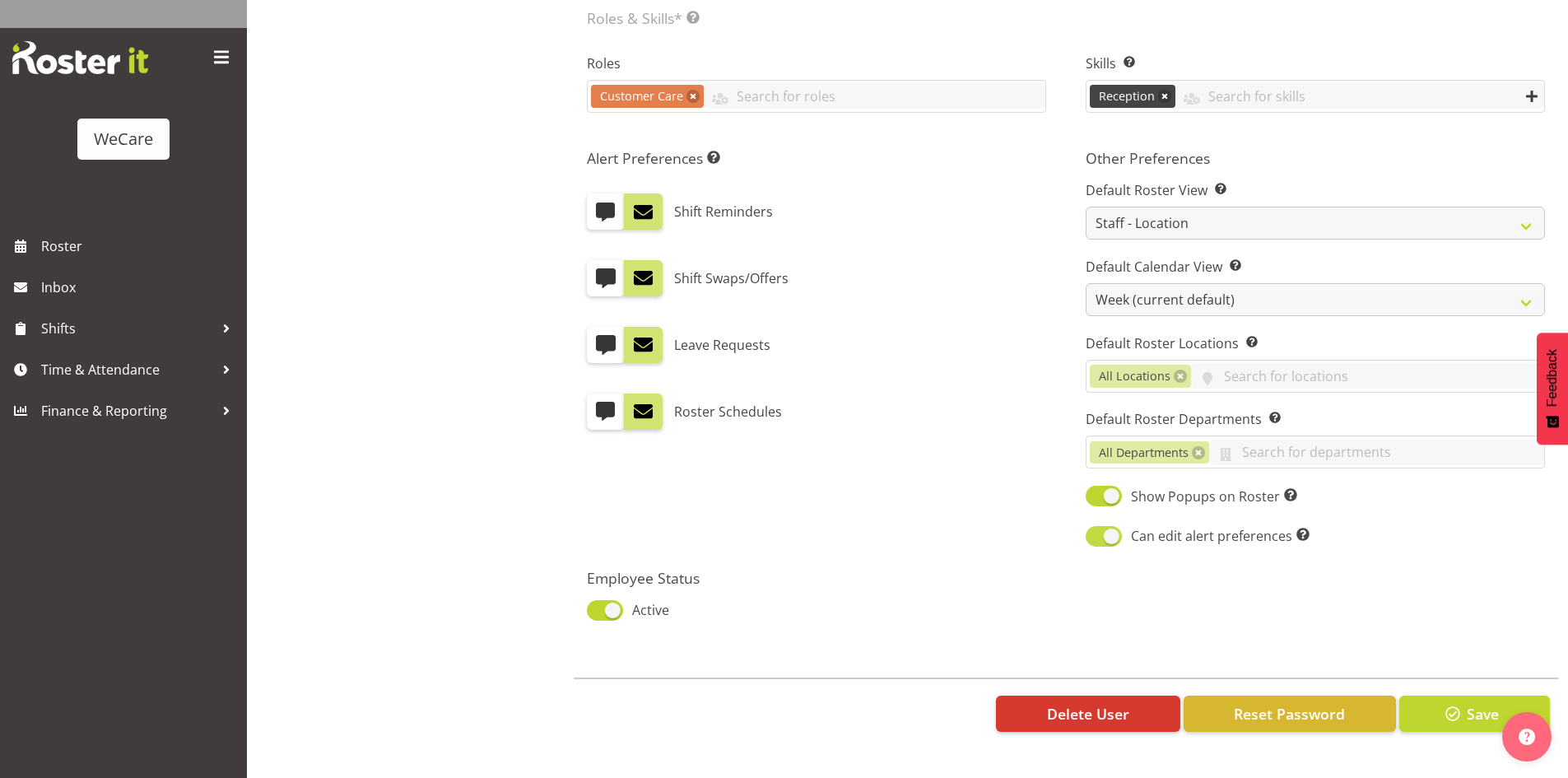
select select
select select "853"
select select "1202"
click at [1275, 700] on div "Delete User Reset Password Save" at bounding box center [1066, 713] width 985 height 71
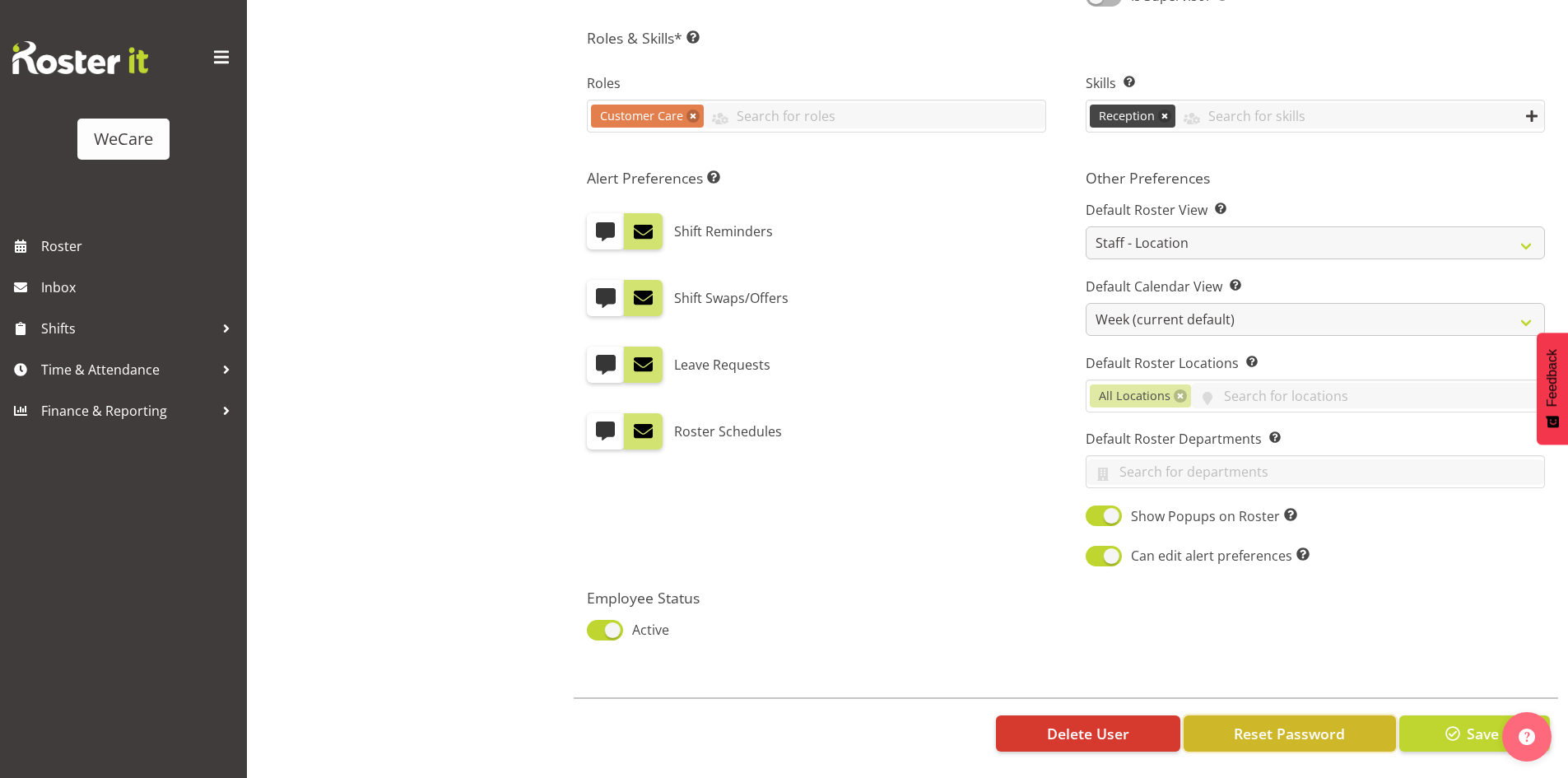
click at [1266, 723] on span "Reset Password" at bounding box center [1288, 733] width 111 height 21
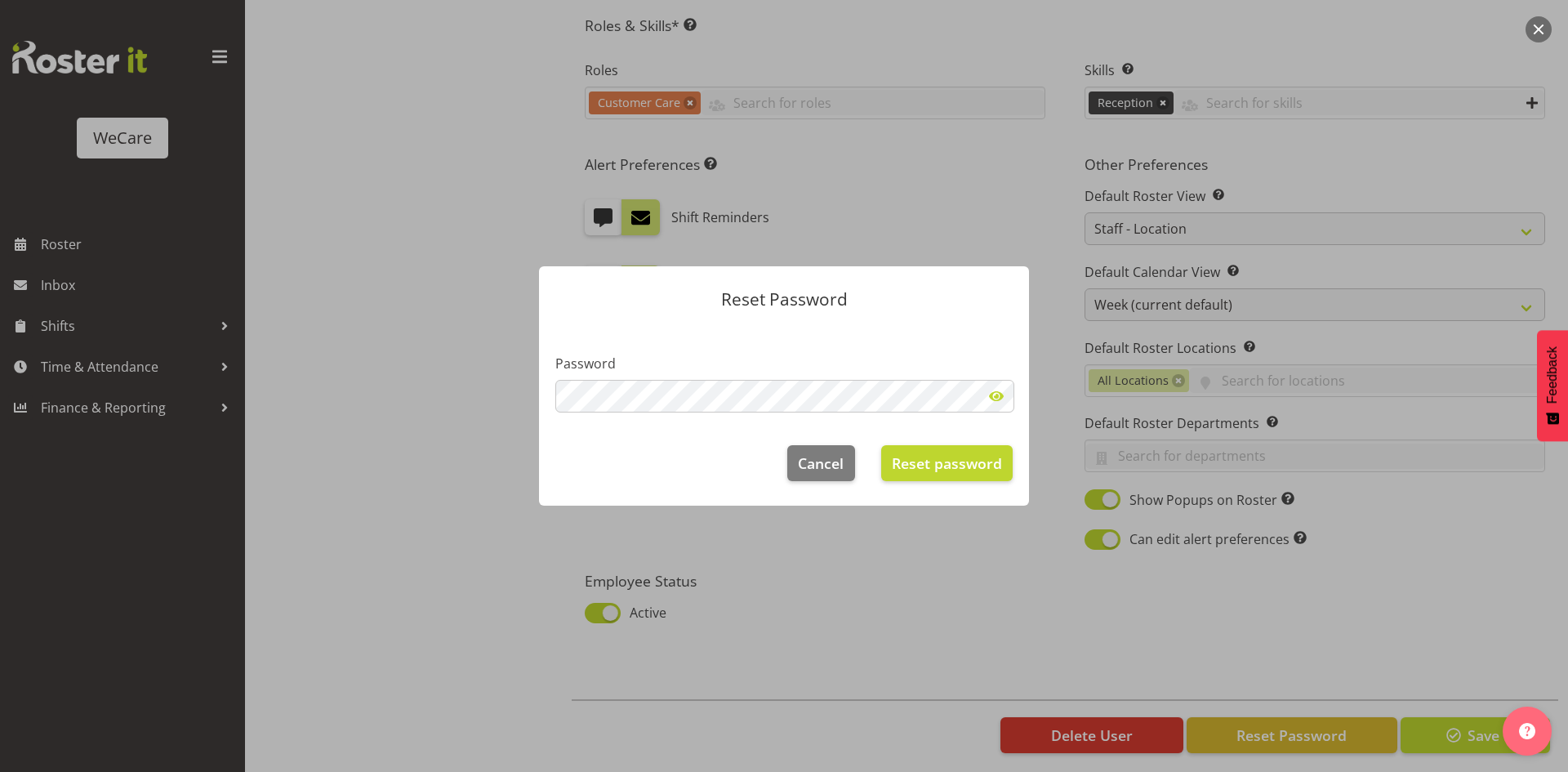
click at [1002, 395] on span at bounding box center [996, 396] width 32 height 32
click at [92, 408] on div "Reset Password Password Cancel Reset password" at bounding box center [784, 386] width 1568 height 772
click at [972, 455] on span "Reset password" at bounding box center [947, 462] width 110 height 21
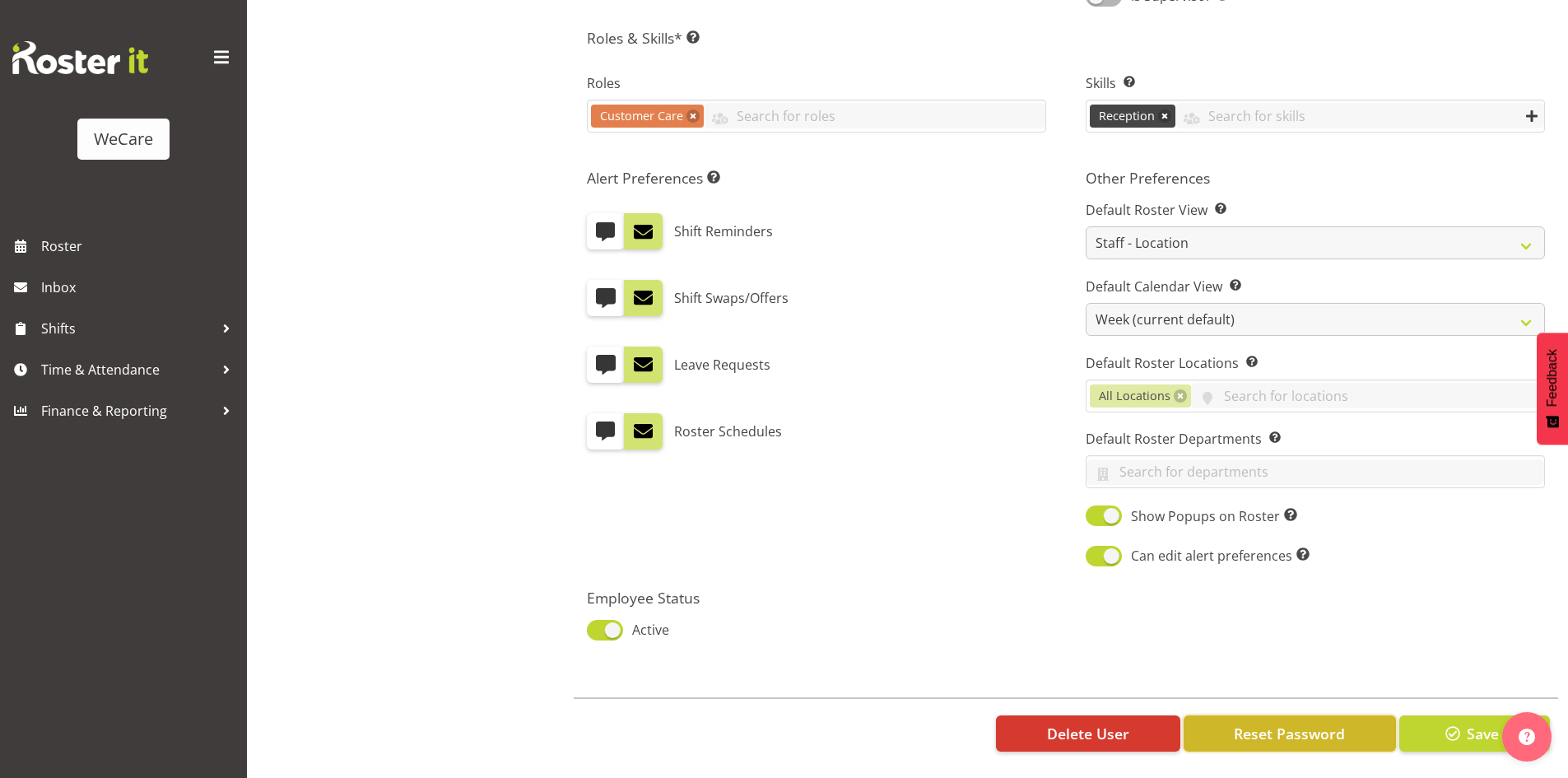
click at [1342, 716] on button "Reset Password" at bounding box center [1289, 733] width 212 height 36
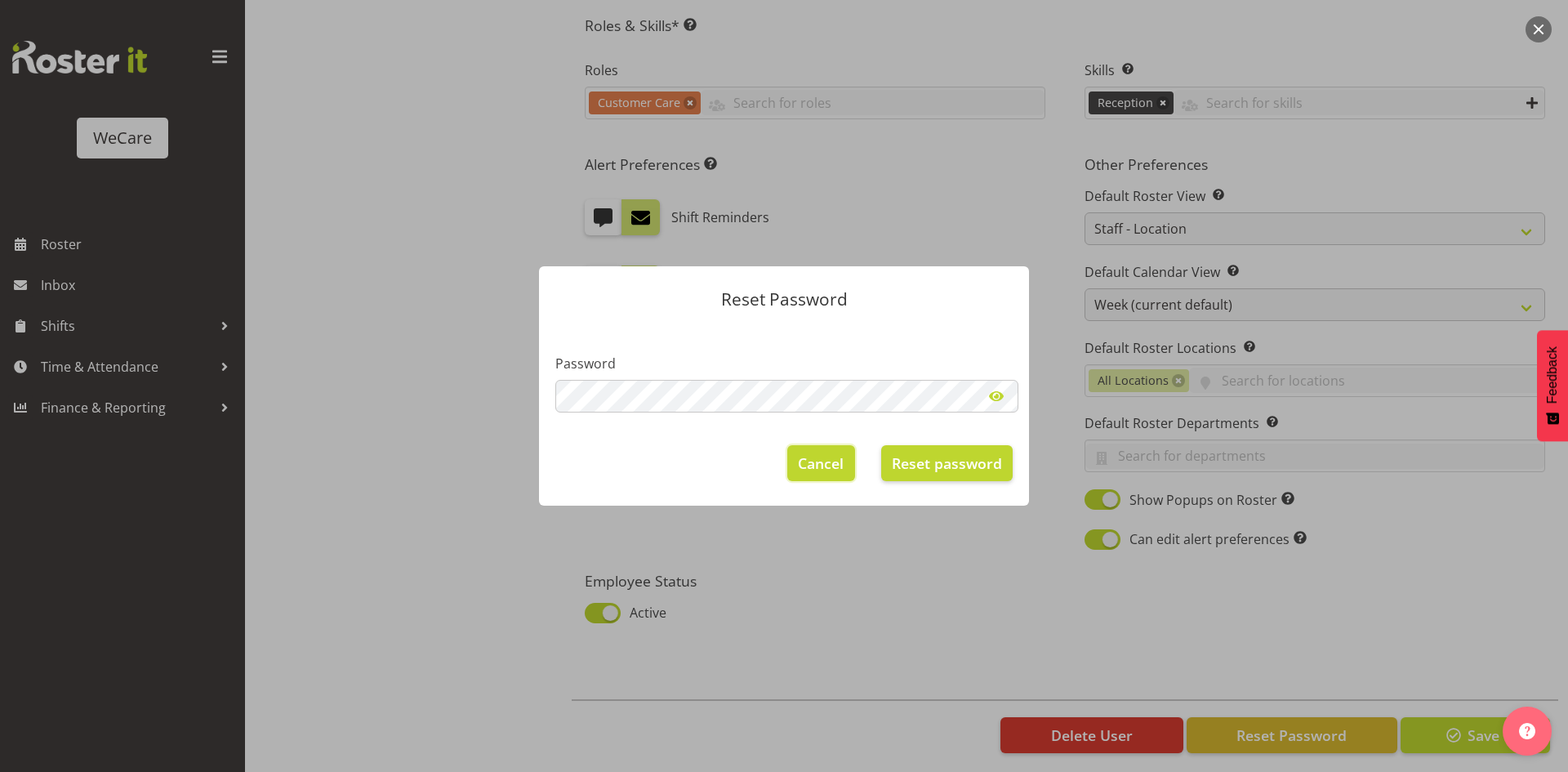
click at [824, 452] on span "Cancel" at bounding box center [820, 462] width 45 height 21
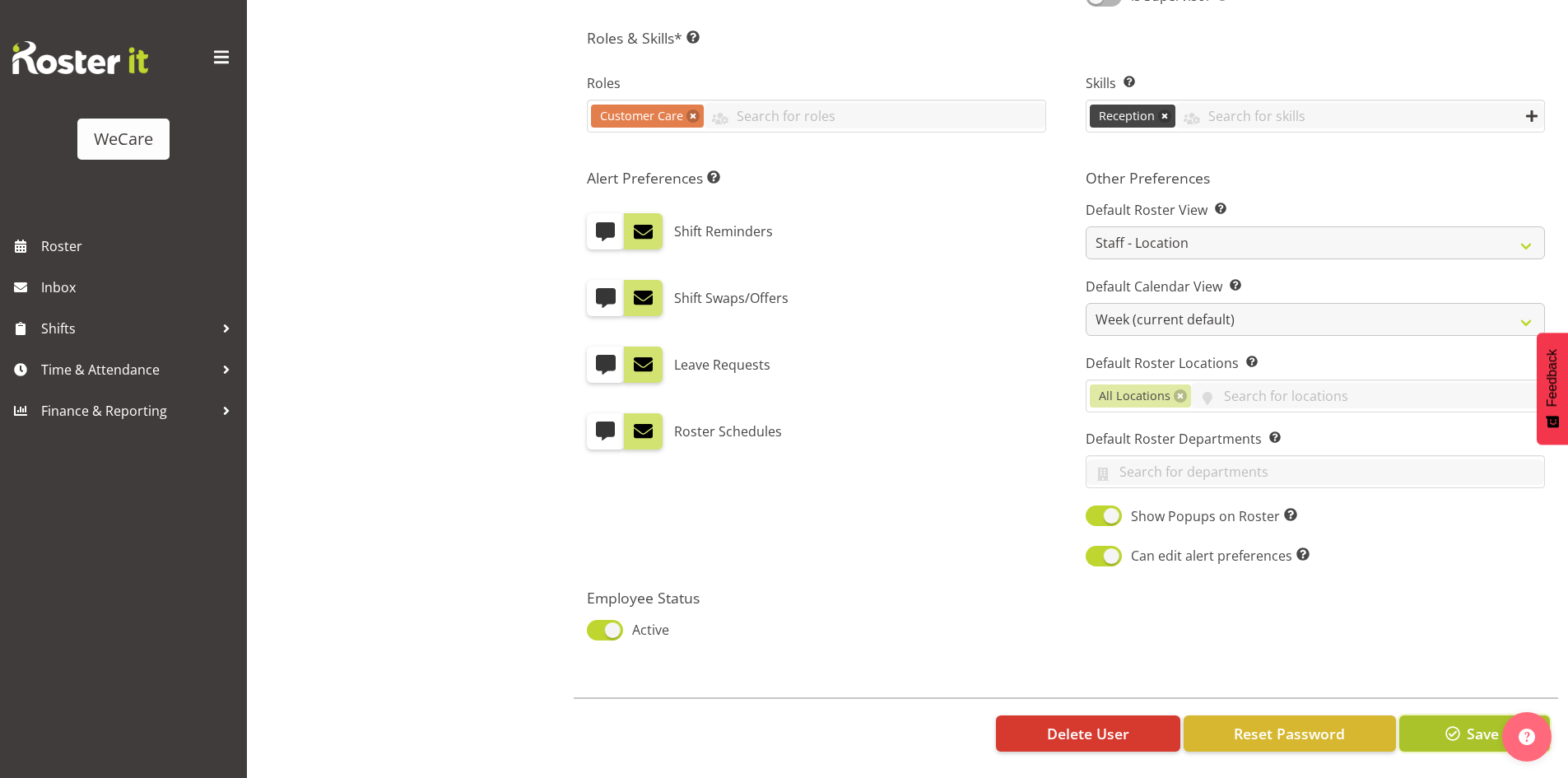
click at [1455, 727] on span "button" at bounding box center [1452, 733] width 21 height 21
